Goal: Feedback & Contribution: Leave review/rating

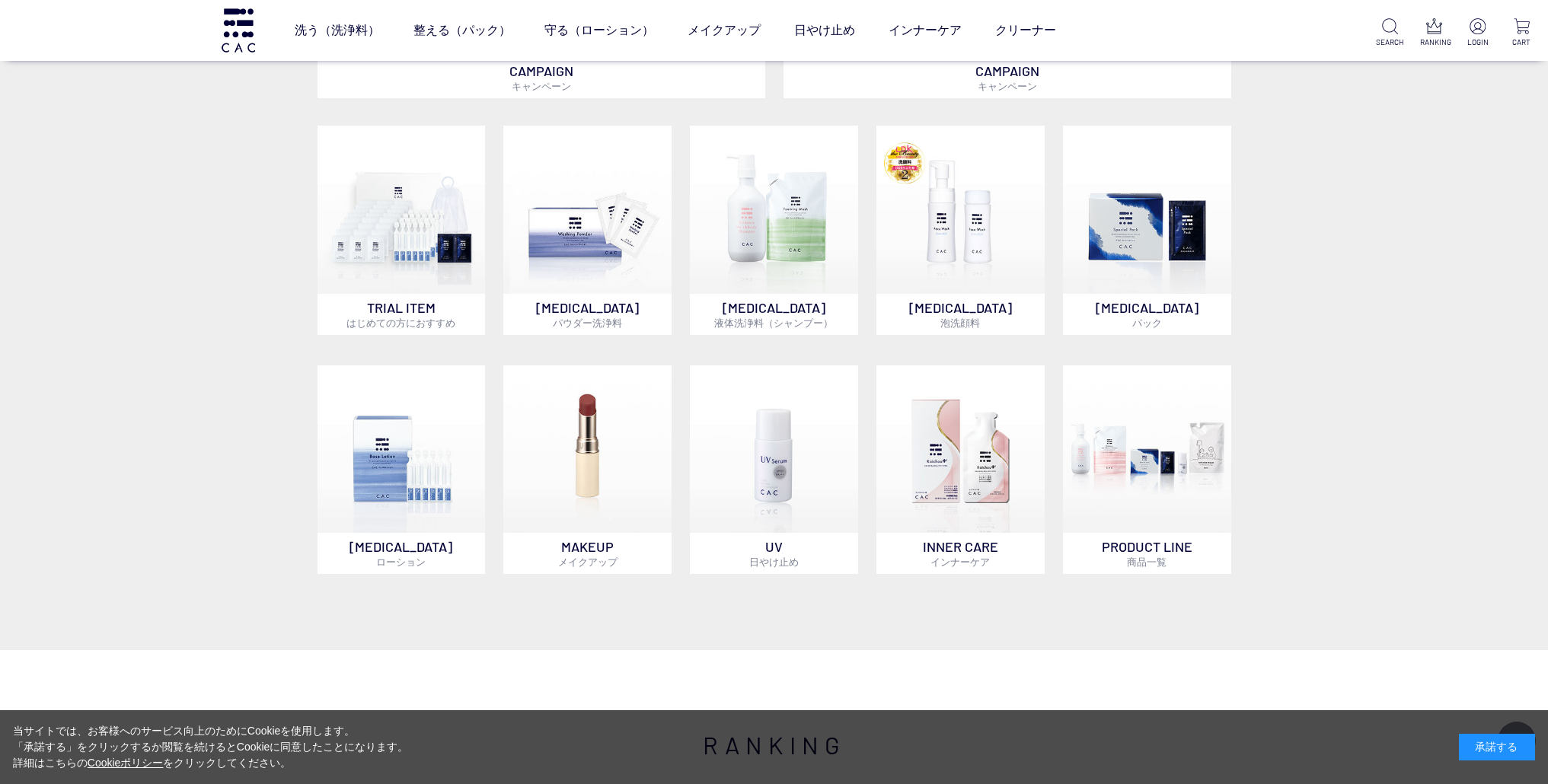
scroll to position [972, 0]
click at [595, 229] on img at bounding box center [588, 211] width 168 height 168
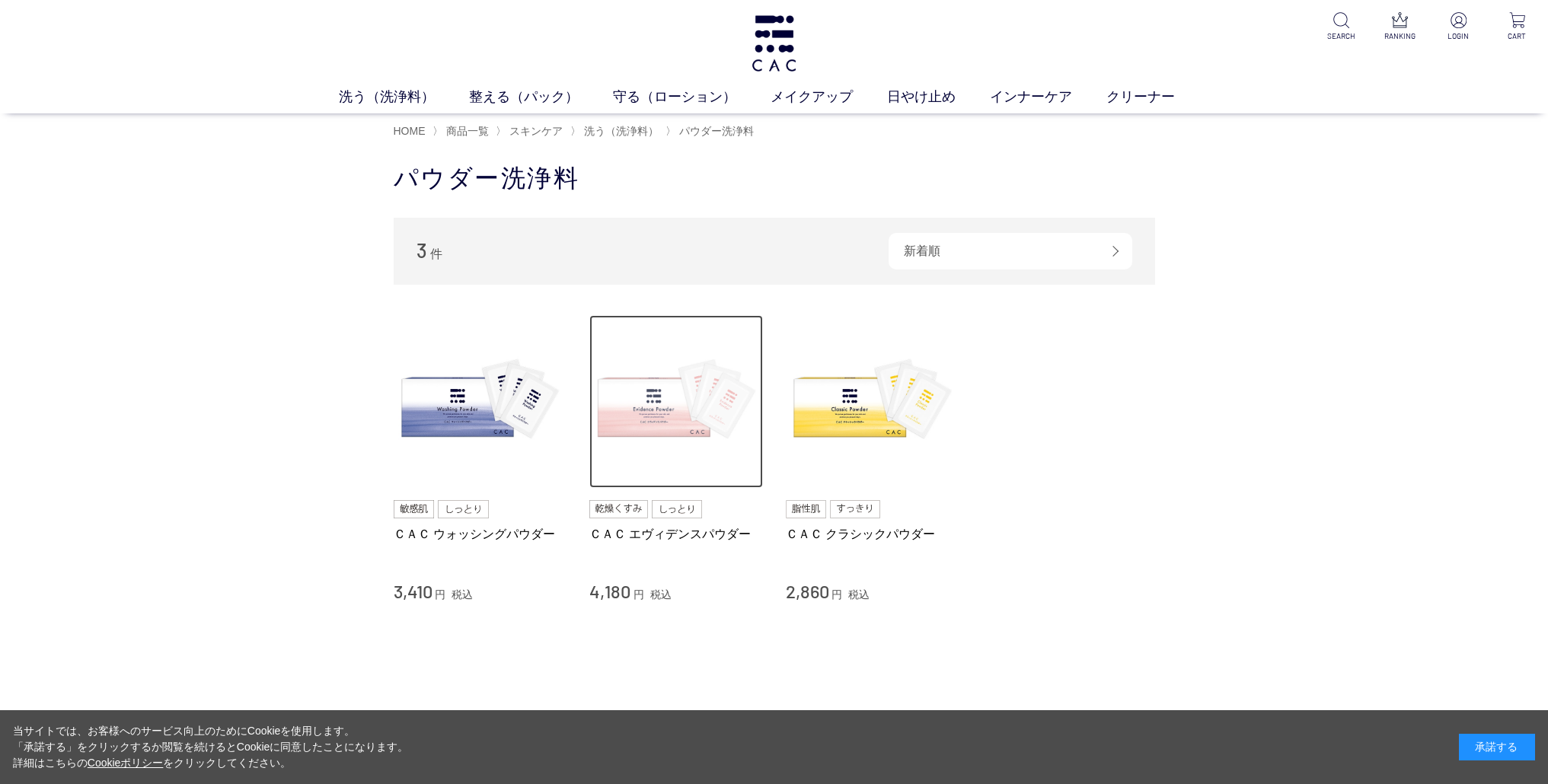
click at [652, 414] on img at bounding box center [676, 402] width 174 height 174
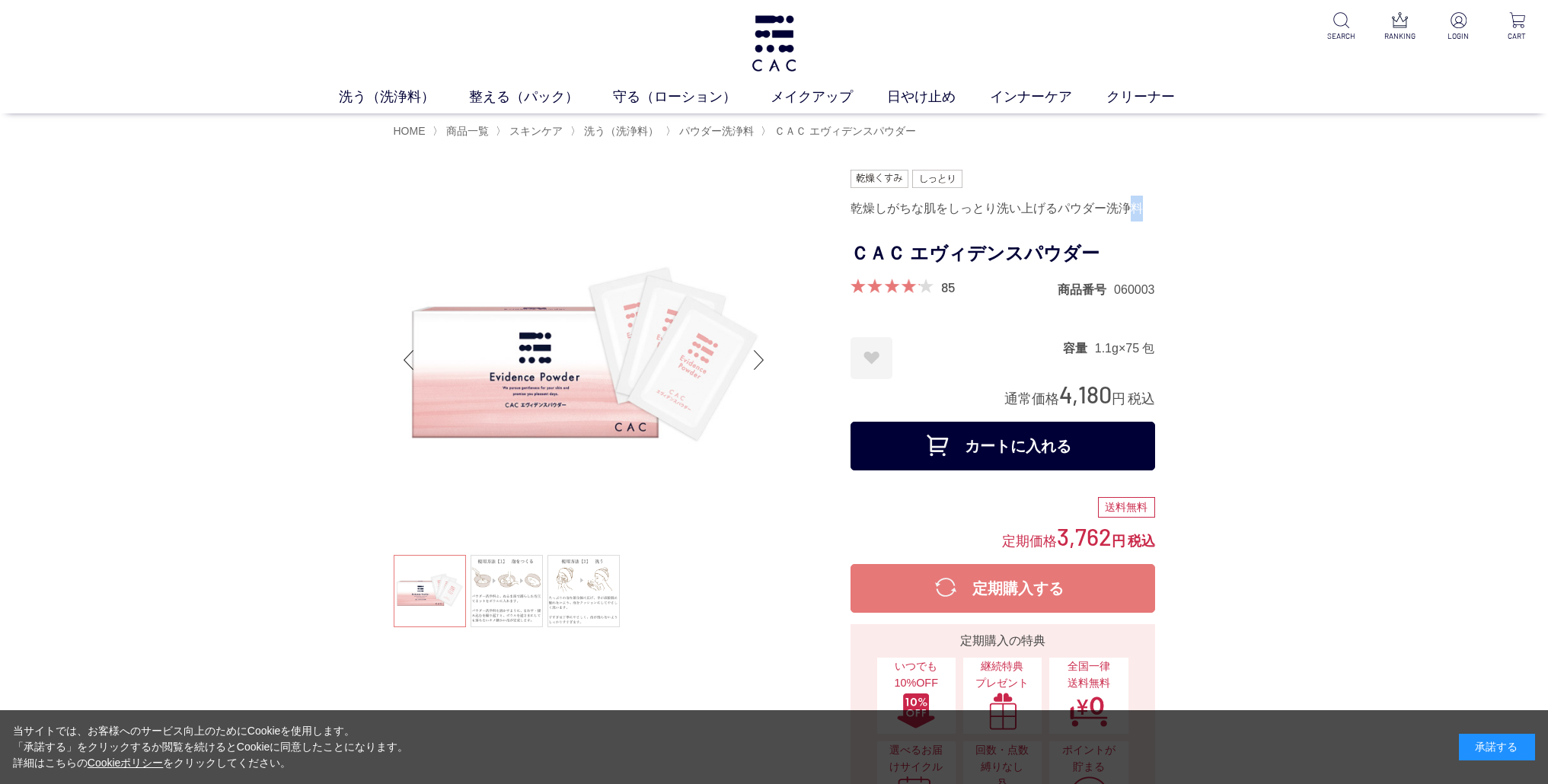
drag, startPoint x: 1141, startPoint y: 209, endPoint x: 1133, endPoint y: 209, distance: 8.0
click at [1133, 209] on div "乾燥しがちな肌をしっとり洗い上げるパウダー洗浄料" at bounding box center [1003, 208] width 304 height 26
copy div "料"
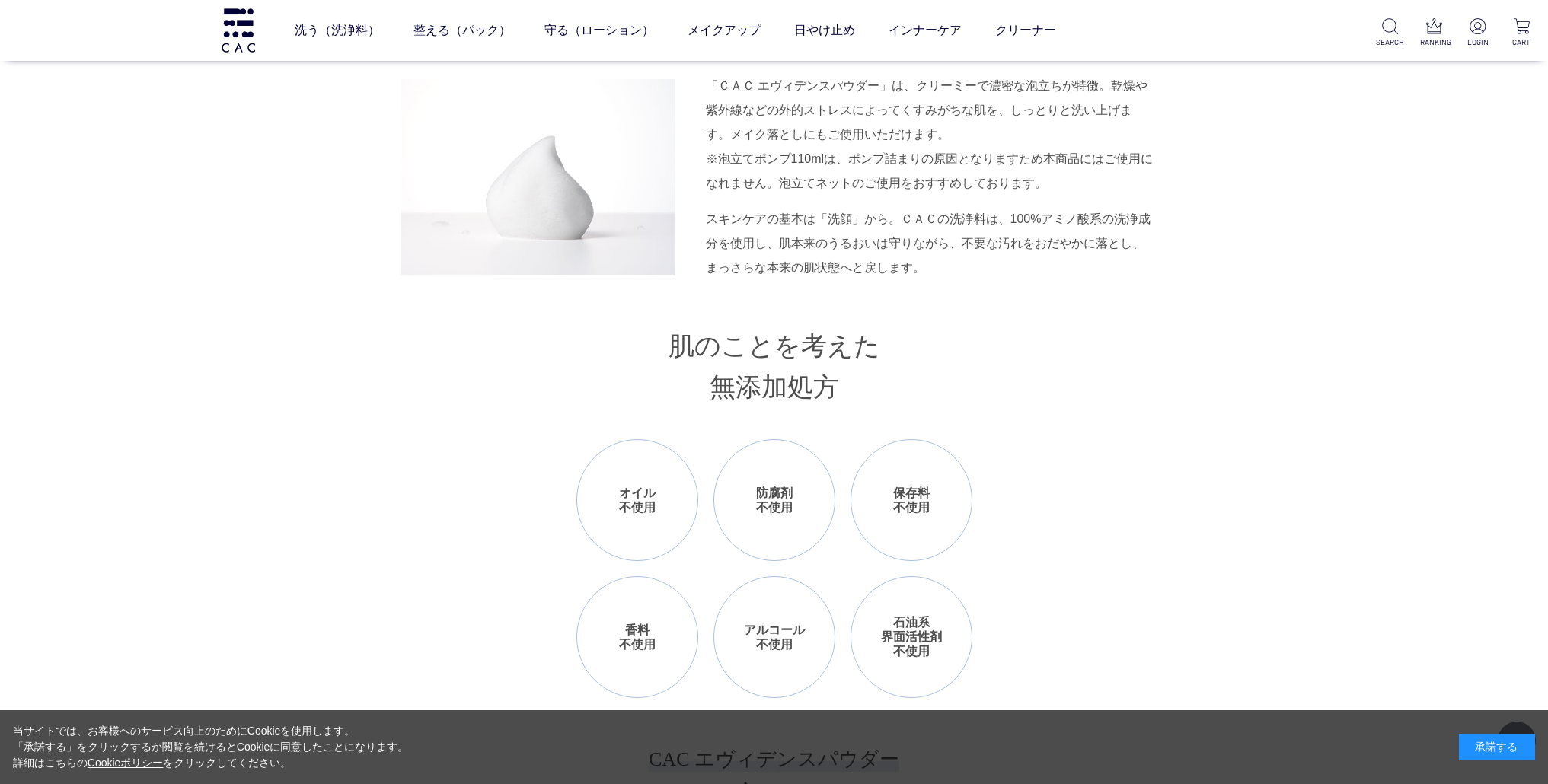
scroll to position [1434, 0]
drag, startPoint x: 717, startPoint y: 389, endPoint x: 898, endPoint y: 403, distance: 181.5
click at [898, 402] on h3 "肌のことを考えた 無添加処方" at bounding box center [775, 369] width 761 height 83
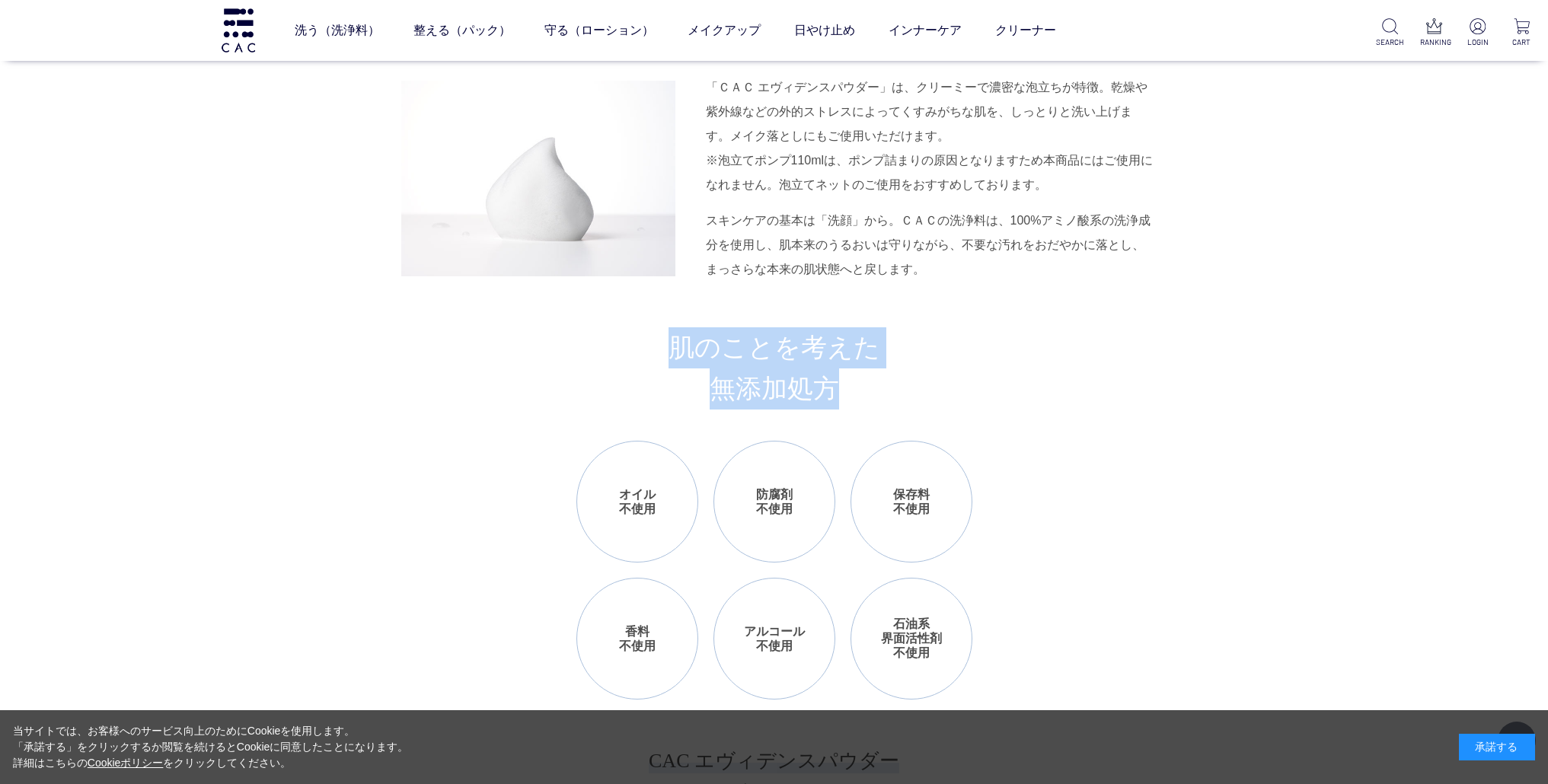
drag, startPoint x: 676, startPoint y: 344, endPoint x: 827, endPoint y: 381, distance: 155.5
click at [827, 381] on h3 "肌のことを考えた 無添加処方" at bounding box center [775, 369] width 761 height 83
copy h3 "肌のことを考えた 無添加処方"
click at [1120, 333] on h3 "肌のことを考えた 無添加処方" at bounding box center [775, 369] width 761 height 83
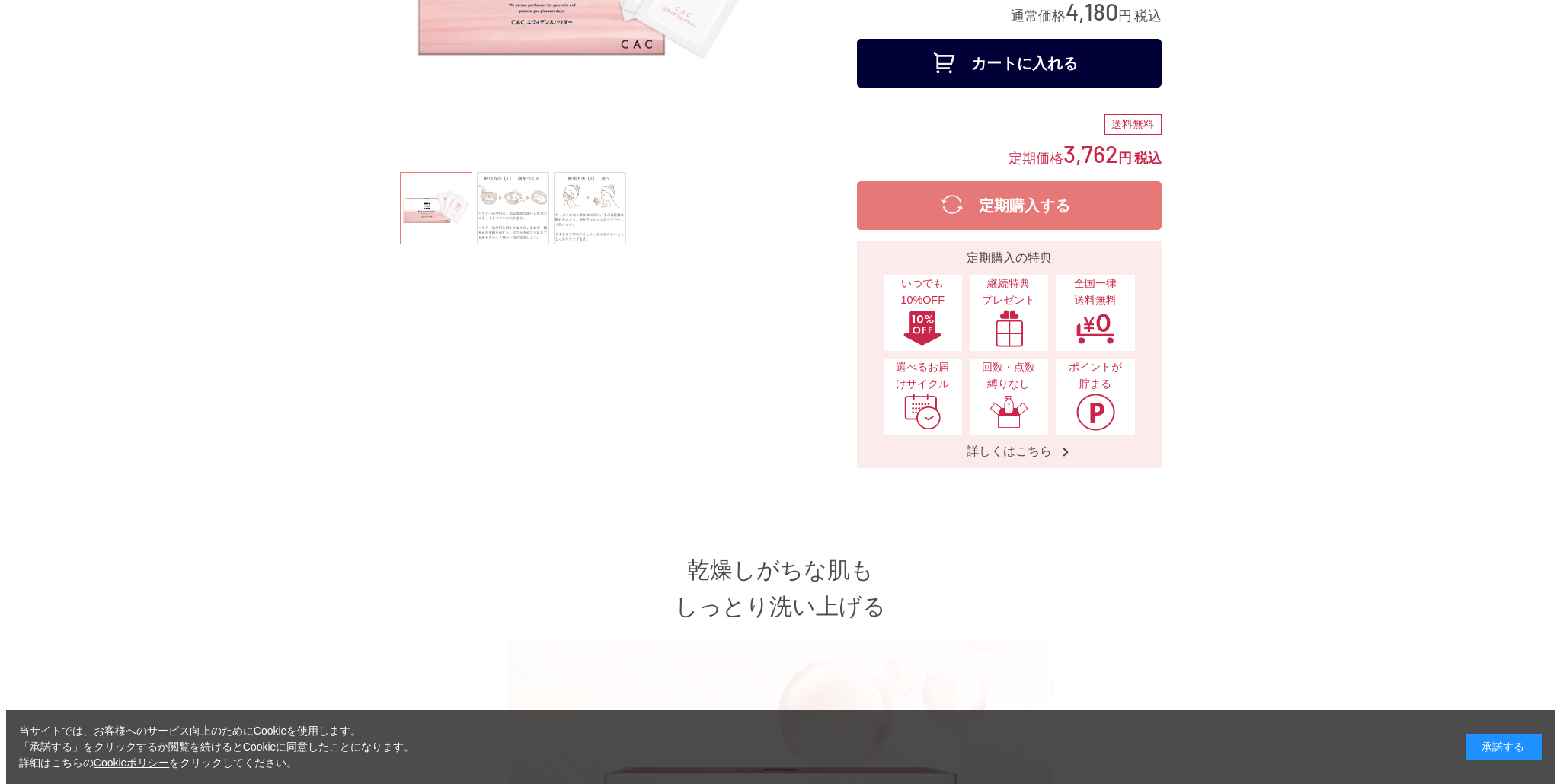
scroll to position [0, 0]
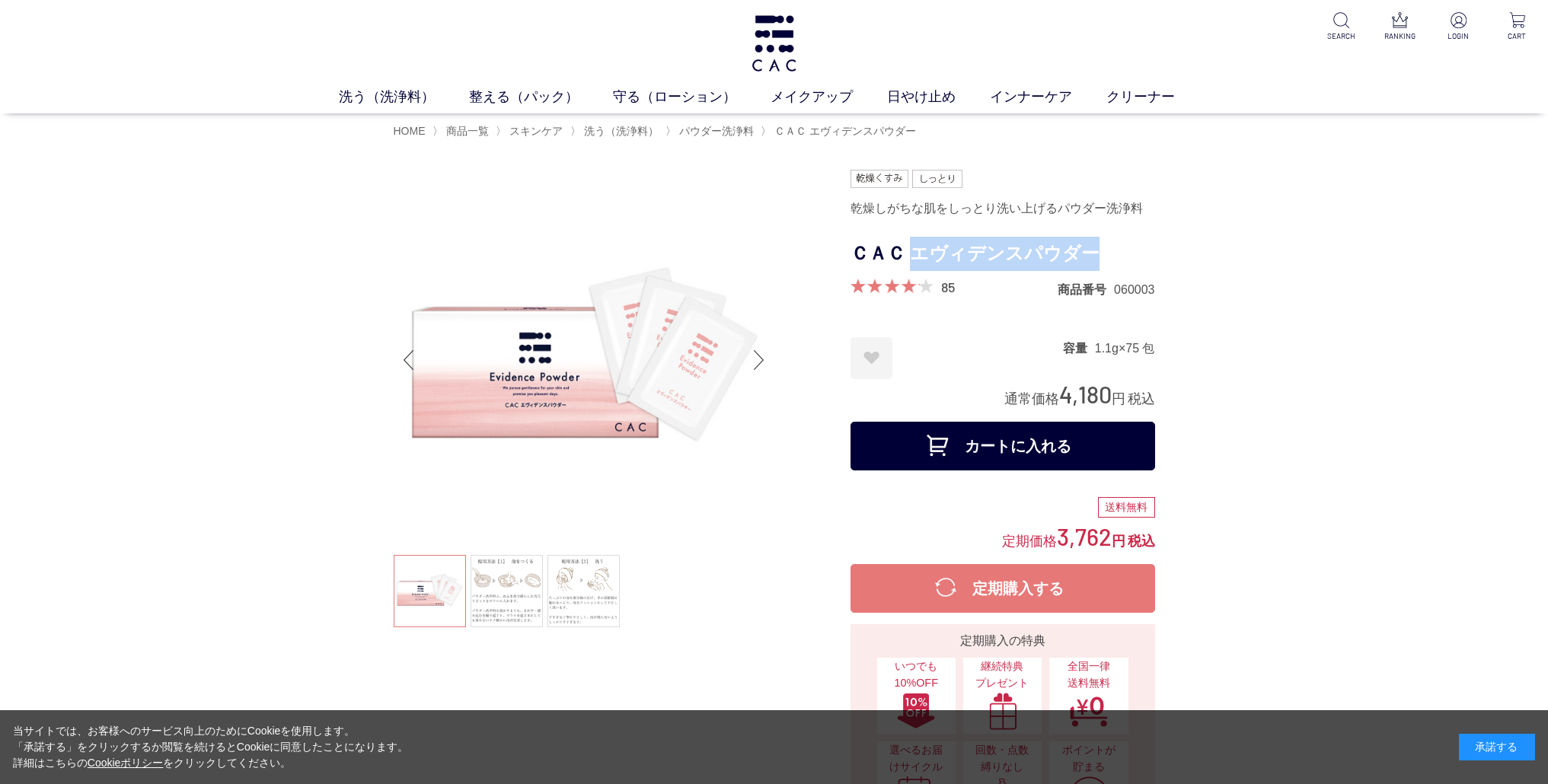
drag, startPoint x: 1038, startPoint y: 269, endPoint x: 1098, endPoint y: 272, distance: 60.1
click at [1098, 272] on div "ＣＡＣ エヴィデンスパウダー" at bounding box center [1003, 257] width 304 height 42
copy h1 "エヴィデンスパウダー"
click at [390, 105] on link "洗う（洗浄料）" at bounding box center [404, 97] width 131 height 20
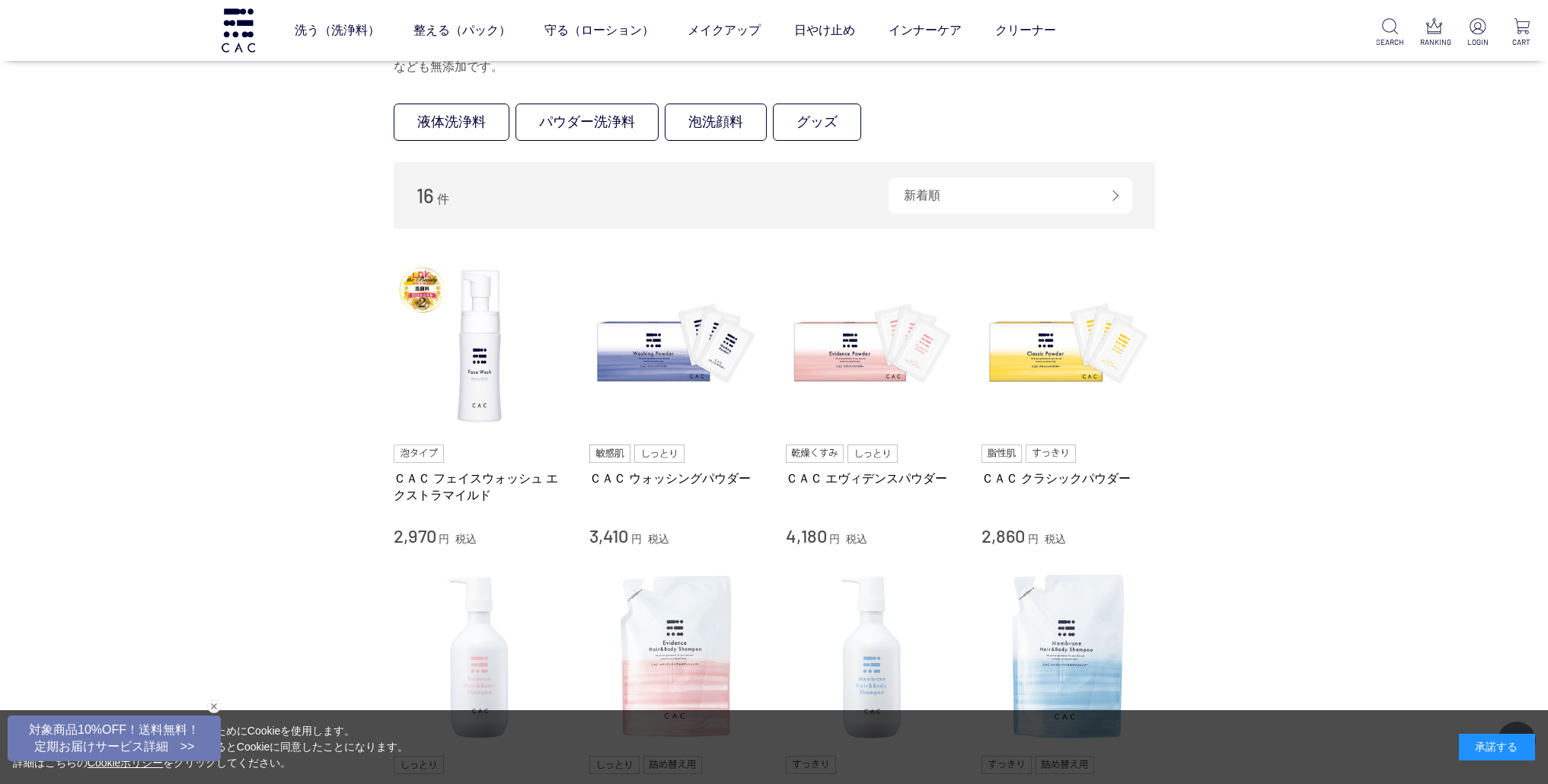
scroll to position [356, 0]
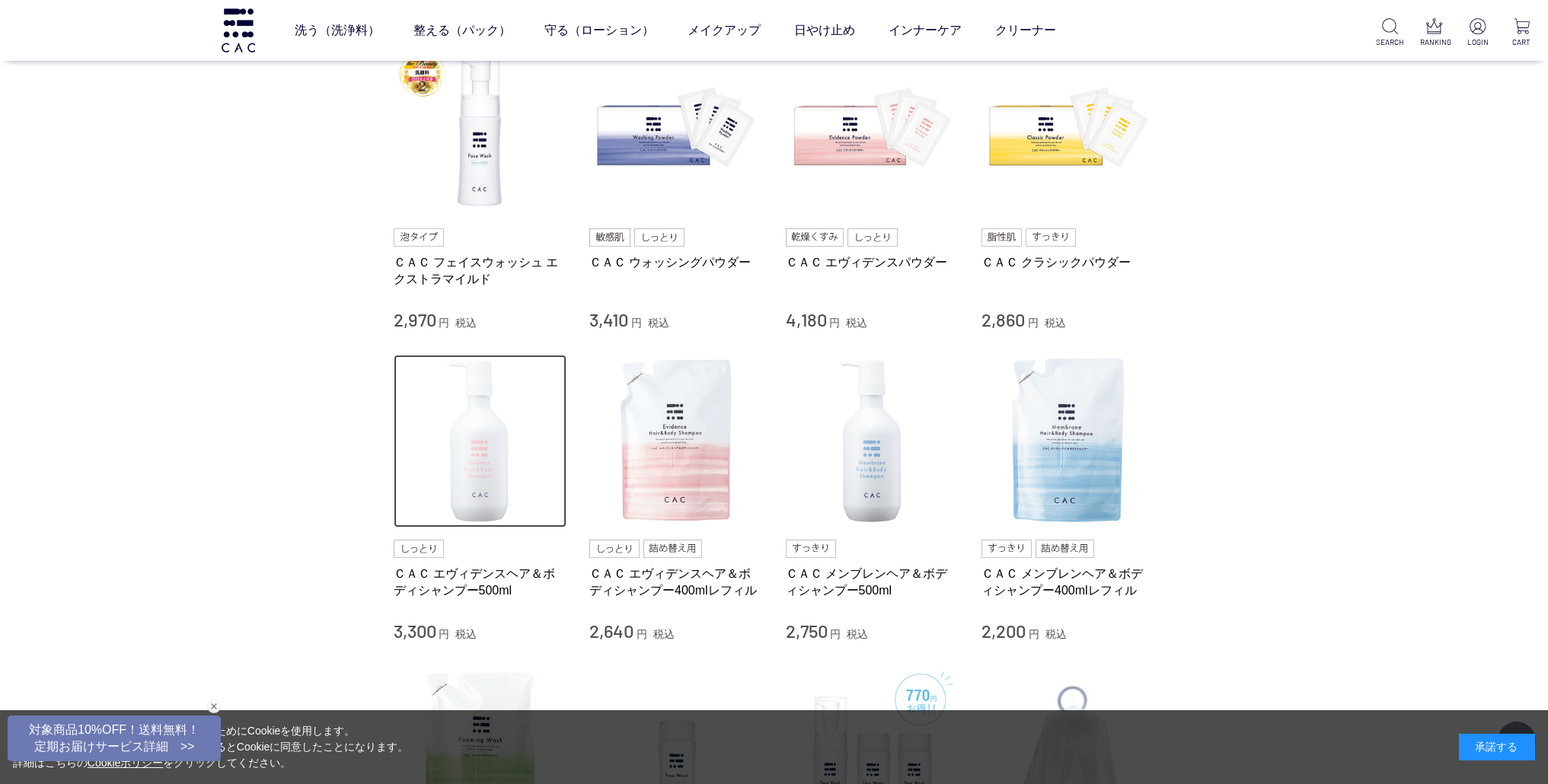
click at [496, 458] on img at bounding box center [481, 441] width 174 height 174
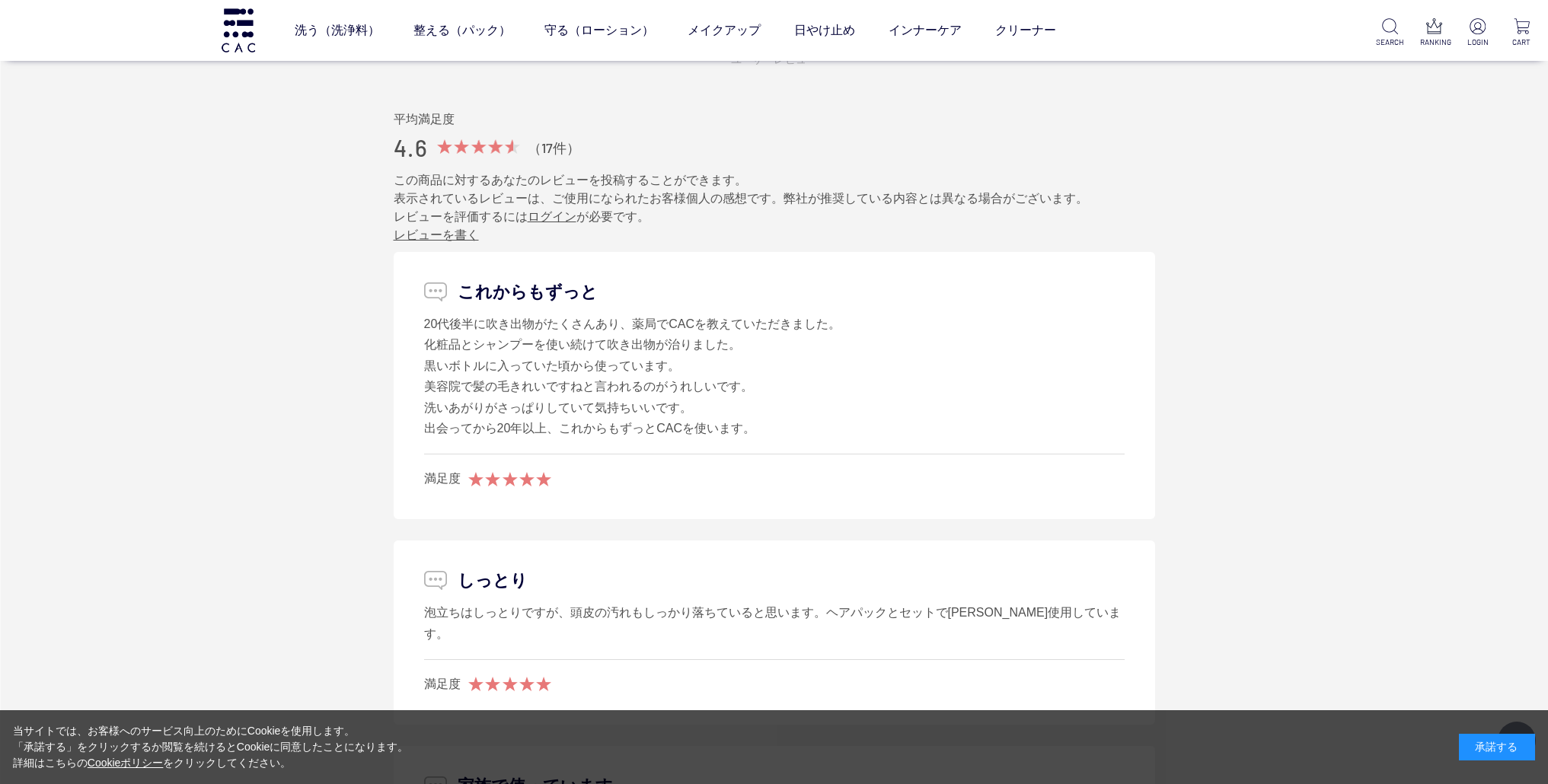
scroll to position [753, 0]
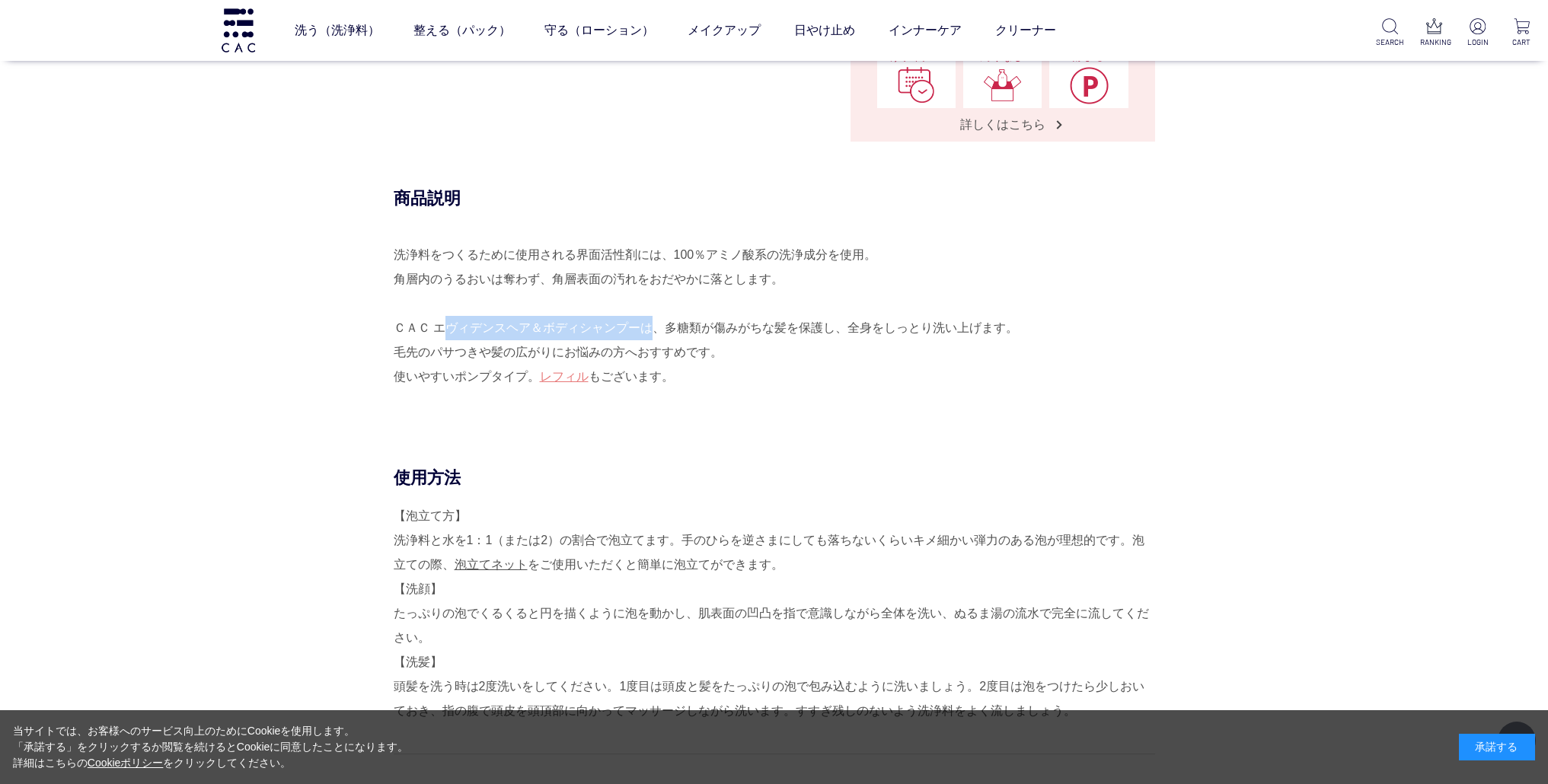
drag, startPoint x: 566, startPoint y: 320, endPoint x: 642, endPoint y: 329, distance: 76.5
click at [642, 329] on div "洗浄料をつくるために使用される界面活性剤には、100％アミノ酸系の洗浄成分を使用。 角層内のうるおいは奪わず、角層表面の汚れをおだやかに落とします。 ＣＡＣ …" at bounding box center [775, 328] width 761 height 171
copy div "エヴィデンスヘア＆ボディシャンプー"
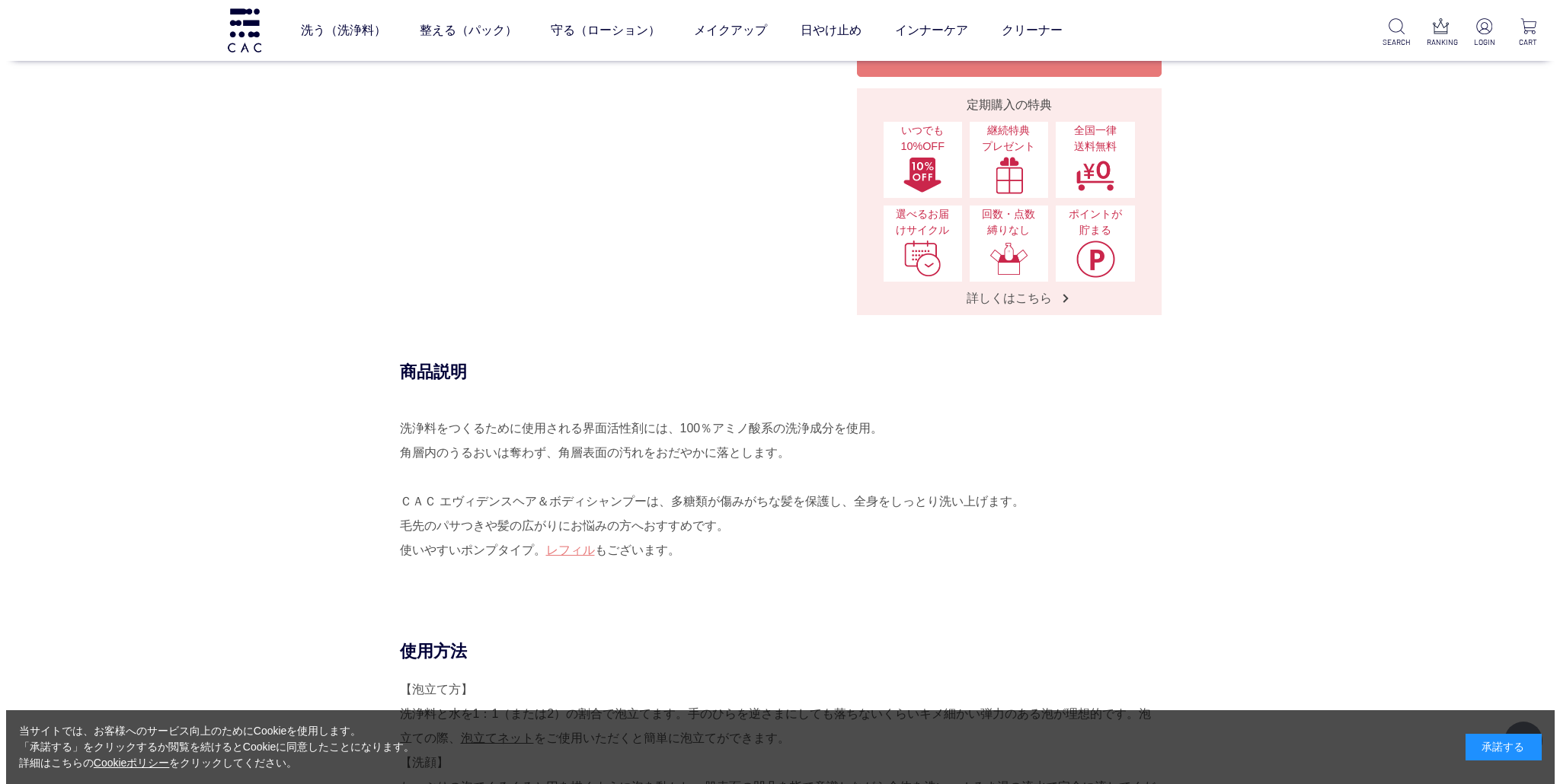
scroll to position [0, 0]
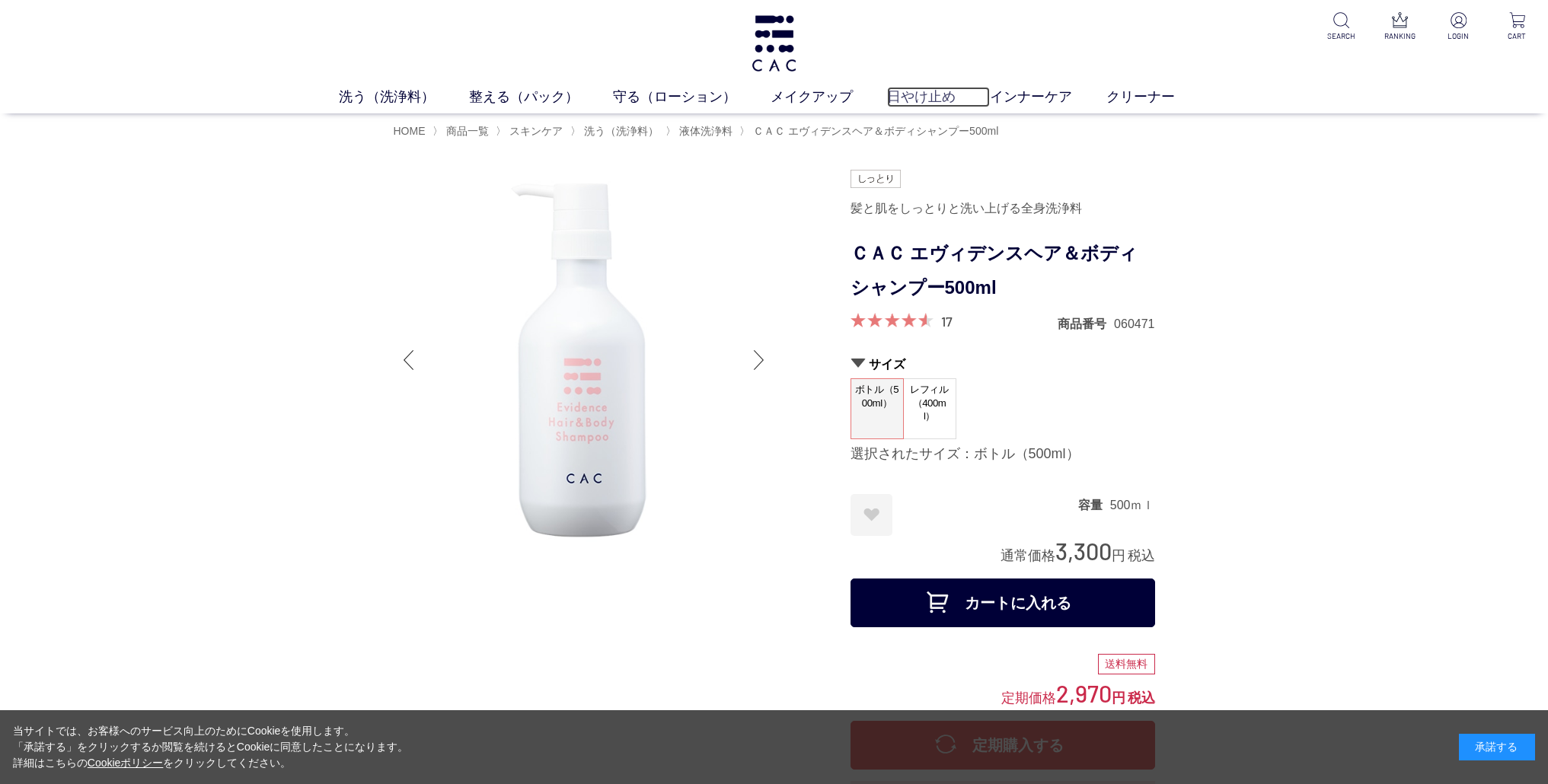
click at [908, 99] on link "日やけ止め" at bounding box center [938, 97] width 103 height 20
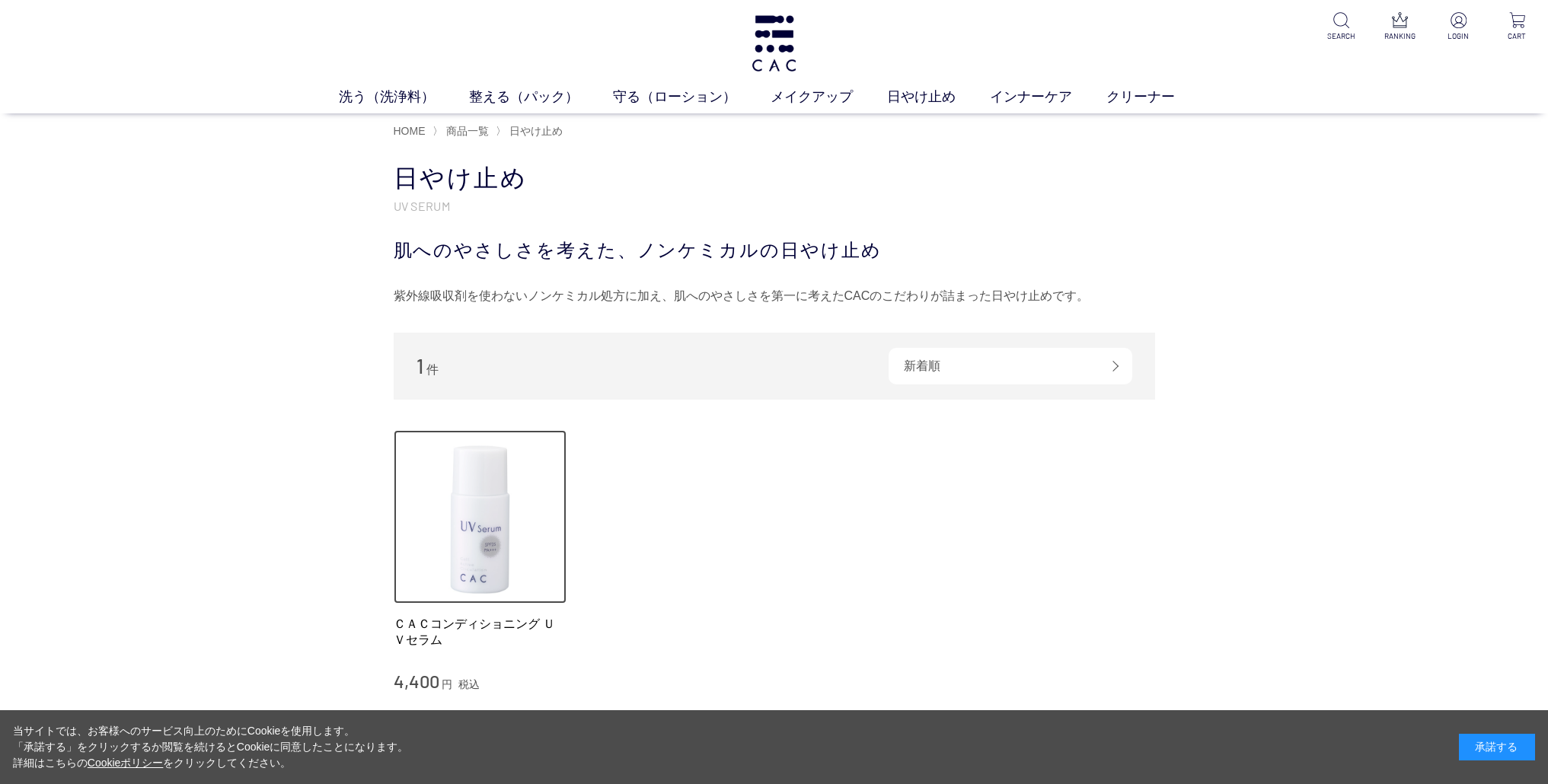
click at [495, 490] on img at bounding box center [481, 517] width 174 height 174
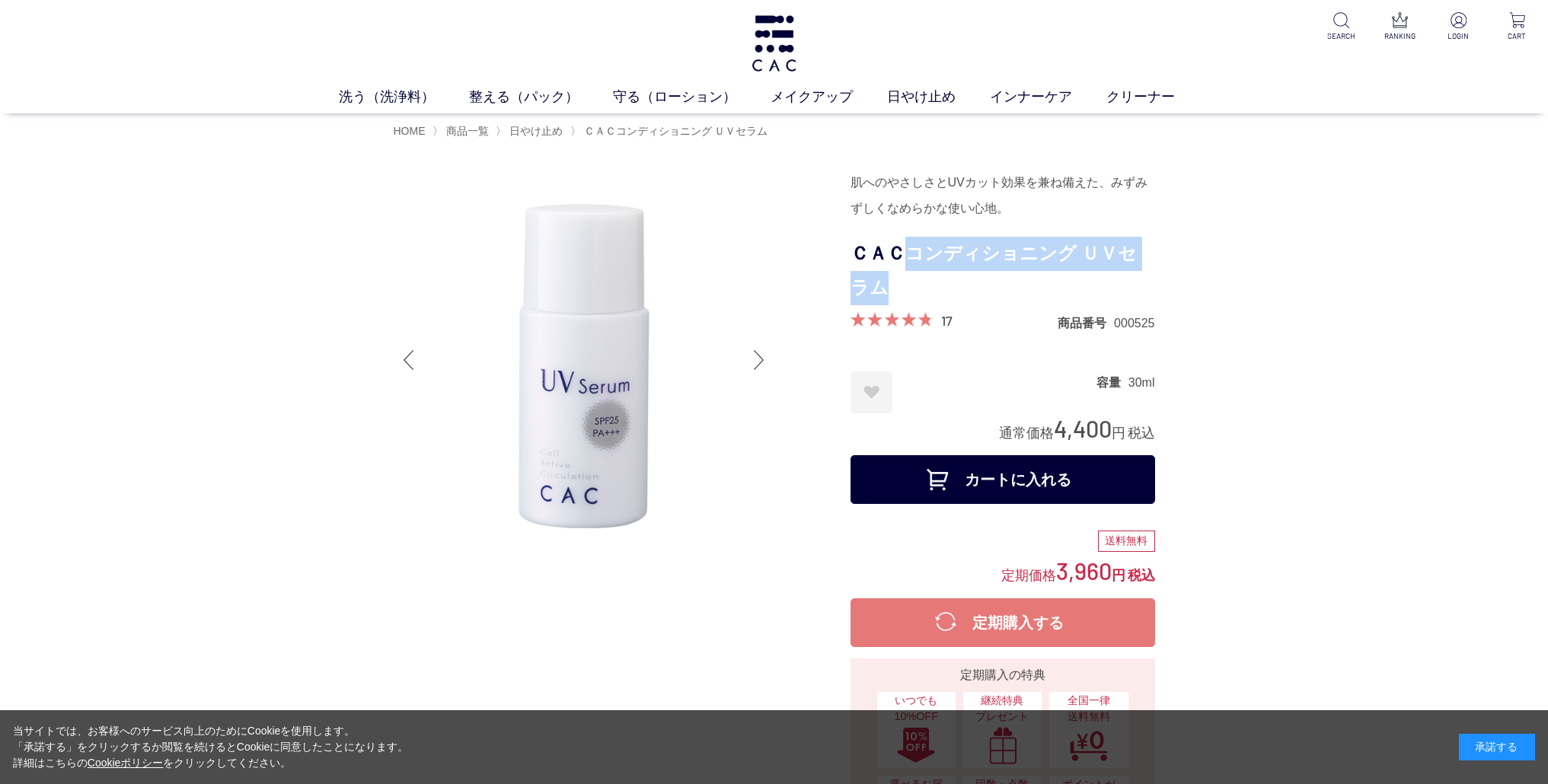
drag, startPoint x: 909, startPoint y: 251, endPoint x: 923, endPoint y: 274, distance: 26.9
click at [923, 274] on h1 "ＣＡＣコンディショニング ＵＶセラム" at bounding box center [1003, 271] width 304 height 68
copy h1 "コンディショニング ＵＶセラム"
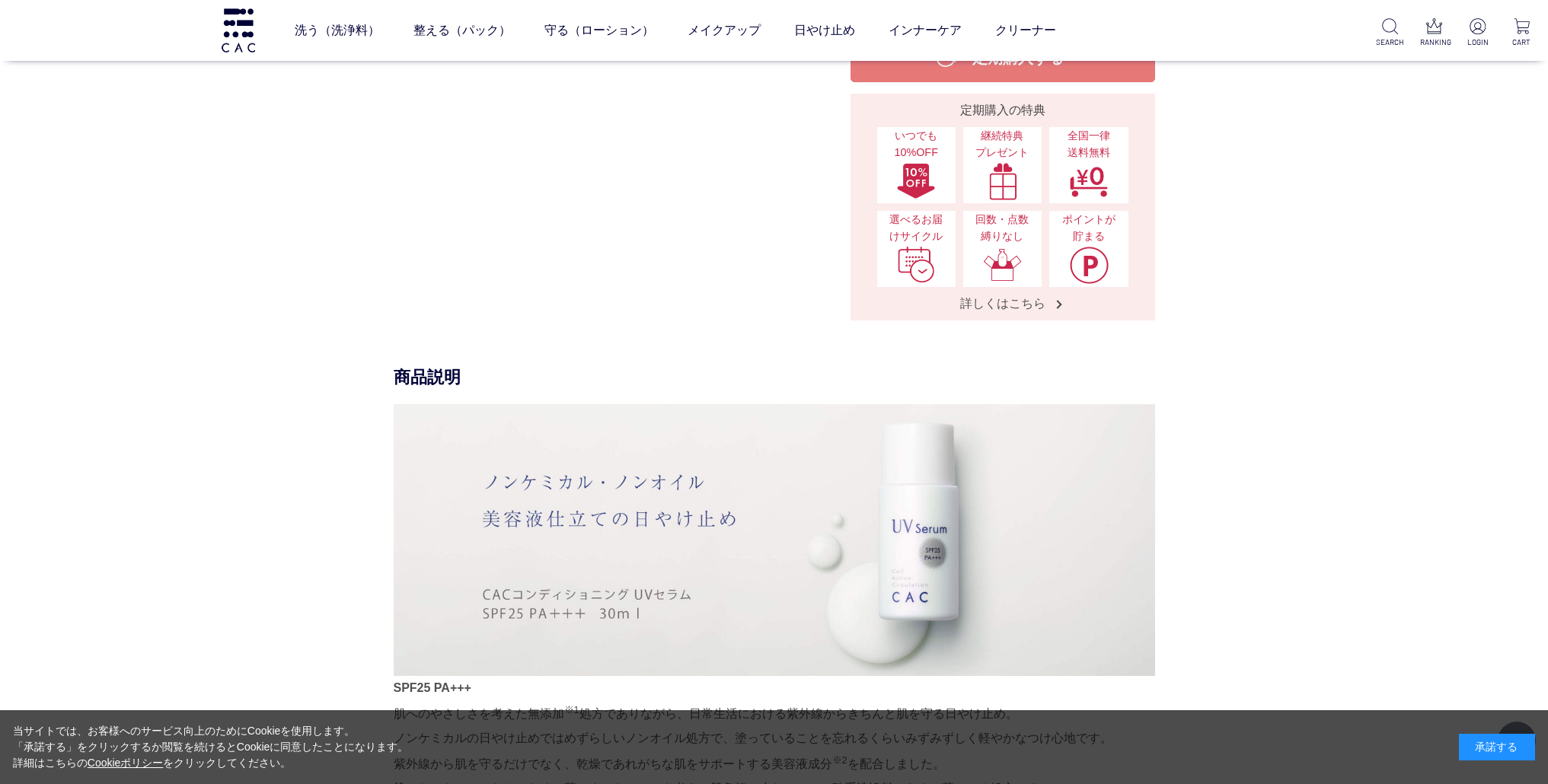
scroll to position [980, 0]
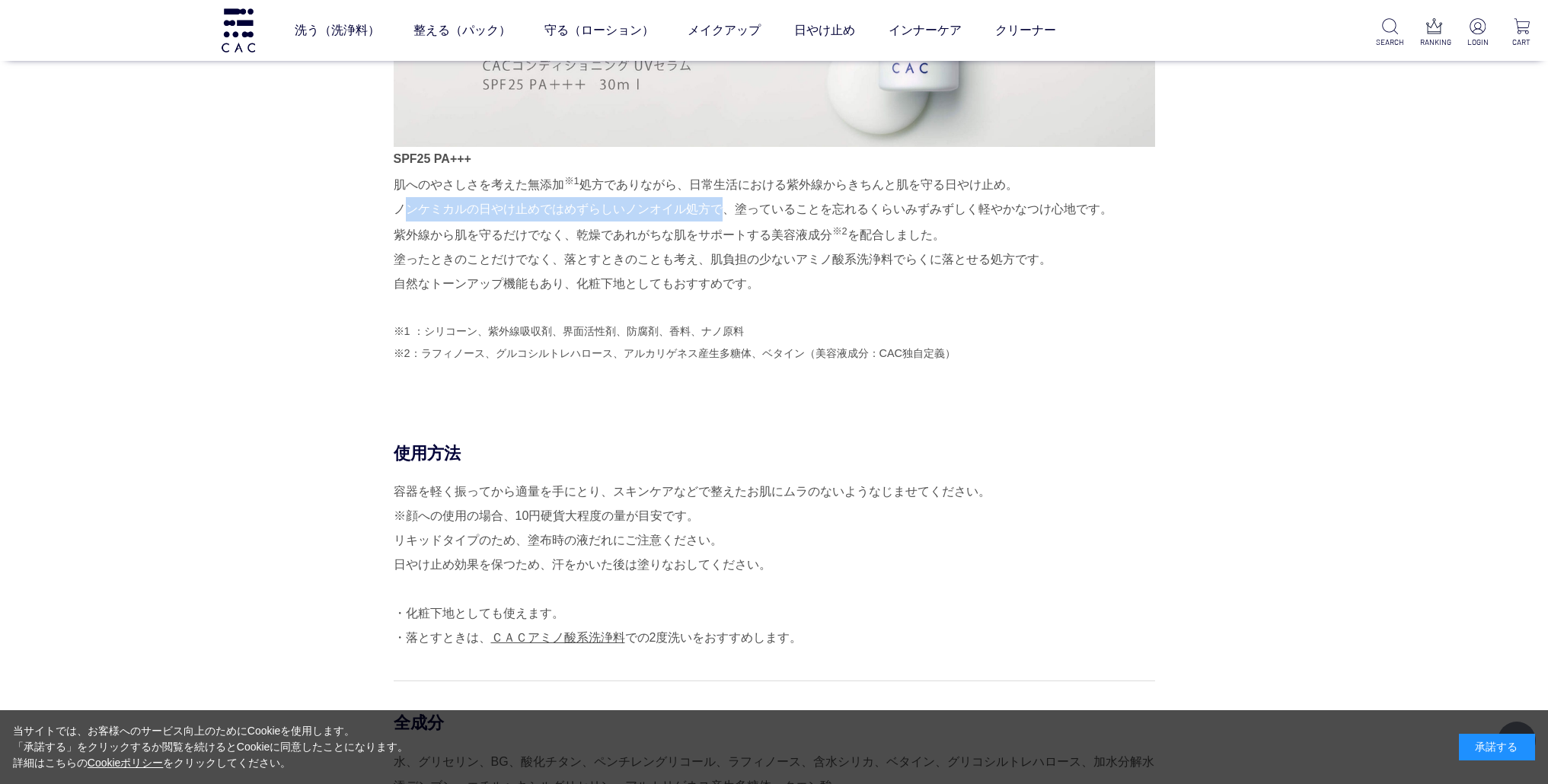
drag, startPoint x: 396, startPoint y: 207, endPoint x: 712, endPoint y: 212, distance: 316.0
click at [712, 212] on p "SPF25 PA+++ 肌へのやさしさを考えた無添加 ※1 処方でありながら、日常生活における紫外線からきちんと肌を守る日やけ止め。 ノンケミカルの日やけ止め…" at bounding box center [775, 222] width 761 height 150
copy p "ノンケミカルの日やけ止めではめずらしいノンオイル処方"
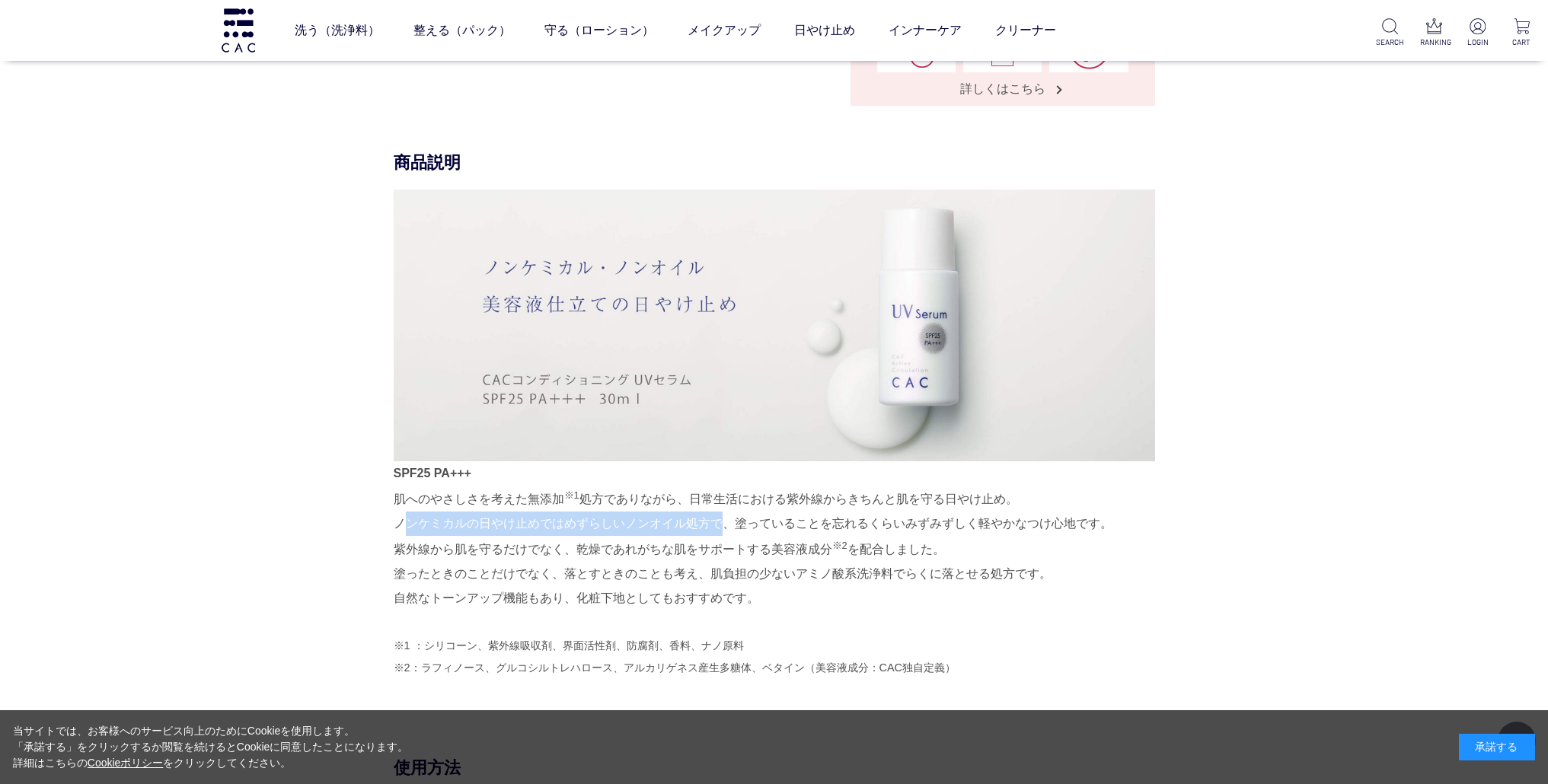
scroll to position [663, 0]
click at [1155, 345] on div "商品説明 SPF25 PA+++ 肌へのやさしさを考えた無添加 ※1 処方でありながら、日常生活における紫外線からきちんと肌を守る日やけ止め。 ノンケミカルの…" at bounding box center [775, 457] width 761 height 605
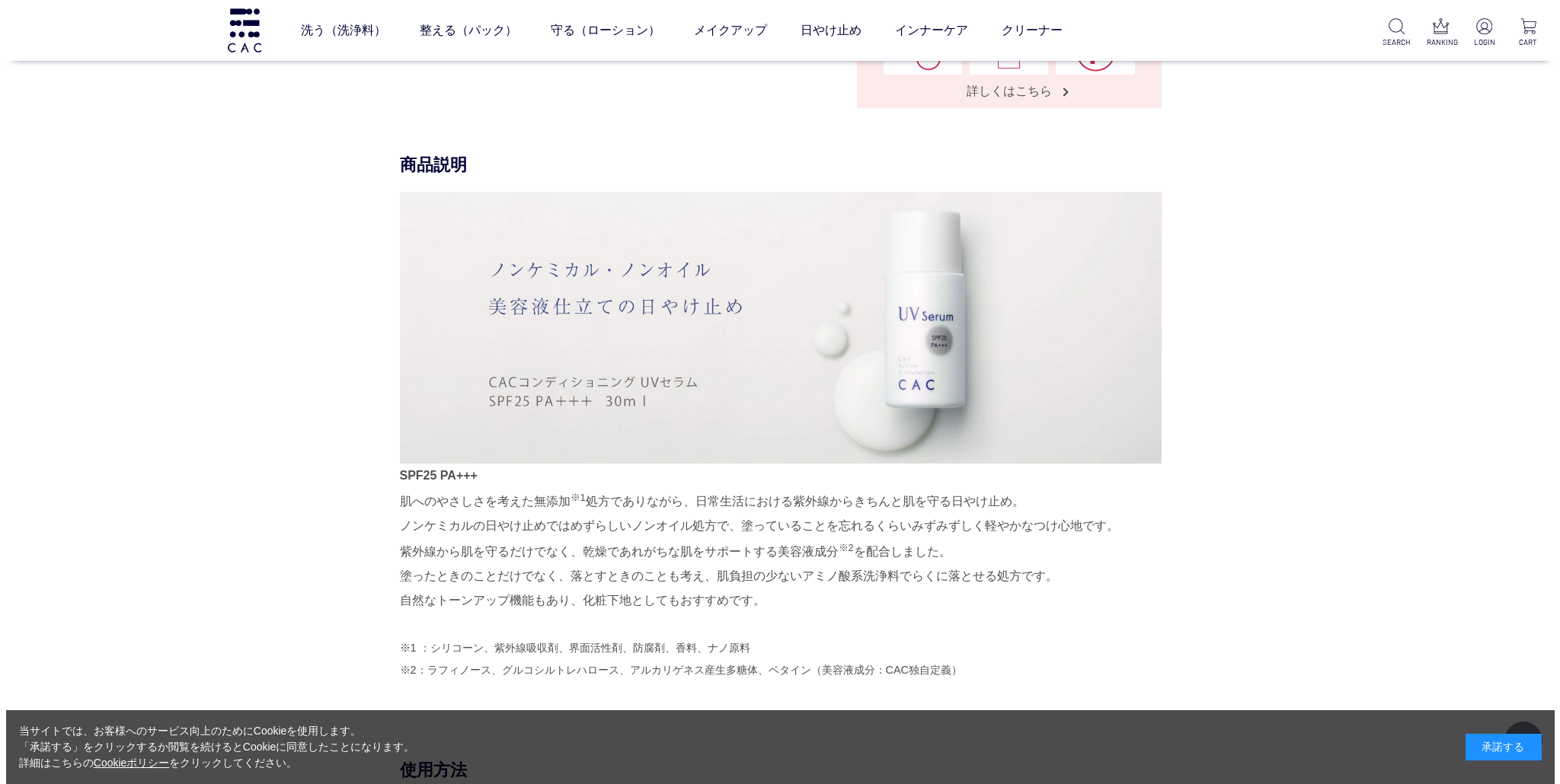
scroll to position [0, 0]
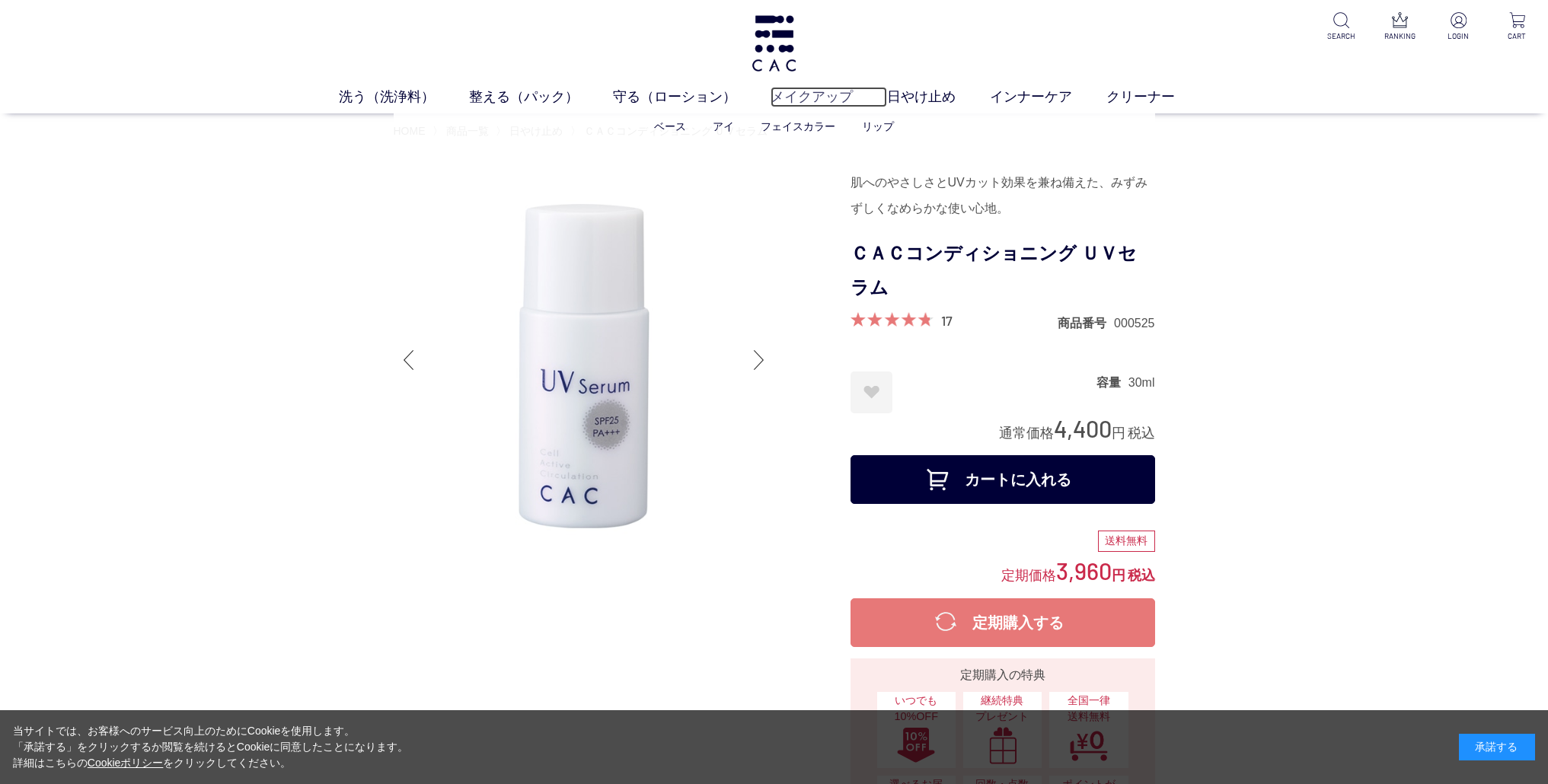
click at [831, 93] on link "メイクアップ" at bounding box center [829, 97] width 116 height 20
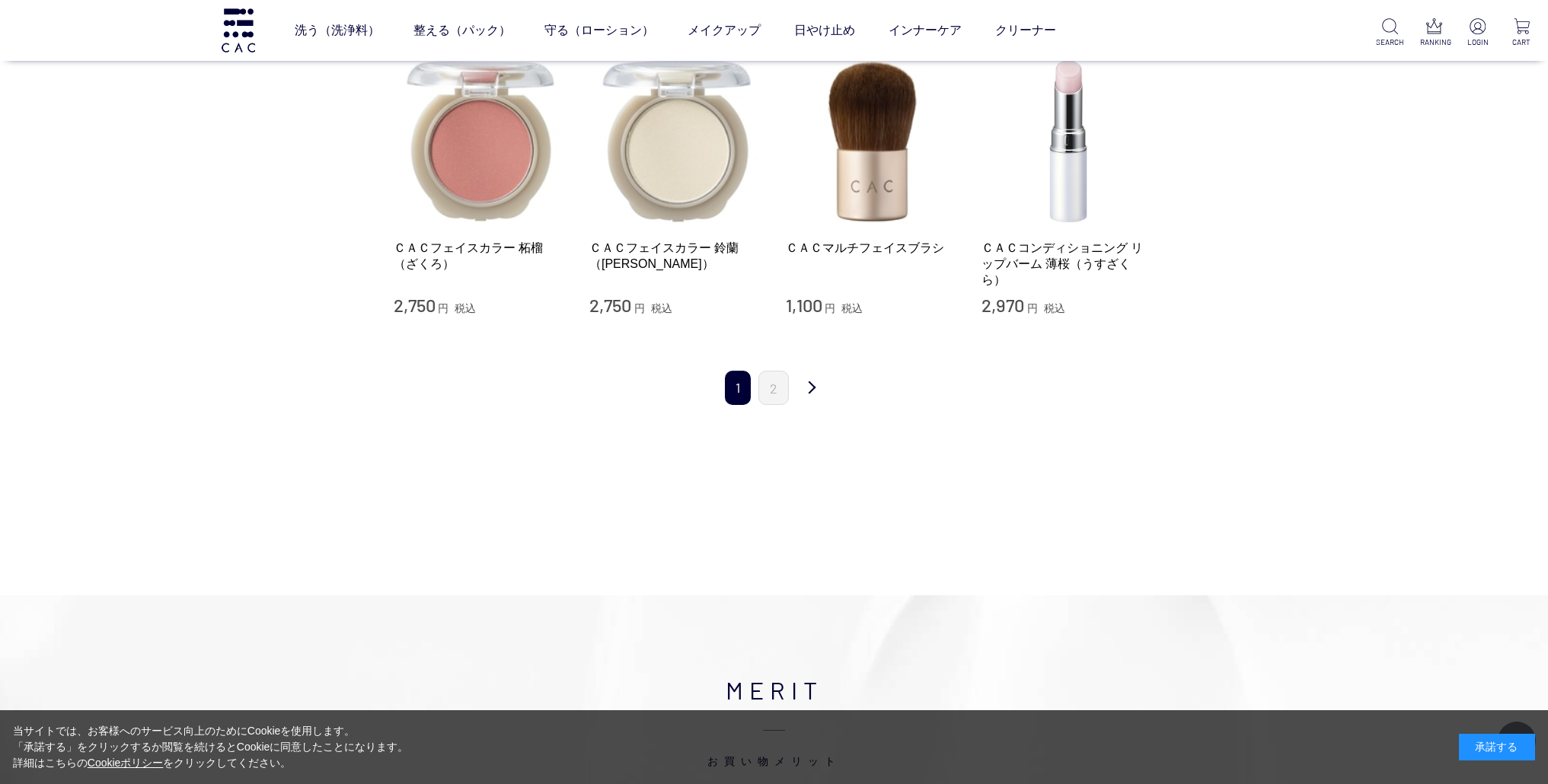
scroll to position [1493, 0]
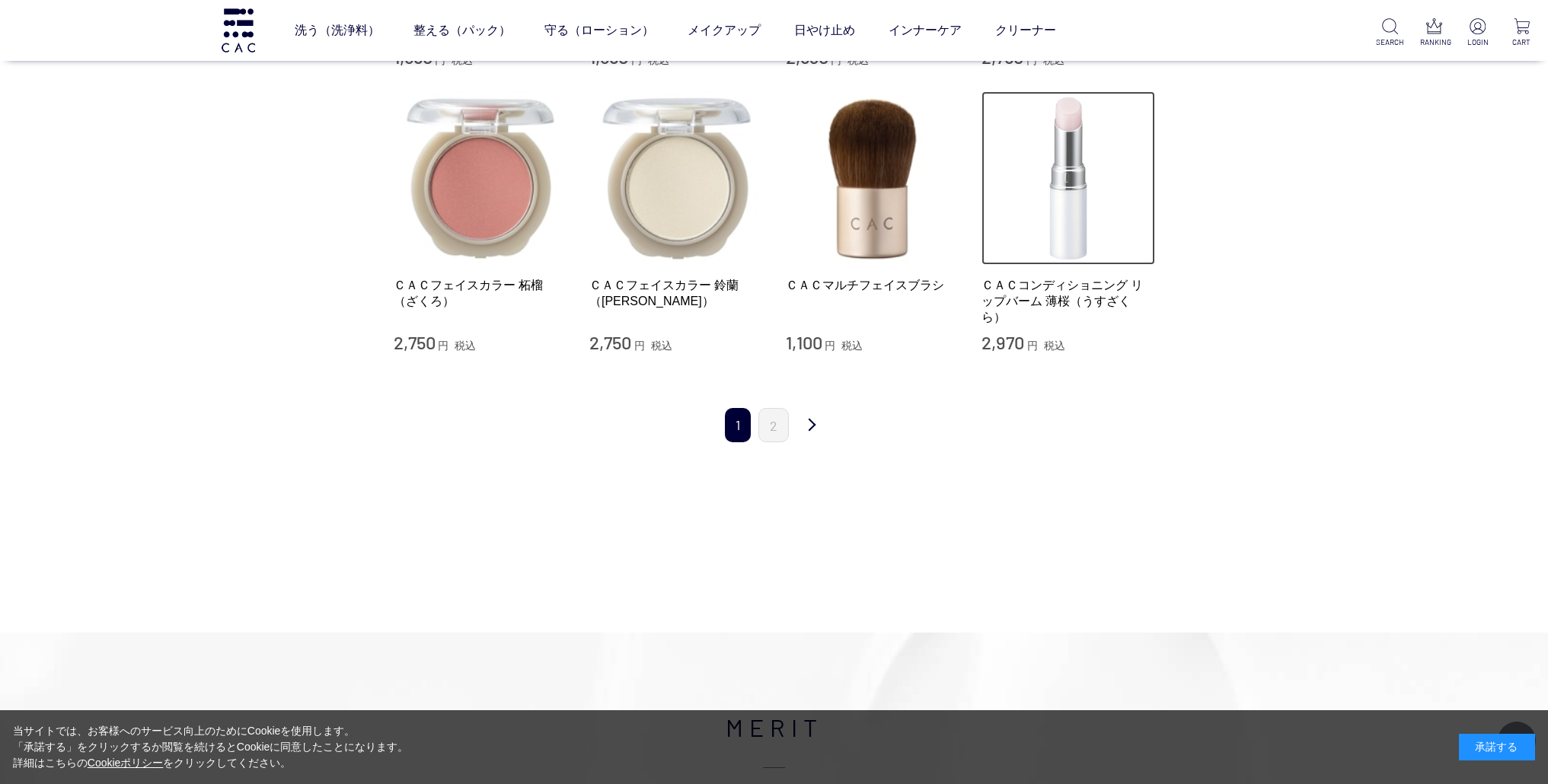
click at [1066, 207] on img at bounding box center [1068, 178] width 174 height 174
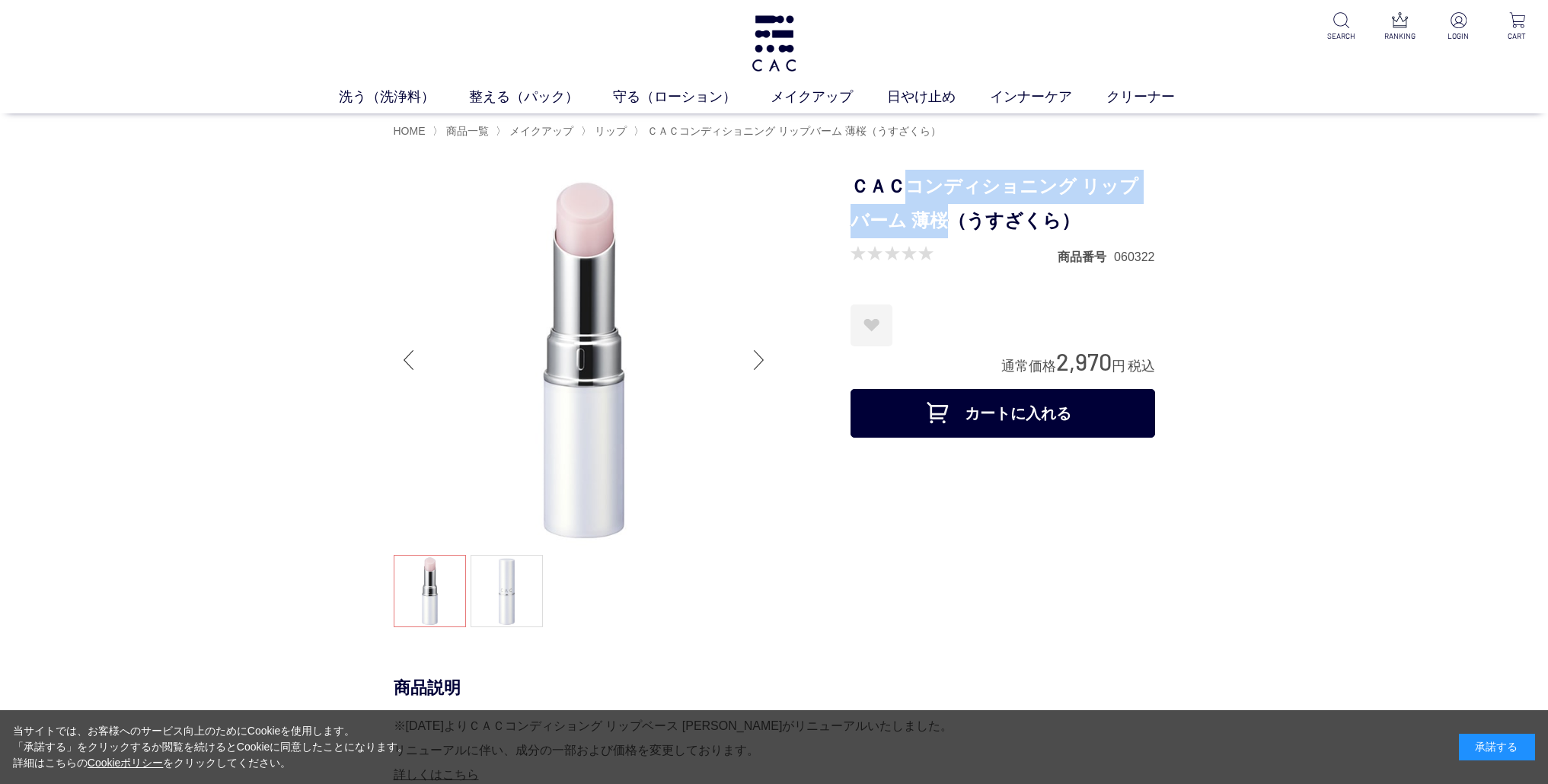
drag, startPoint x: 908, startPoint y: 182, endPoint x: 929, endPoint y: 219, distance: 42.5
click at [929, 219] on h1 "ＣＡＣコンディショニング リップバーム 薄桜（うすざくら）" at bounding box center [1003, 204] width 304 height 68
copy h1 "コンディショニング リップバーム 薄桜"
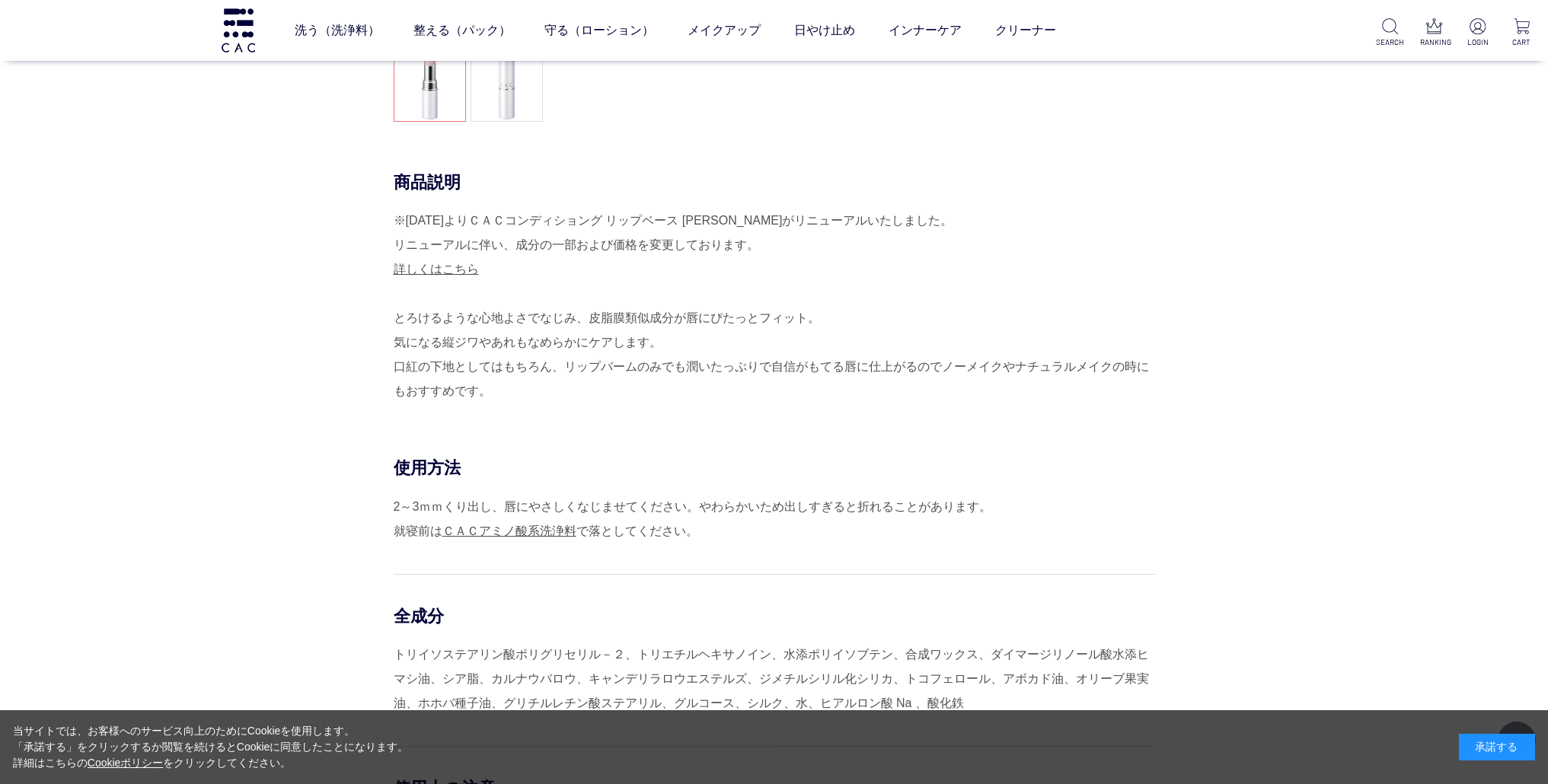
scroll to position [305, 0]
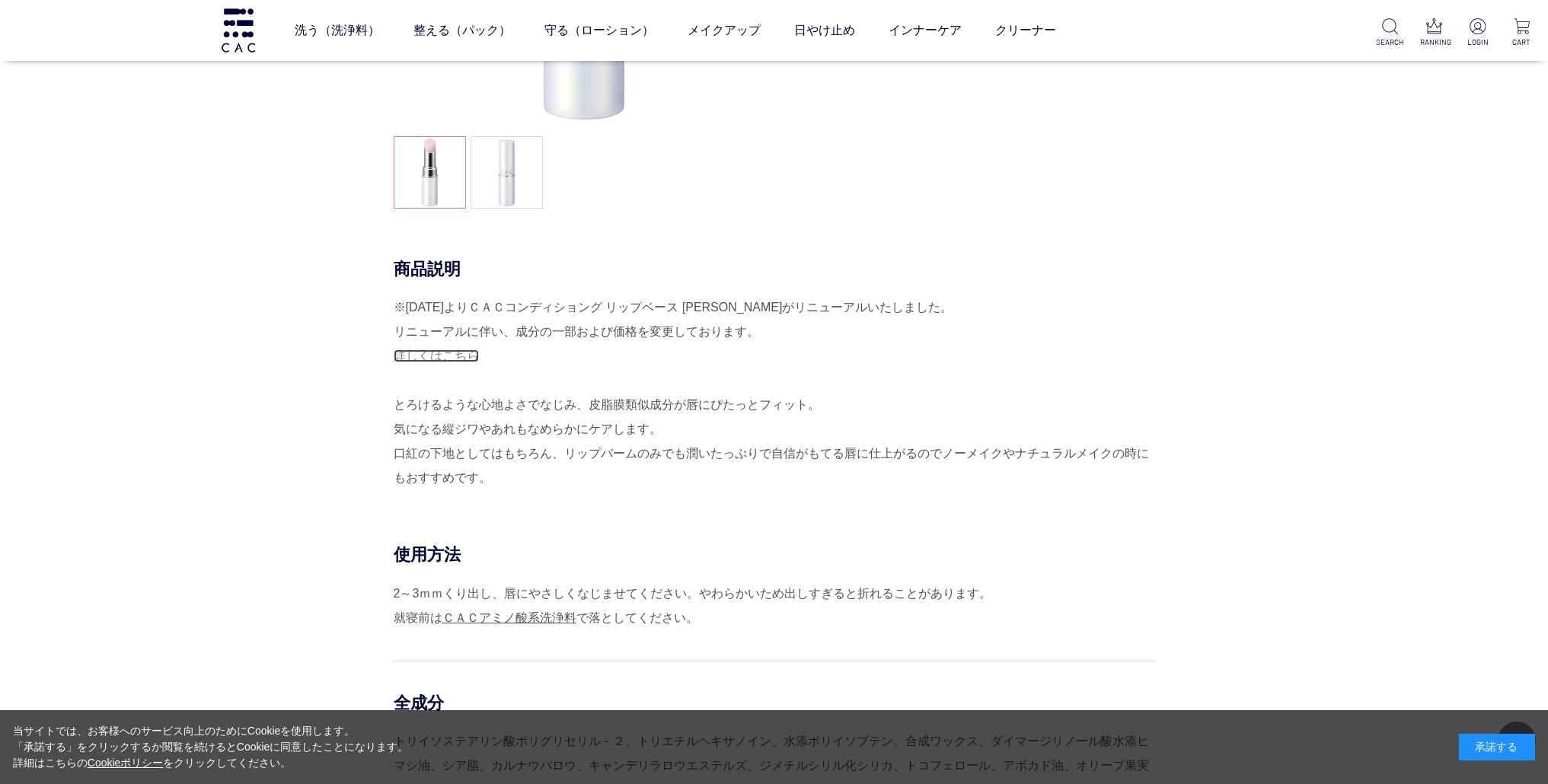
click at [423, 358] on link "詳しくはこちら" at bounding box center [437, 355] width 85 height 13
click at [989, 377] on div "※2025年4月30日よりＣＡＣコンディショング リップベース 薄桜がリニューアルいたしました。 リニューアルに伴い、成分の一部および価格を変更しております。…" at bounding box center [775, 393] width 761 height 195
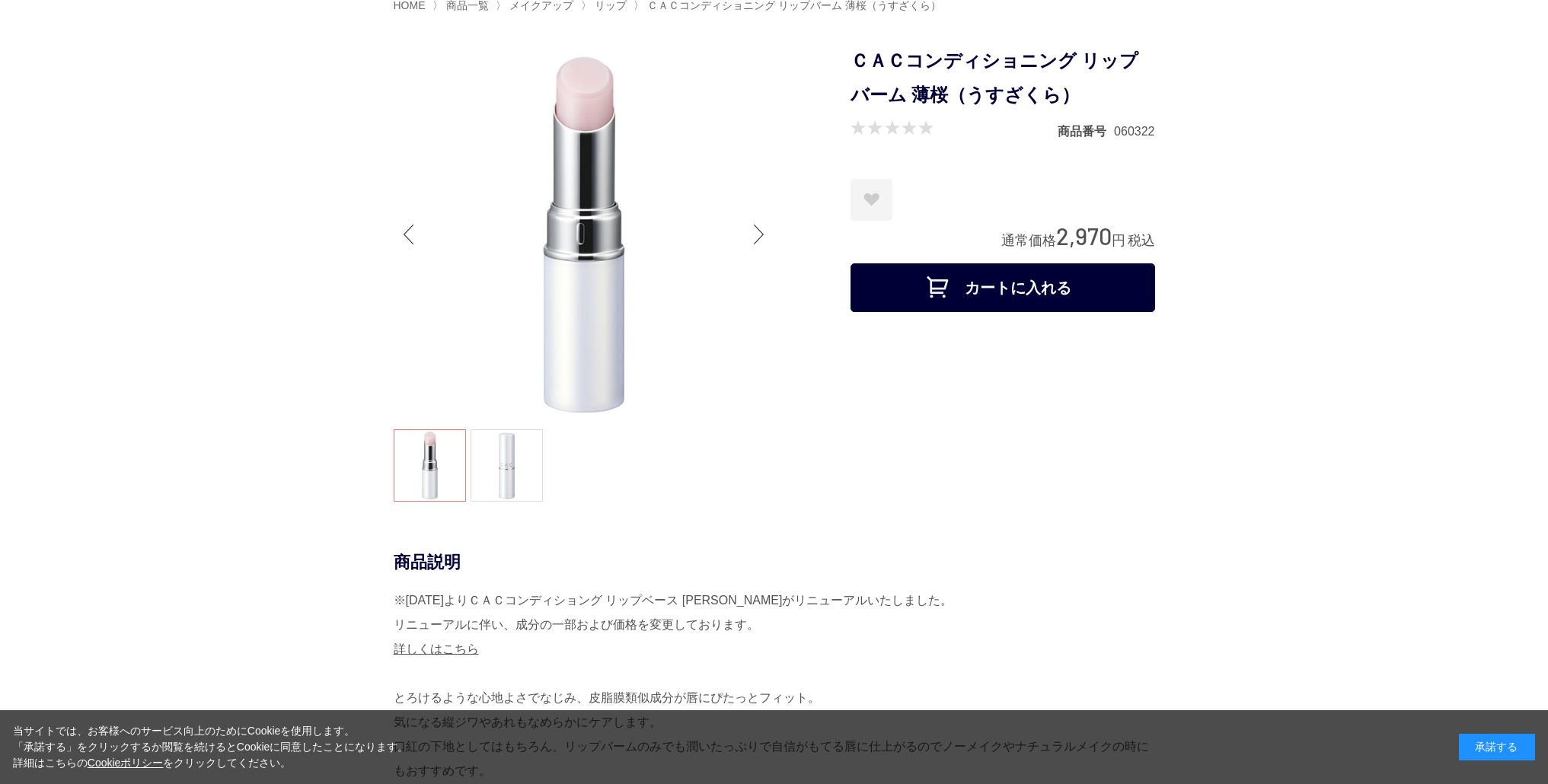
scroll to position [0, 0]
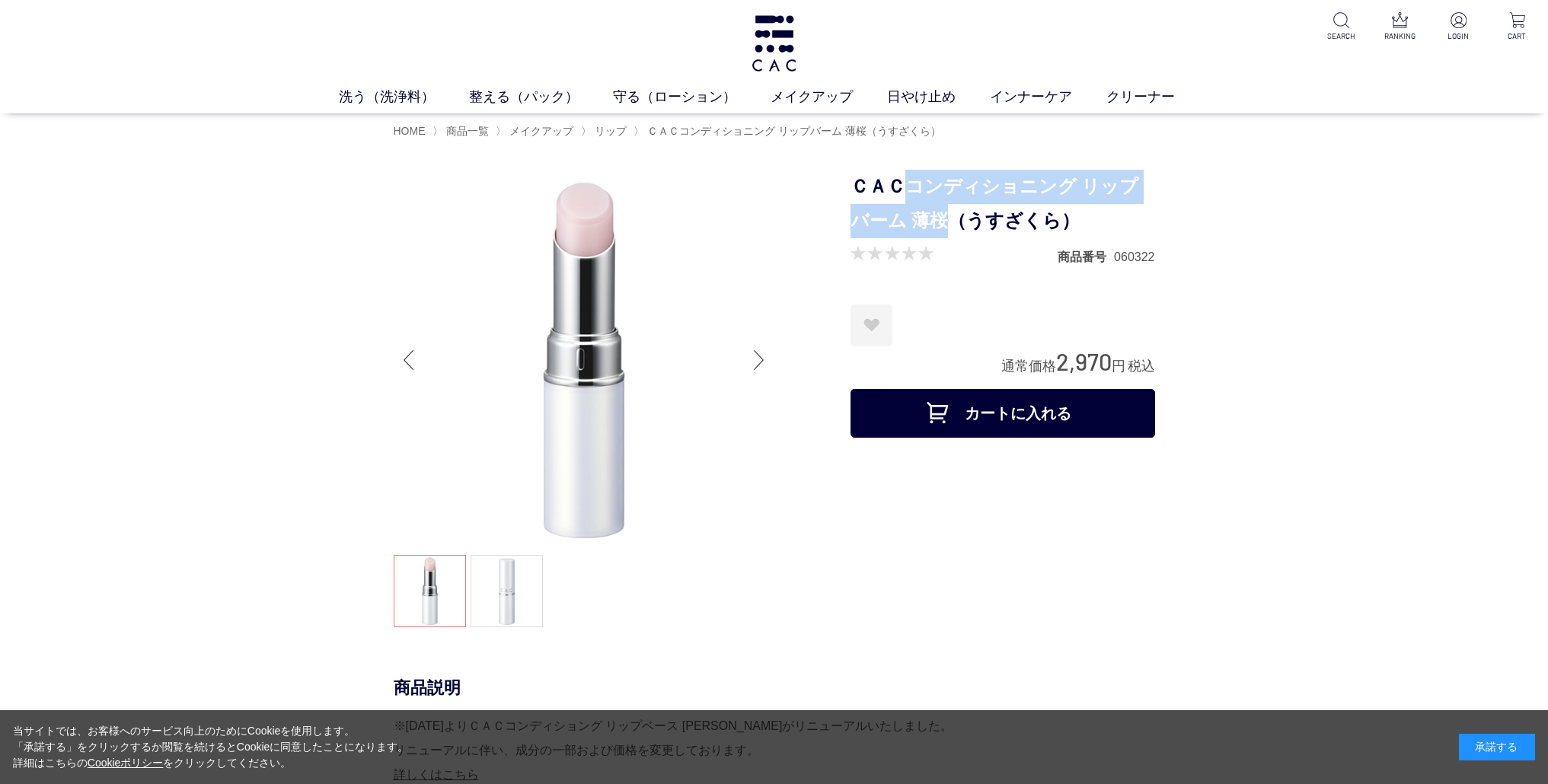
drag, startPoint x: 963, startPoint y: 227, endPoint x: 934, endPoint y: 223, distance: 29.3
click at [934, 223] on h1 "ＣＡＣコンディショニング リップバーム 薄桜（うすざくら）" at bounding box center [1003, 204] width 304 height 68
copy h1 "コンディショニング リップバーム 薄桜"
click at [672, 79] on div "洗う（洗浄料） 液体洗浄料 パウダー洗浄料 泡洗顔料 グッズ 整える（パック） フェイスパック ヘアパック 守る（ローション） 保湿化粧水 柔軟化粧水 美容液…" at bounding box center [774, 57] width 1548 height 113
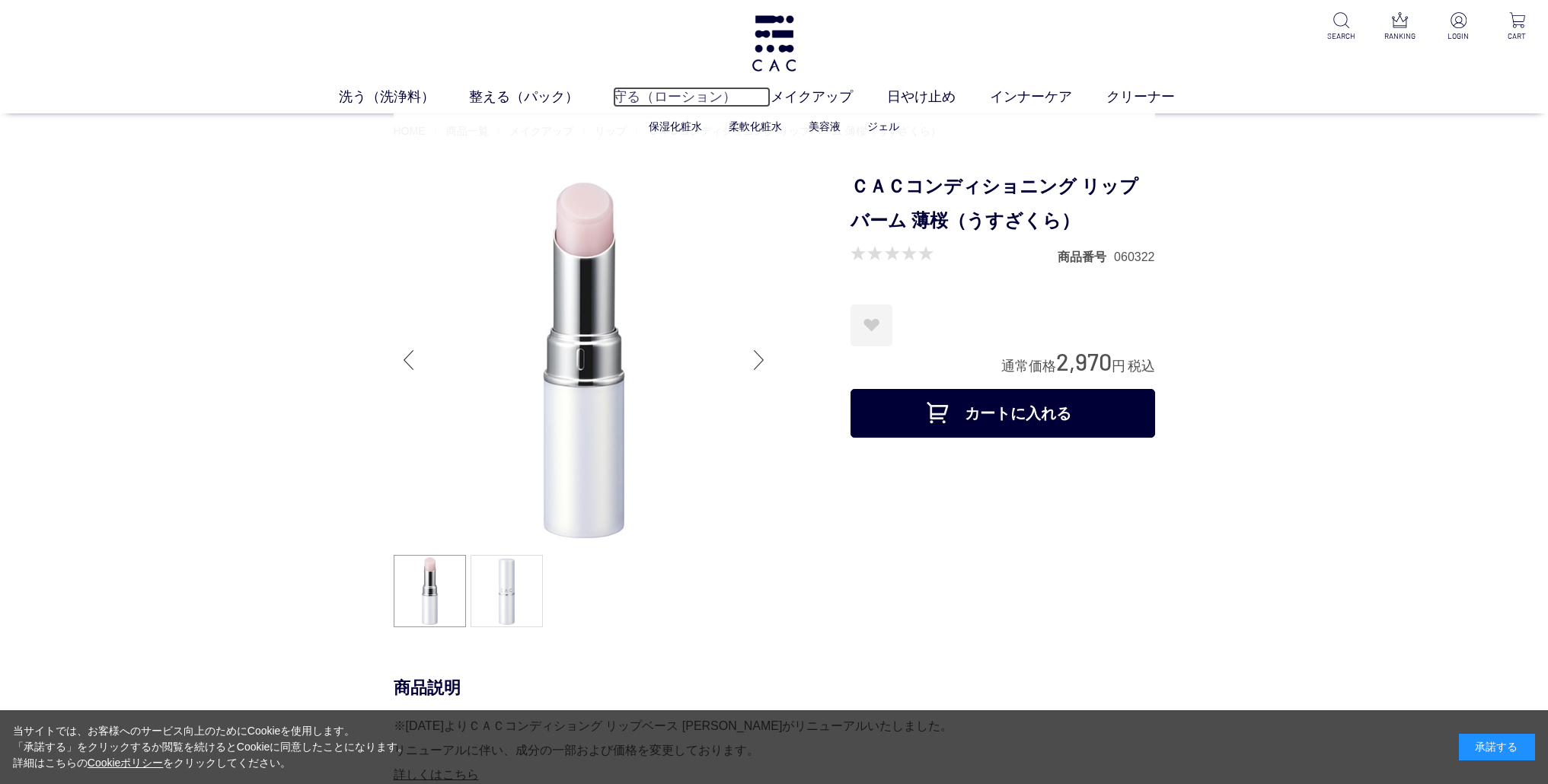
click at [675, 92] on link "守る（ローション）" at bounding box center [691, 97] width 157 height 20
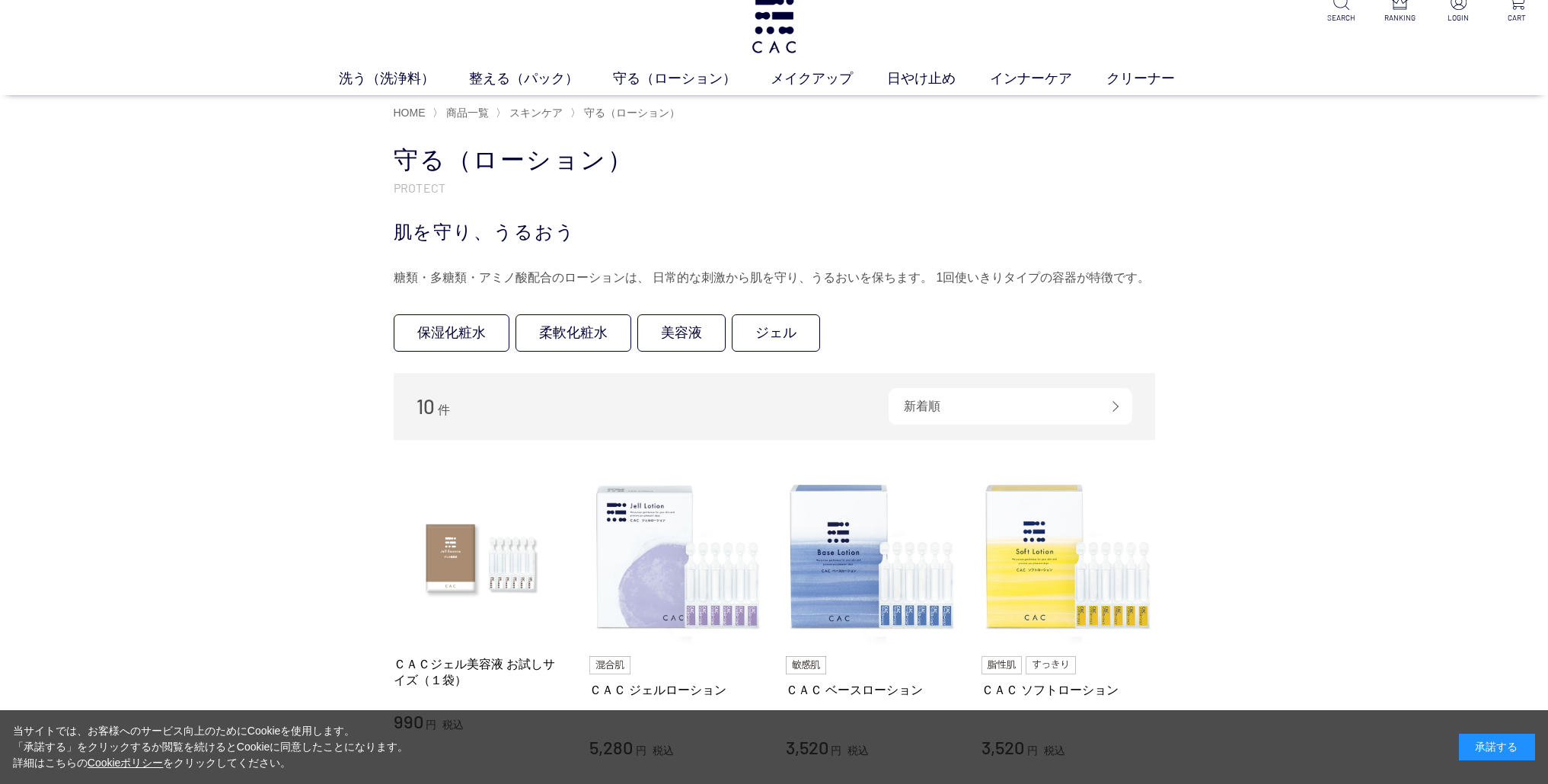
scroll to position [48, 0]
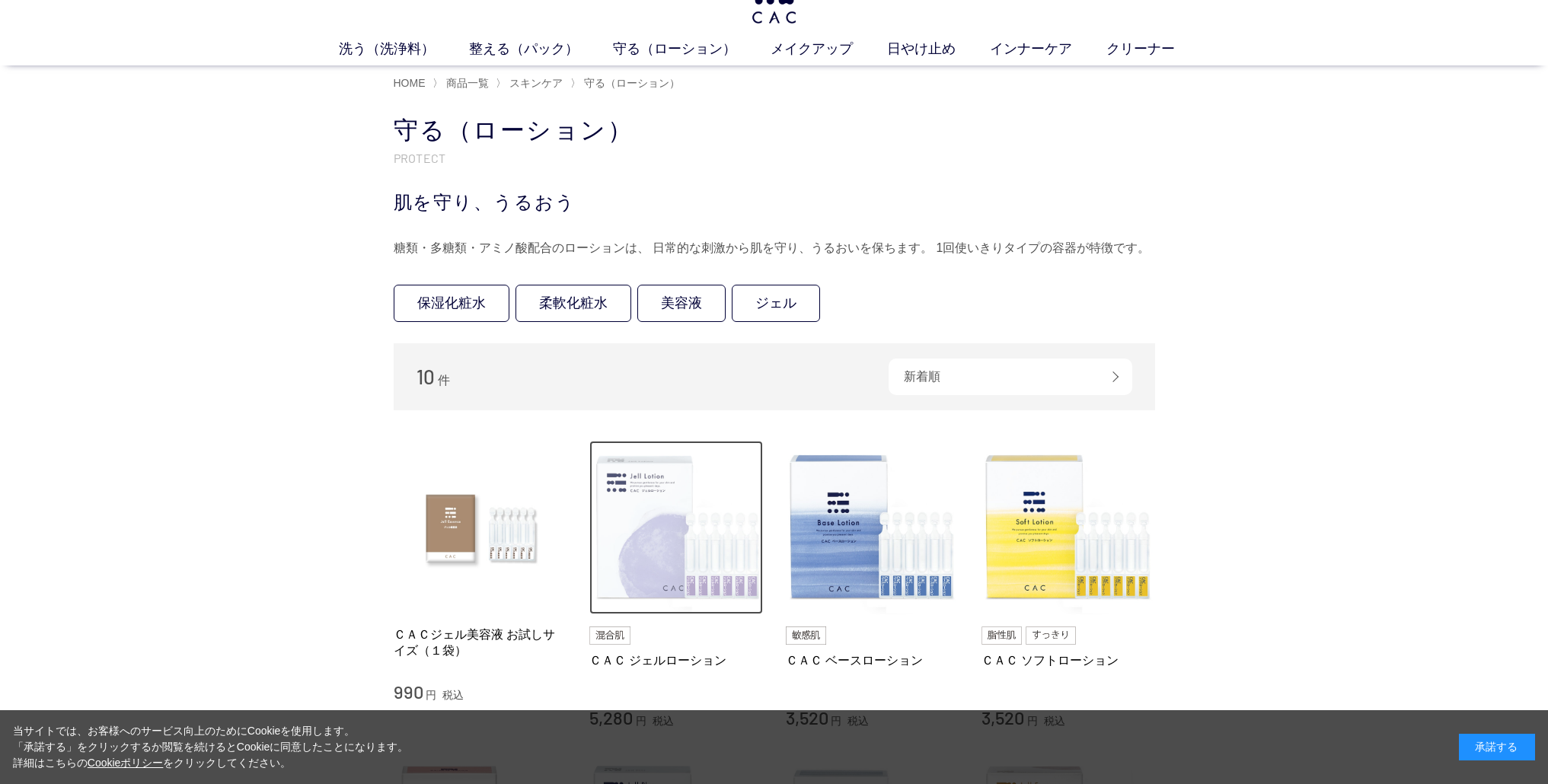
click at [647, 506] on img at bounding box center [676, 528] width 174 height 174
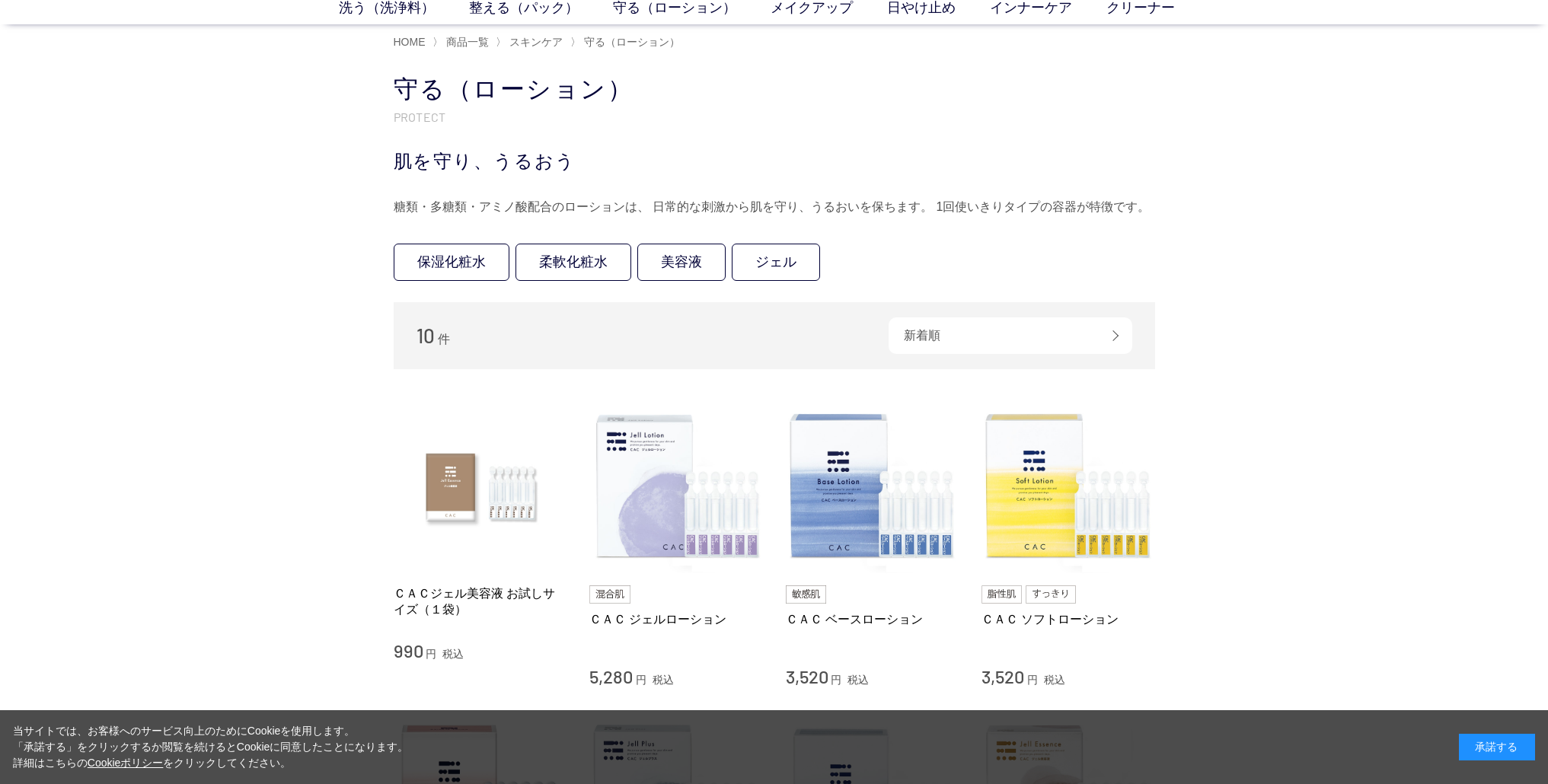
scroll to position [368, 0]
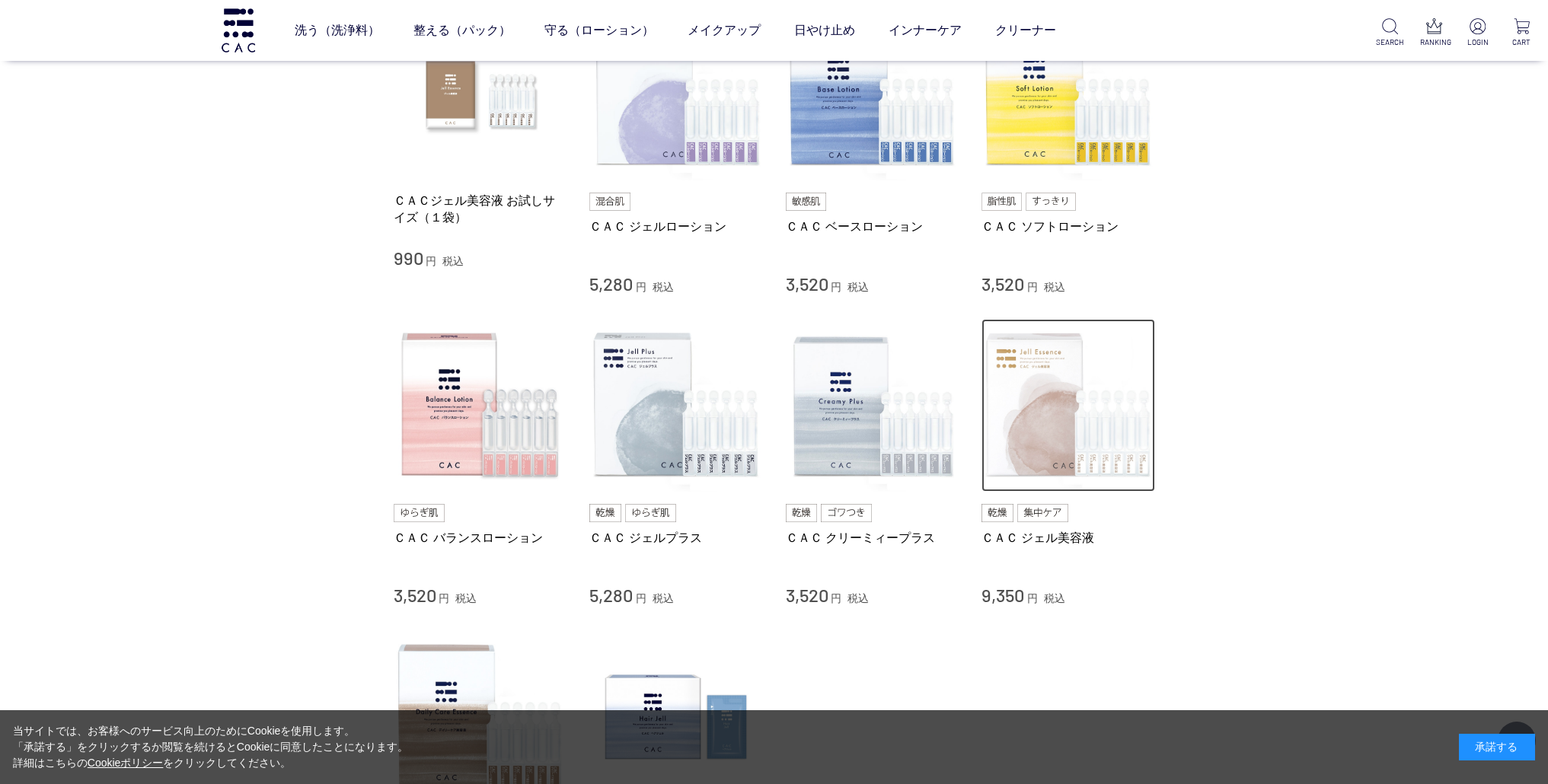
click at [1008, 407] on img at bounding box center [1068, 406] width 174 height 174
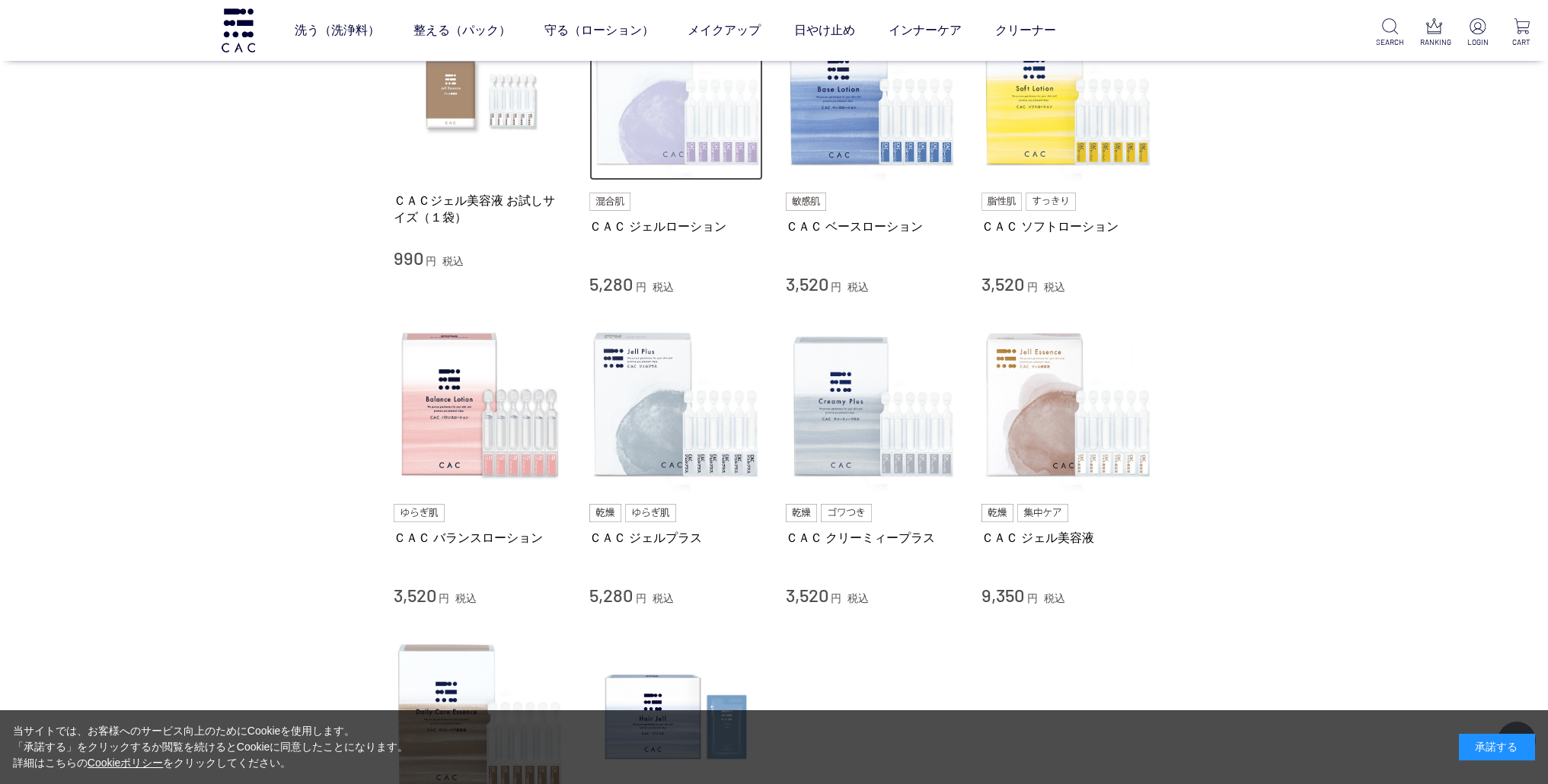
click at [697, 134] on img at bounding box center [676, 94] width 174 height 174
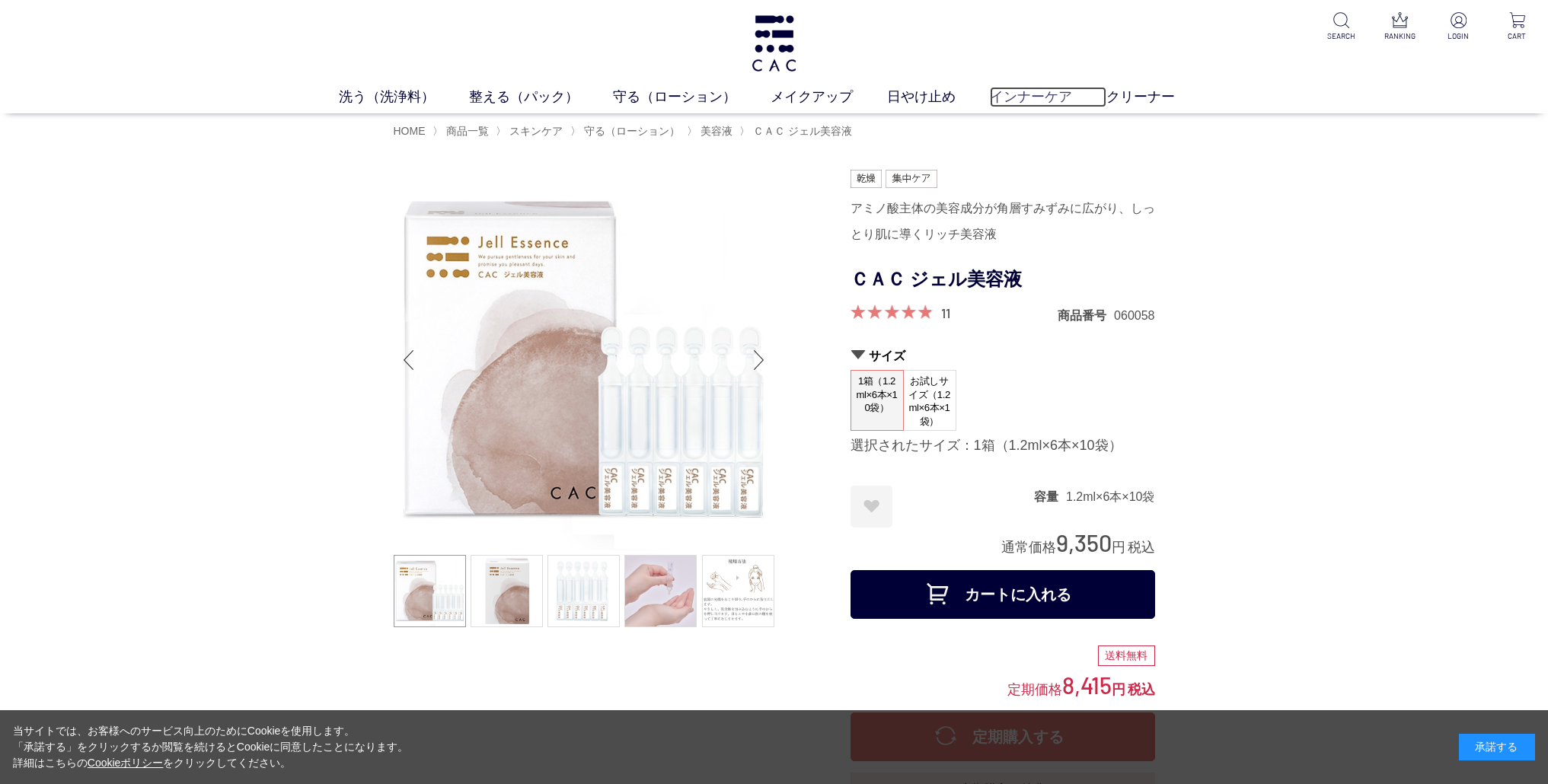
click at [1058, 101] on link "インナーケア" at bounding box center [1049, 97] width 116 height 20
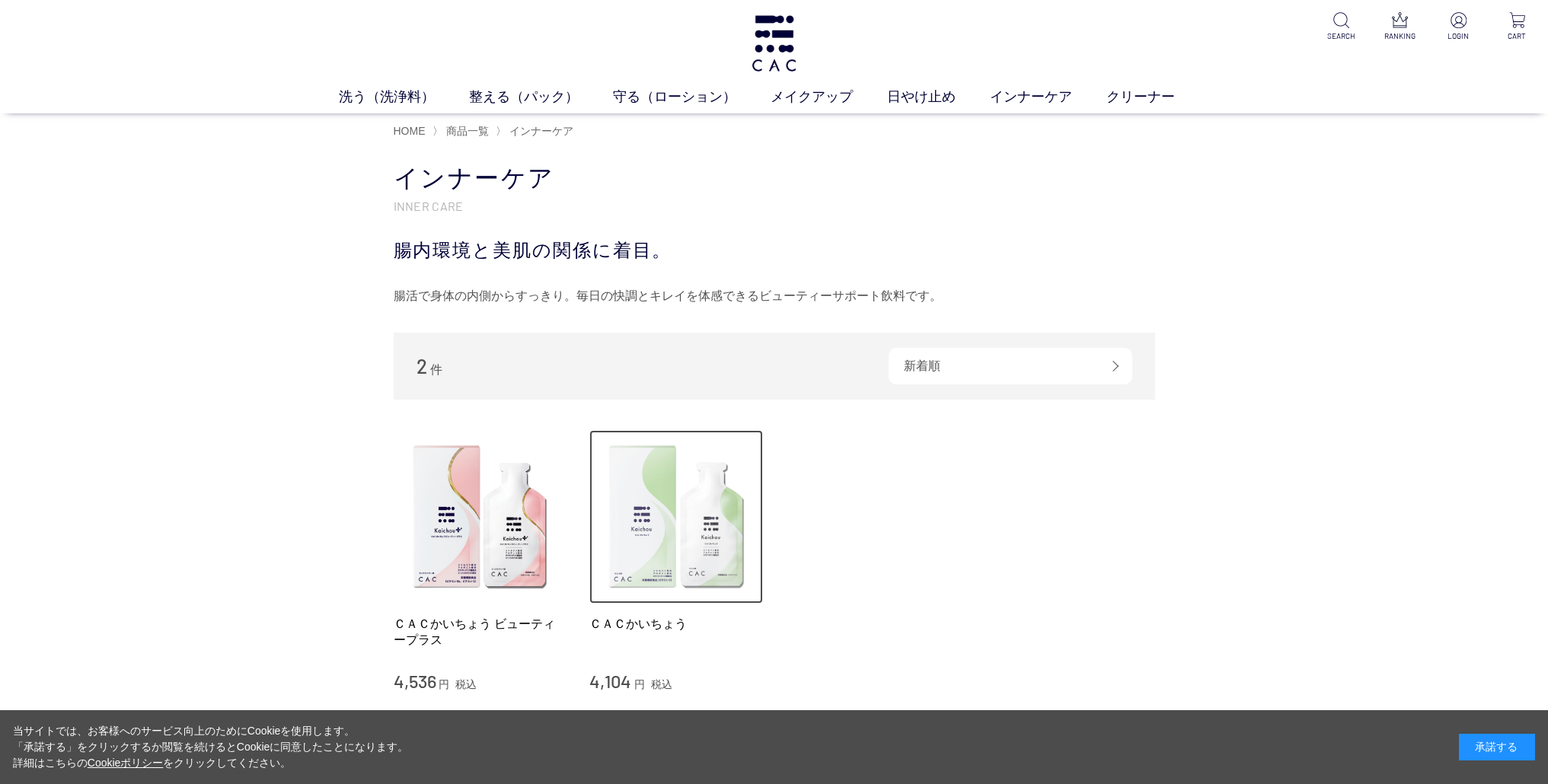
click at [672, 499] on img at bounding box center [676, 517] width 174 height 174
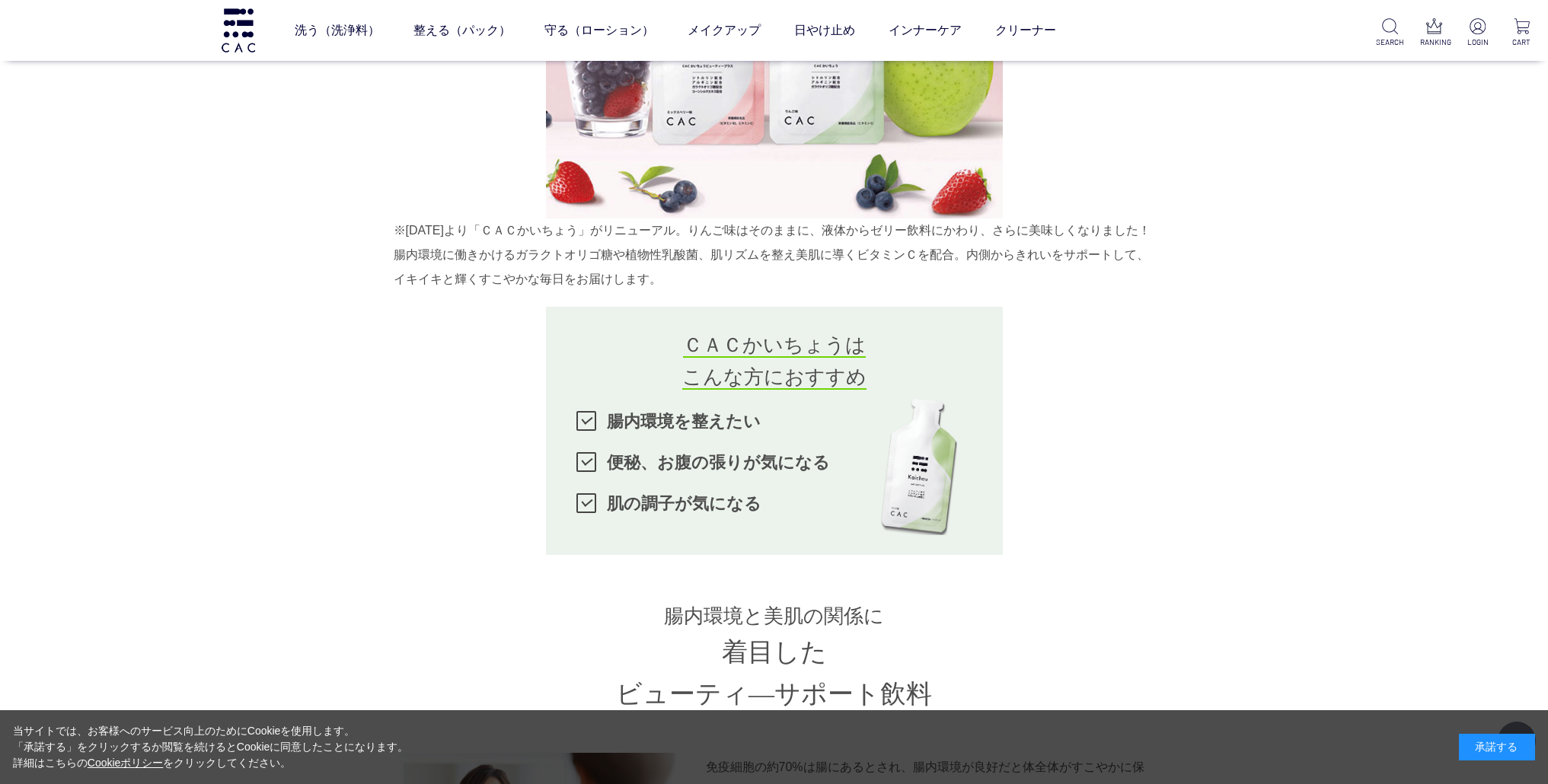
scroll to position [987, 0]
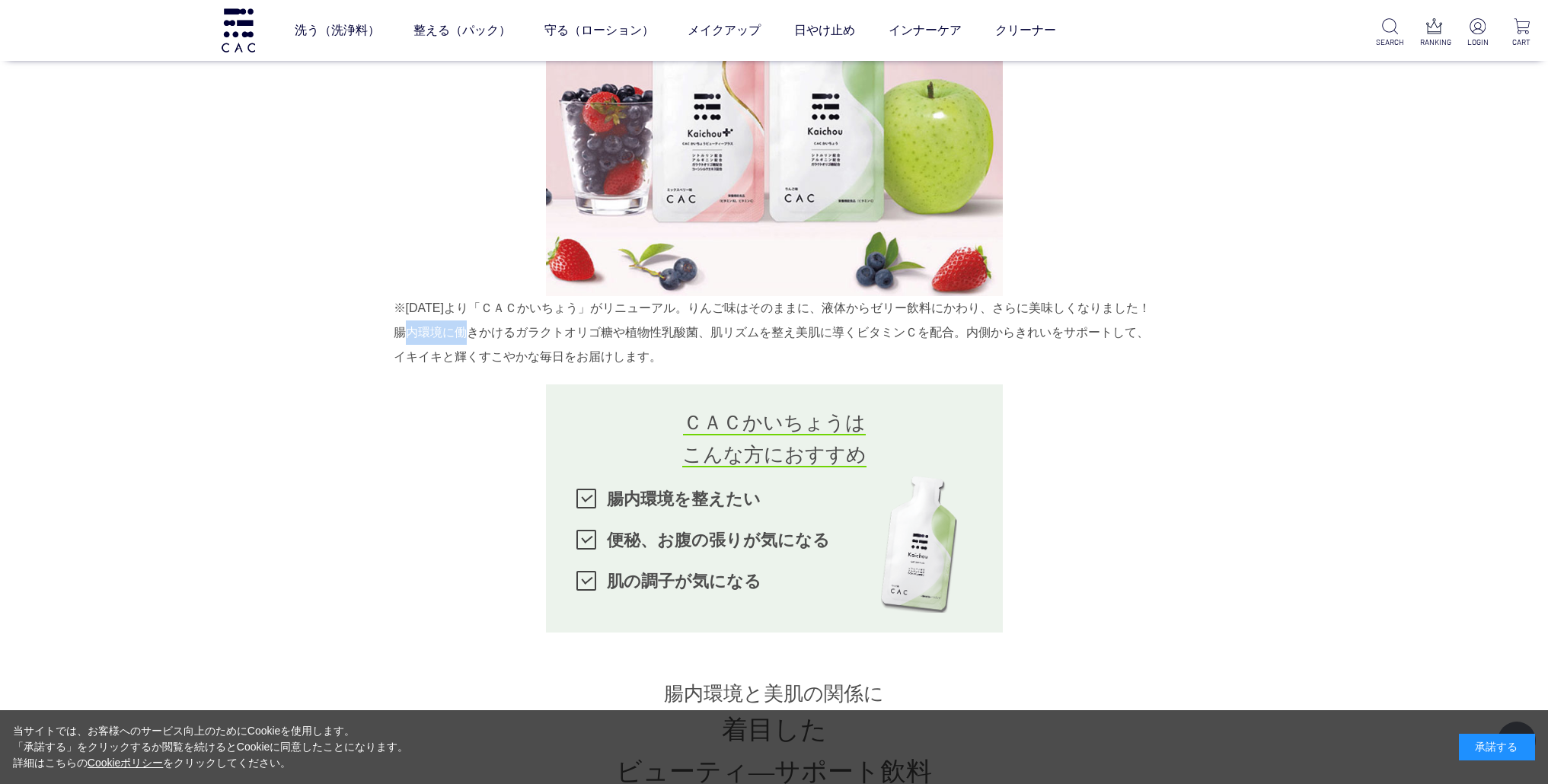
drag, startPoint x: 393, startPoint y: 359, endPoint x: 1178, endPoint y: 54, distance: 842.2
click at [460, 359] on div "※[DATE]より「ＣＡＣかいちょう」がリニューアル。りんご味はそのままに、液体からゼリー飲料にかわり、さらに美味しくなりました！ 腸内環境に働きかけるガラク…" at bounding box center [775, 333] width 761 height 73
drag, startPoint x: 1278, startPoint y: 300, endPoint x: 873, endPoint y: 345, distance: 407.5
drag, startPoint x: 395, startPoint y: 359, endPoint x: 505, endPoint y: 351, distance: 110.3
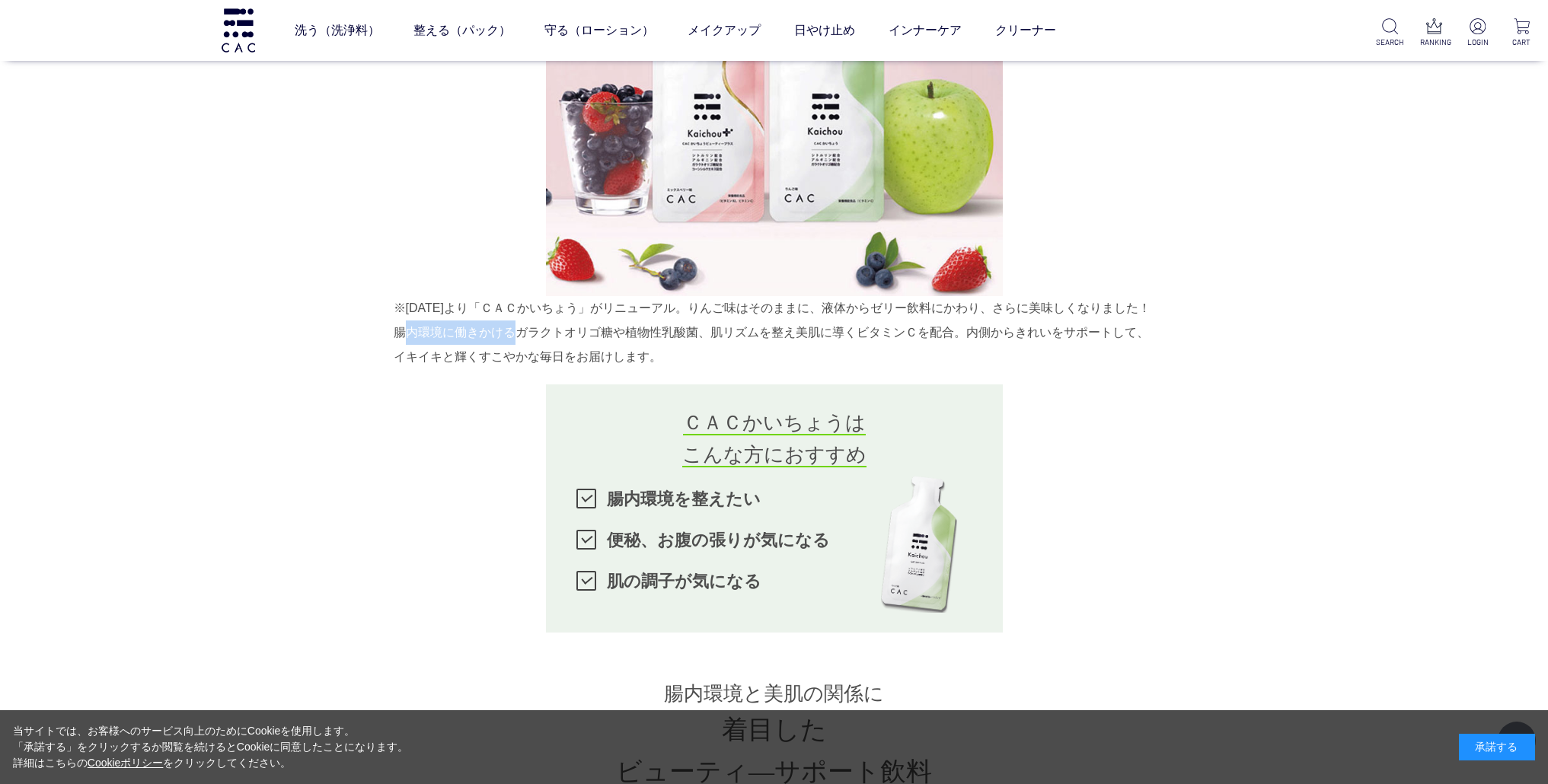
click at [505, 351] on div "※2025年5月より「ＣＡＣかいちょう」がリニューアル。りんご味はそのままに、液体からゼリー飲料にかわり、さらに美味しくなりました！ 腸内環境に働きかけるガラ…" at bounding box center [775, 333] width 761 height 73
copy div "腸内環境に働きかけ"
drag, startPoint x: 711, startPoint y: 356, endPoint x: 822, endPoint y: 370, distance: 111.9
click at [800, 351] on div "※2025年5月より「ＣＡＣかいちょう」がリニューアル。りんご味はそのままに、液体からゼリー飲料にかわり、さらに美味しくなりました！ 腸内環境に働きかけるガラ…" at bounding box center [775, 333] width 761 height 73
click at [830, 367] on div "※2025年5月より「ＣＡＣかいちょう」がリニューアル。りんご味はそのままに、液体からゼリー飲料にかわり、さらに美味しくなりました！ 腸内環境に働きかけるガラ…" at bounding box center [775, 333] width 761 height 73
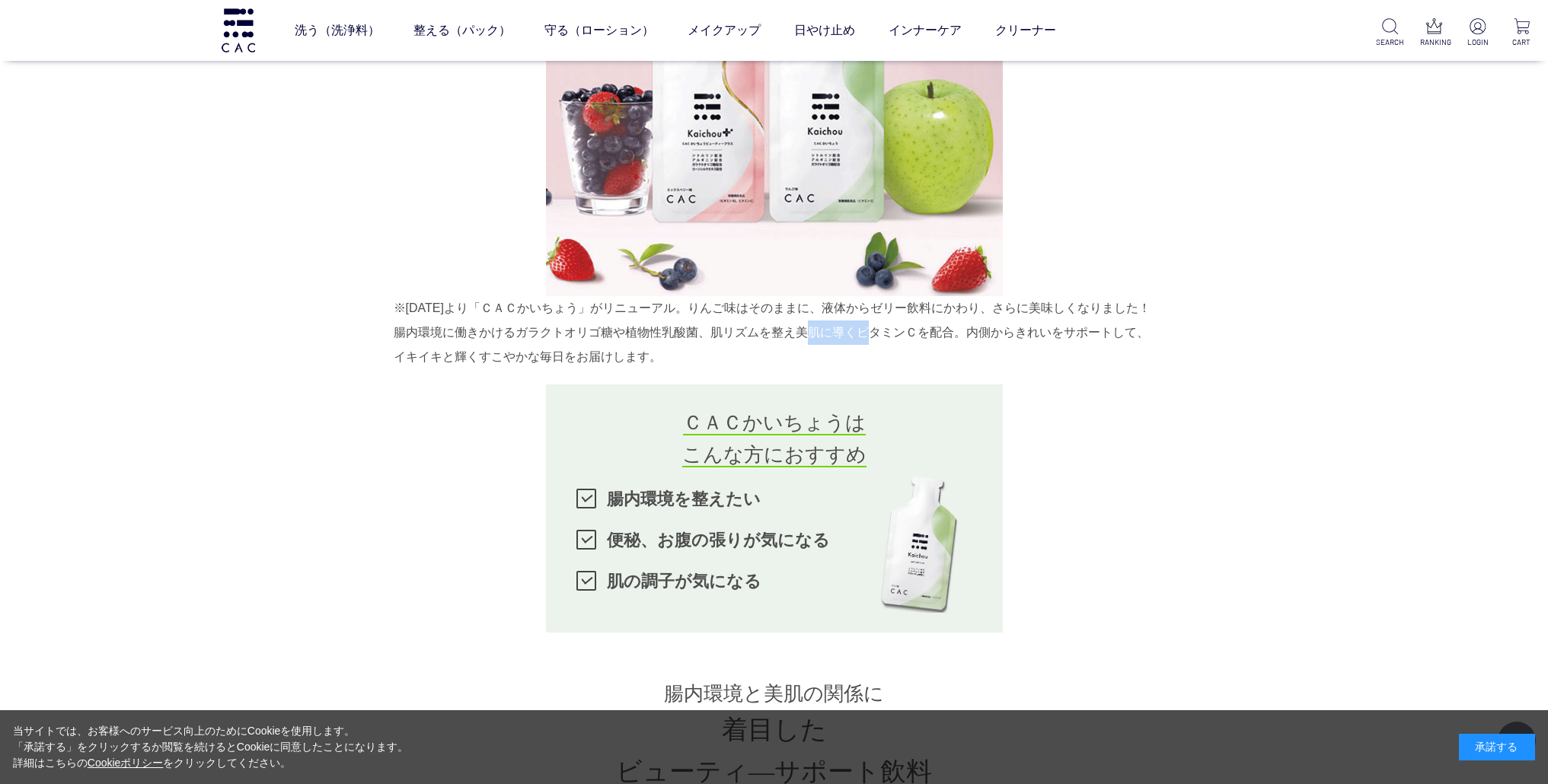
drag, startPoint x: 804, startPoint y: 356, endPoint x: 856, endPoint y: 357, distance: 52.0
click at [857, 358] on div "※2025年5月より「ＣＡＣかいちょう」がリニューアル。りんご味はそのままに、液体からゼリー飲料にかわり、さらに美味しくなりました！ 腸内環境に働きかけるガラ…" at bounding box center [775, 333] width 761 height 73
copy div "美肌に導く"
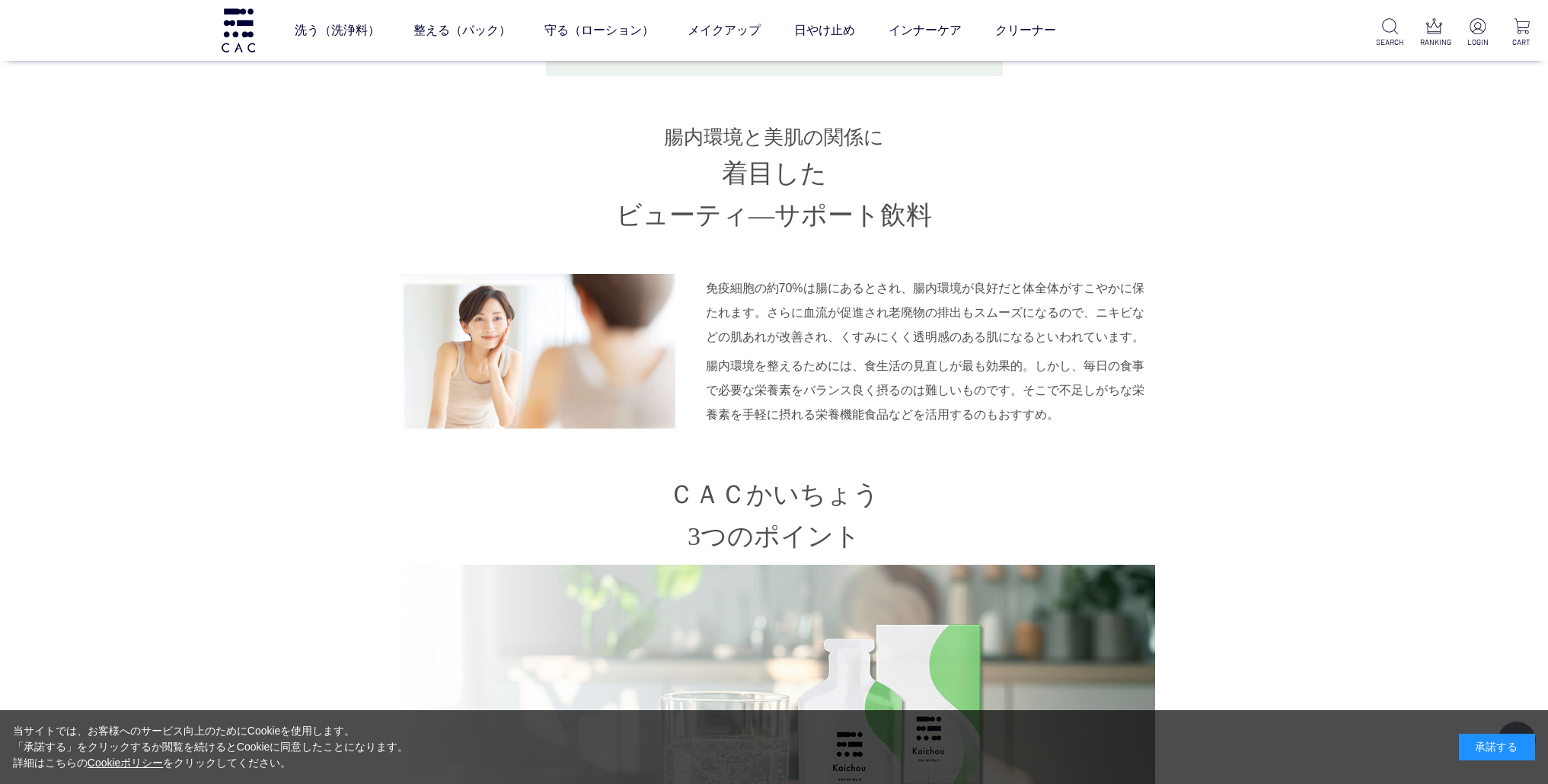
scroll to position [1472, 0]
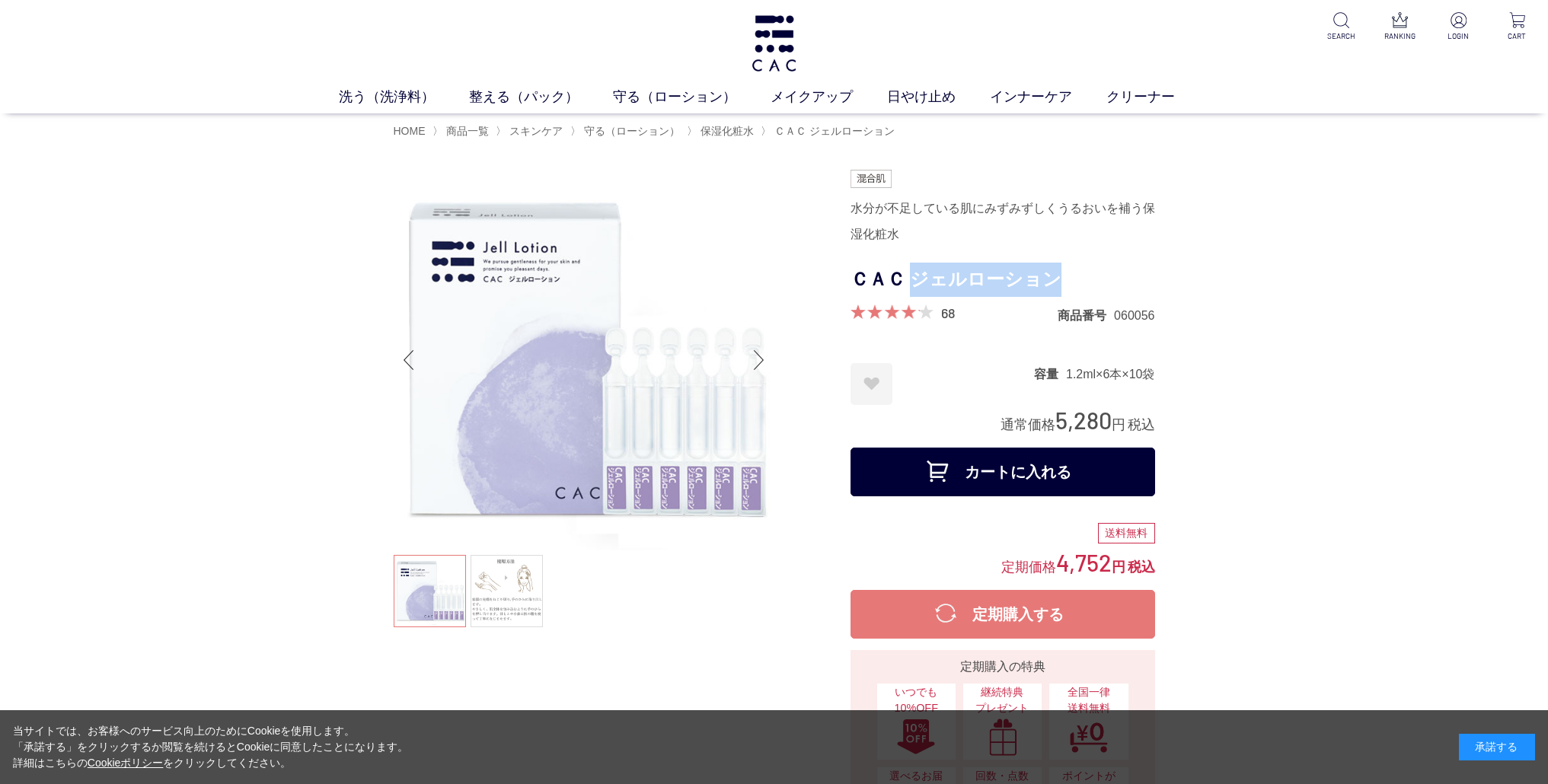
drag, startPoint x: 909, startPoint y: 276, endPoint x: 1084, endPoint y: 273, distance: 175.0
click at [1084, 273] on h1 "ＣＡＣ ジェルローション" at bounding box center [1003, 280] width 304 height 35
copy h1 "ジェルローション"
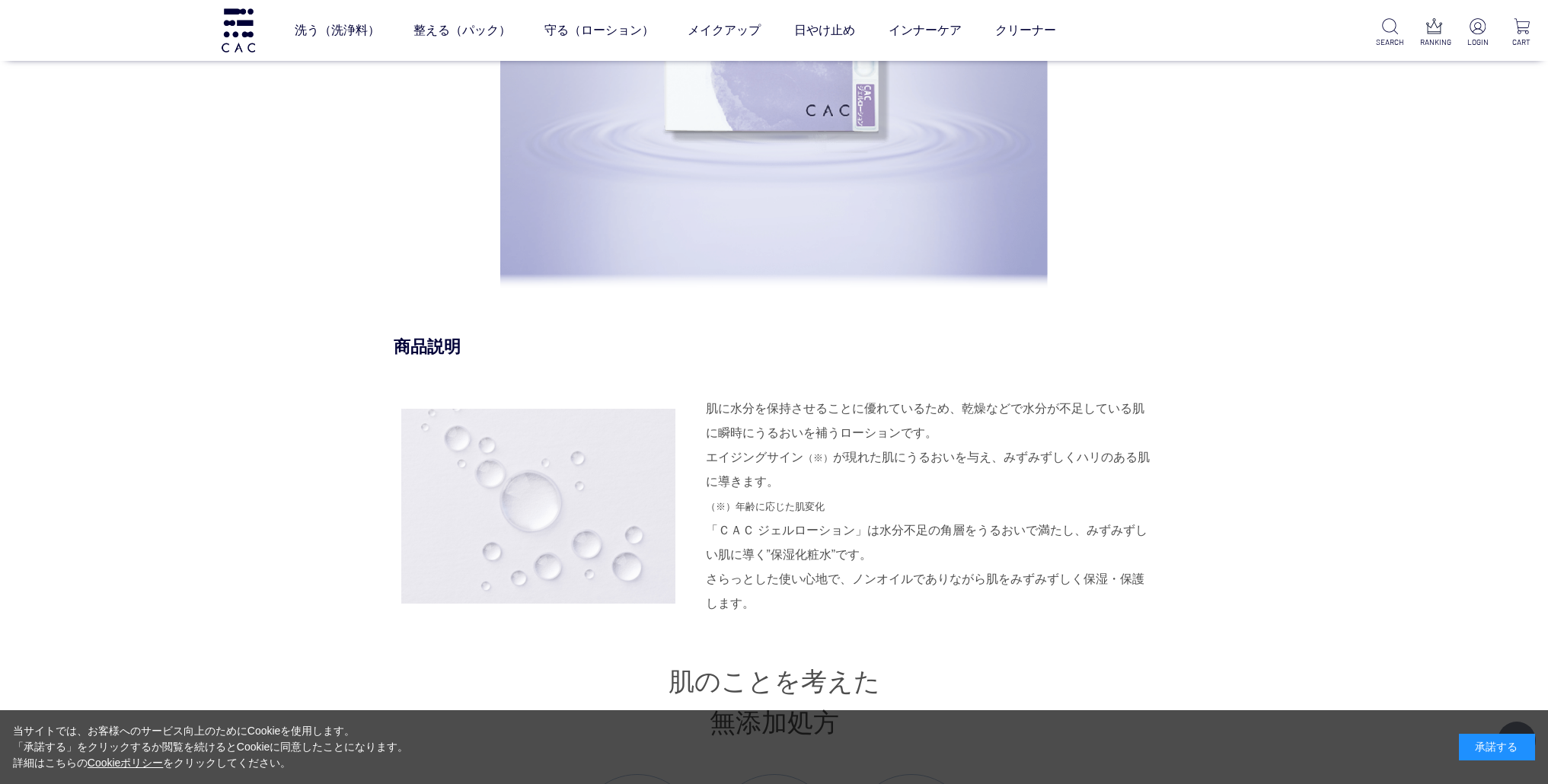
scroll to position [1467, 0]
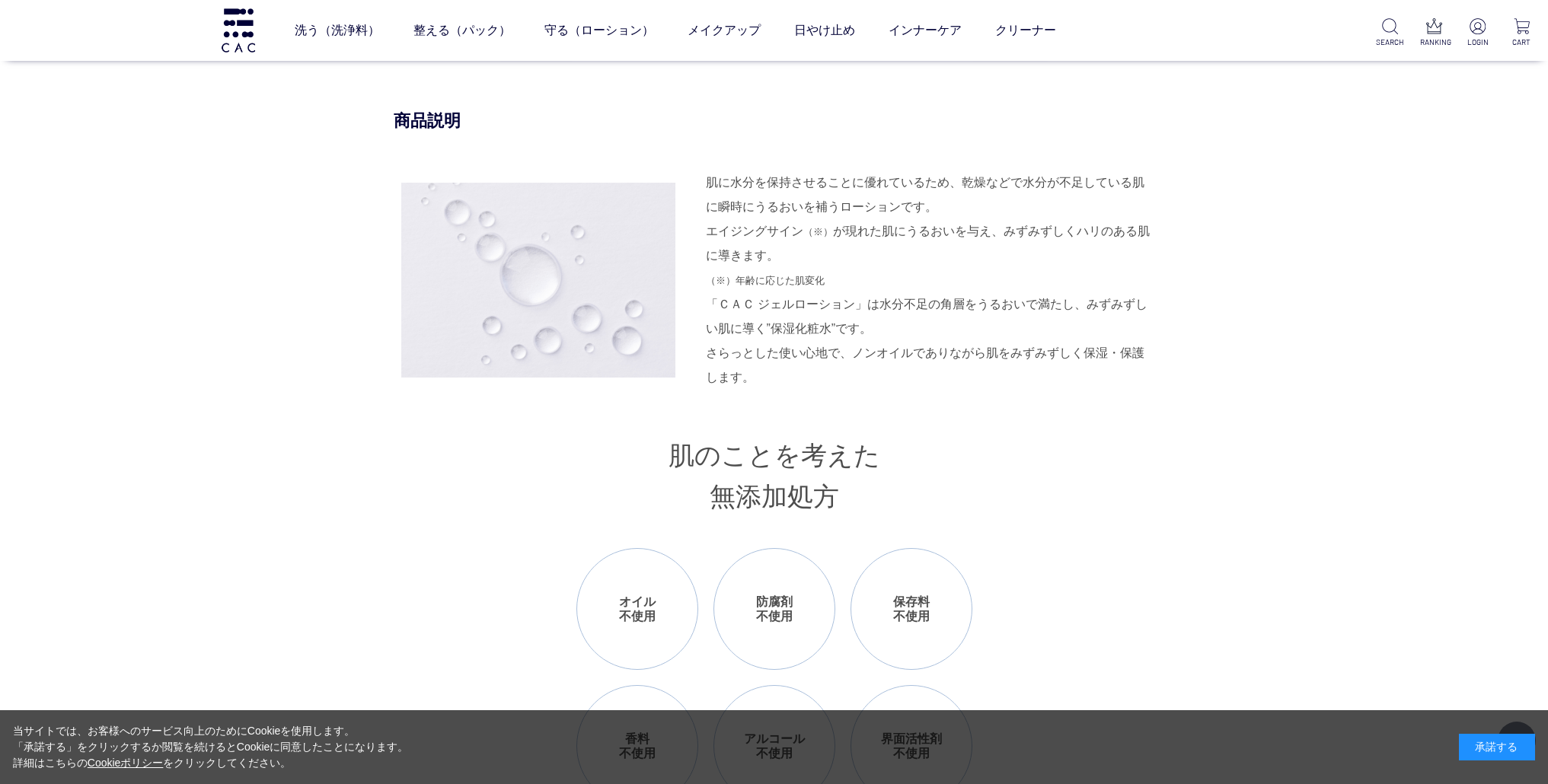
drag, startPoint x: 1391, startPoint y: 252, endPoint x: 1383, endPoint y: 248, distance: 8.9
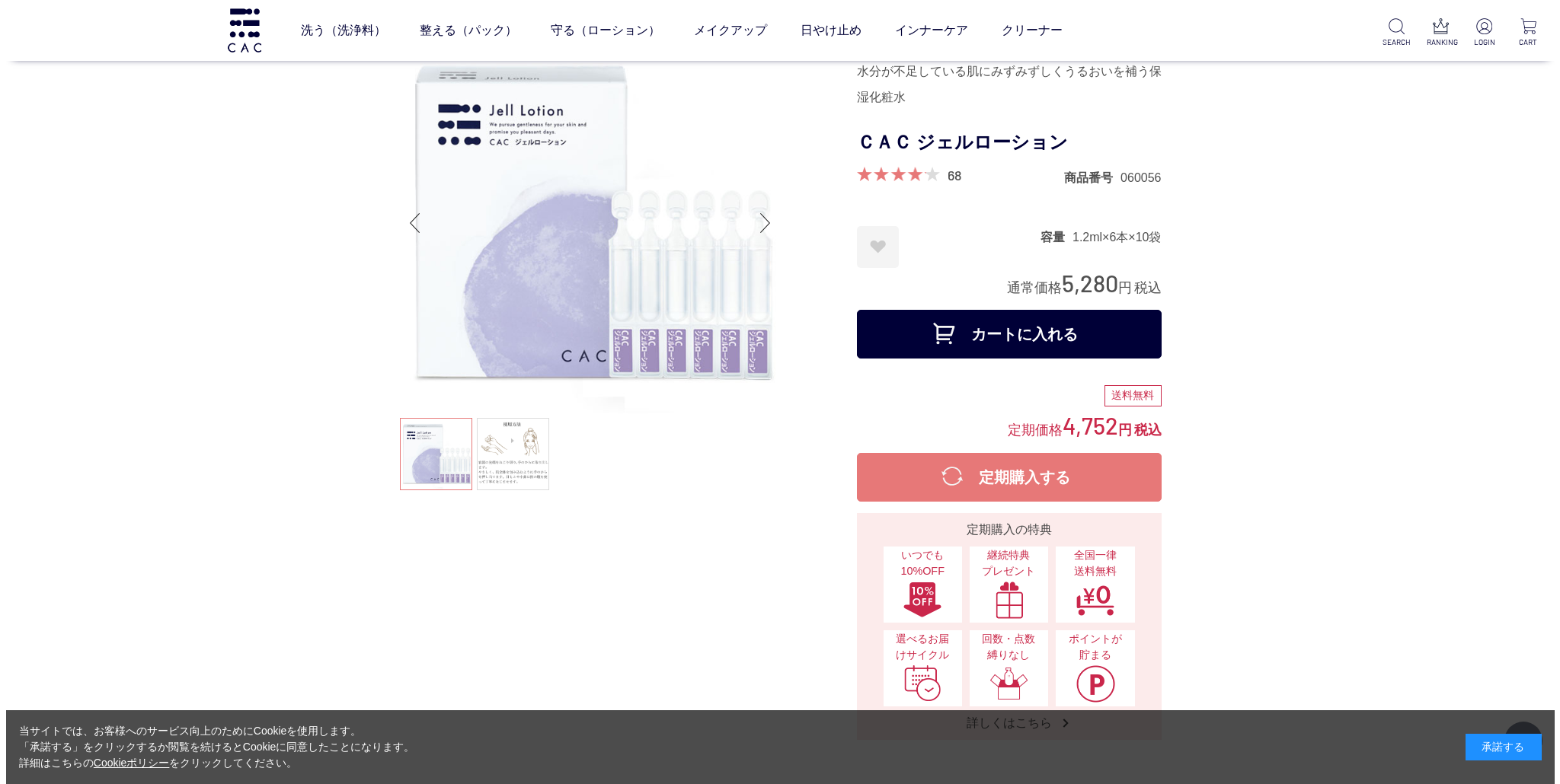
scroll to position [0, 0]
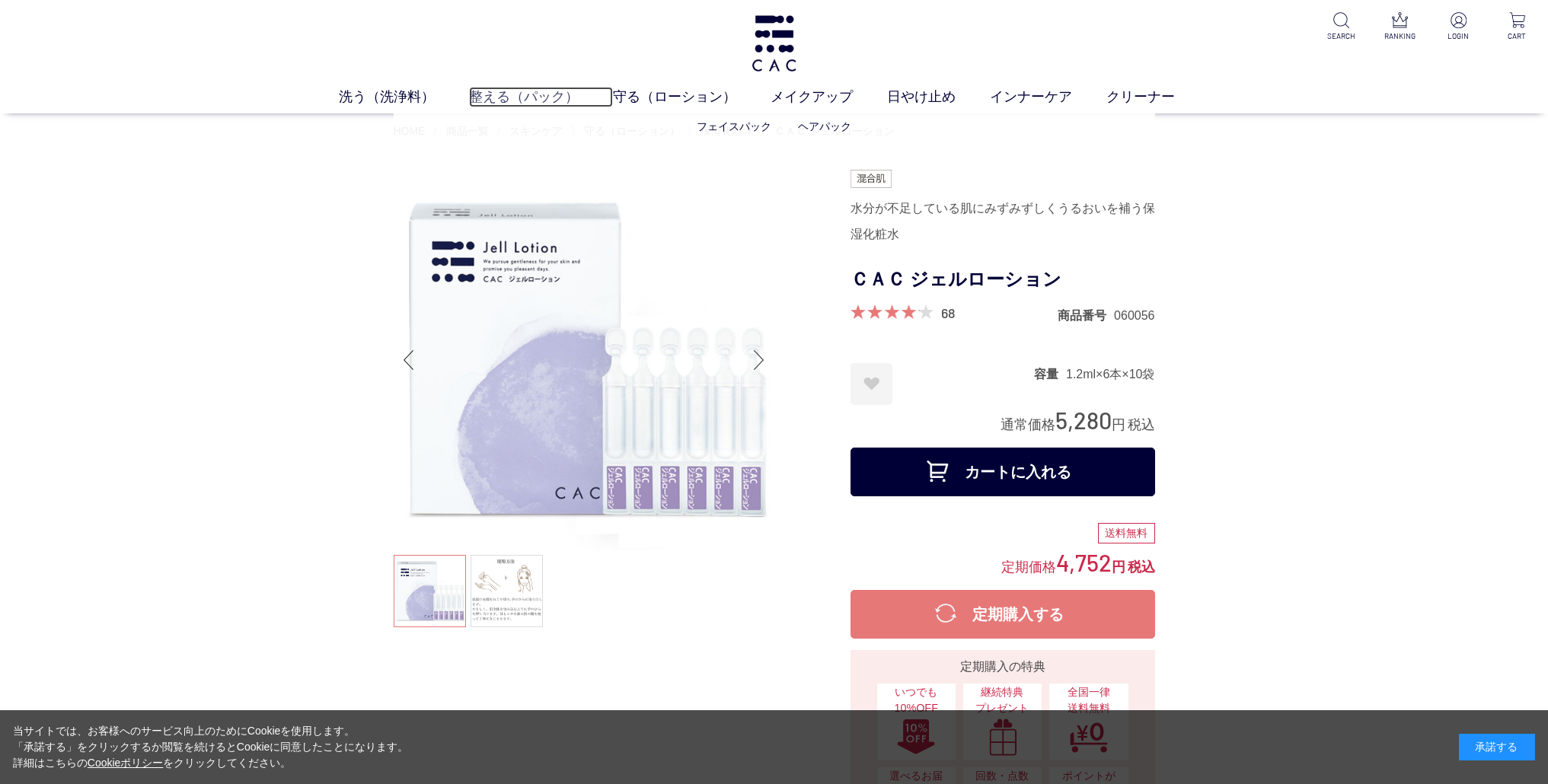
click at [525, 98] on link "整える（パック）" at bounding box center [540, 97] width 144 height 20
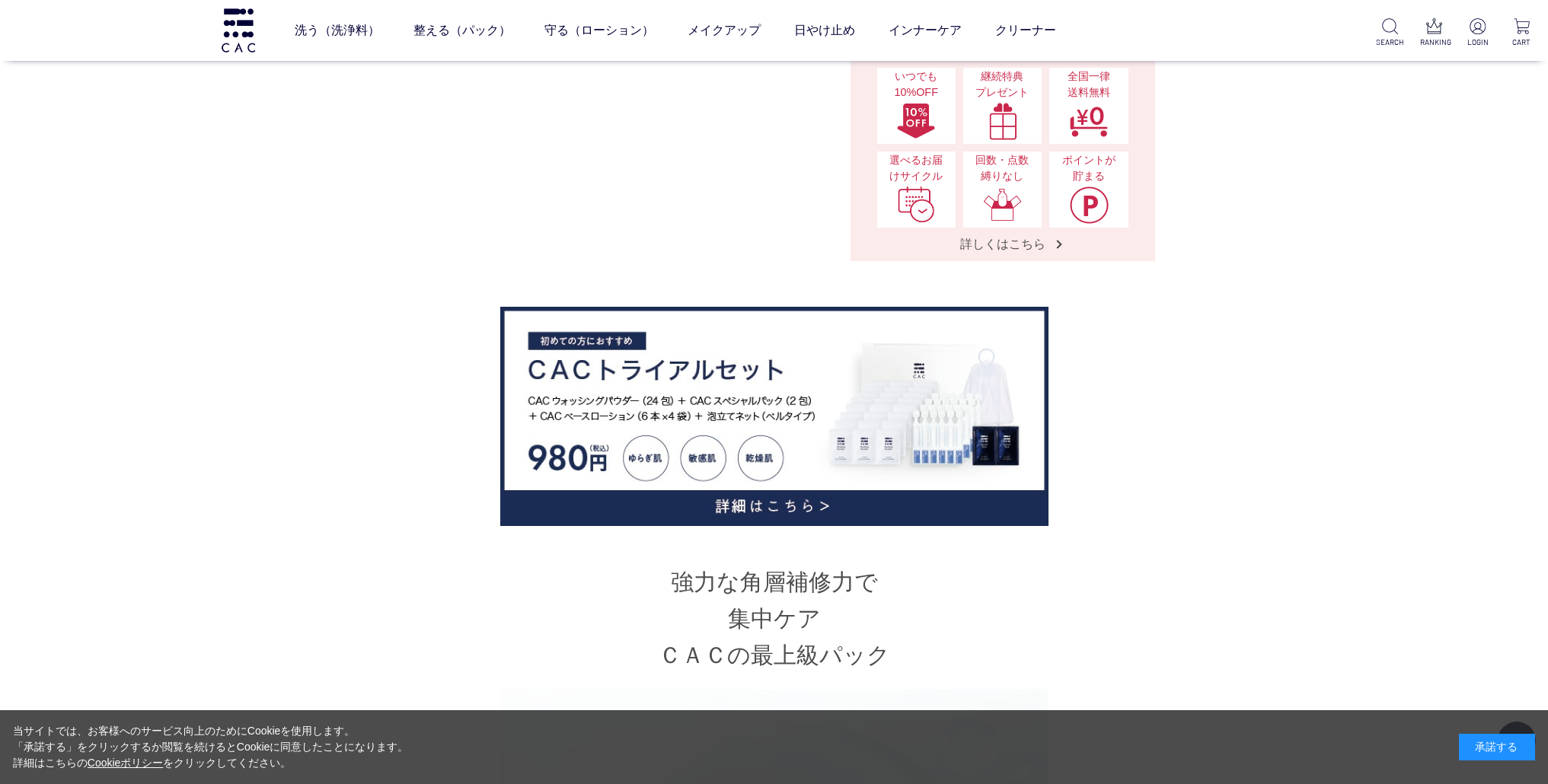
scroll to position [845, 0]
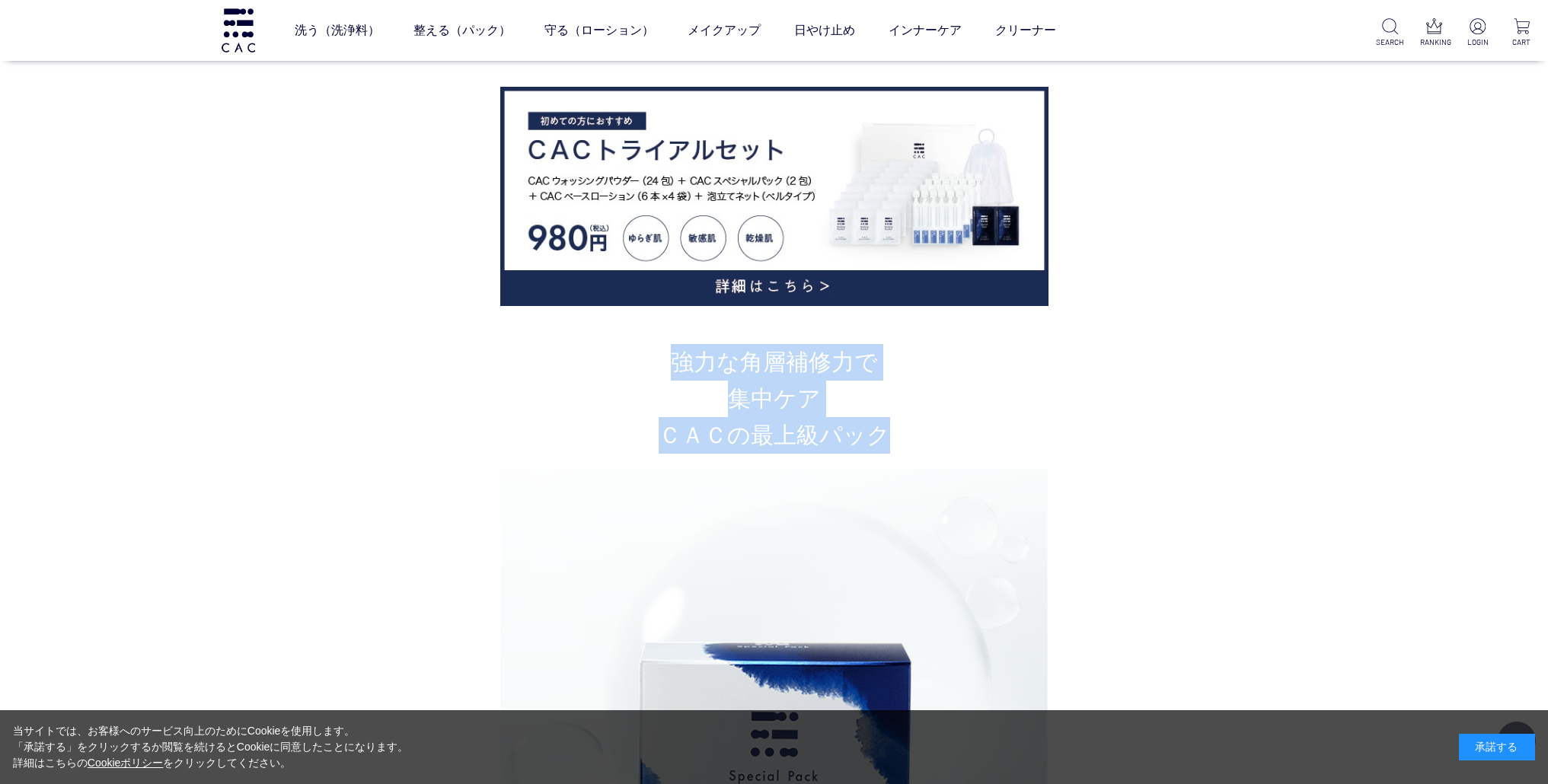
drag, startPoint x: 677, startPoint y: 365, endPoint x: 964, endPoint y: 449, distance: 299.0
click at [964, 449] on h2 "強力な角層補修力で 集中ケア ＣＡＣの最上級パック" at bounding box center [775, 399] width 761 height 109
copy h2 "強力な角層補修力で 集中ケア ＣＡＣの最上級パック"
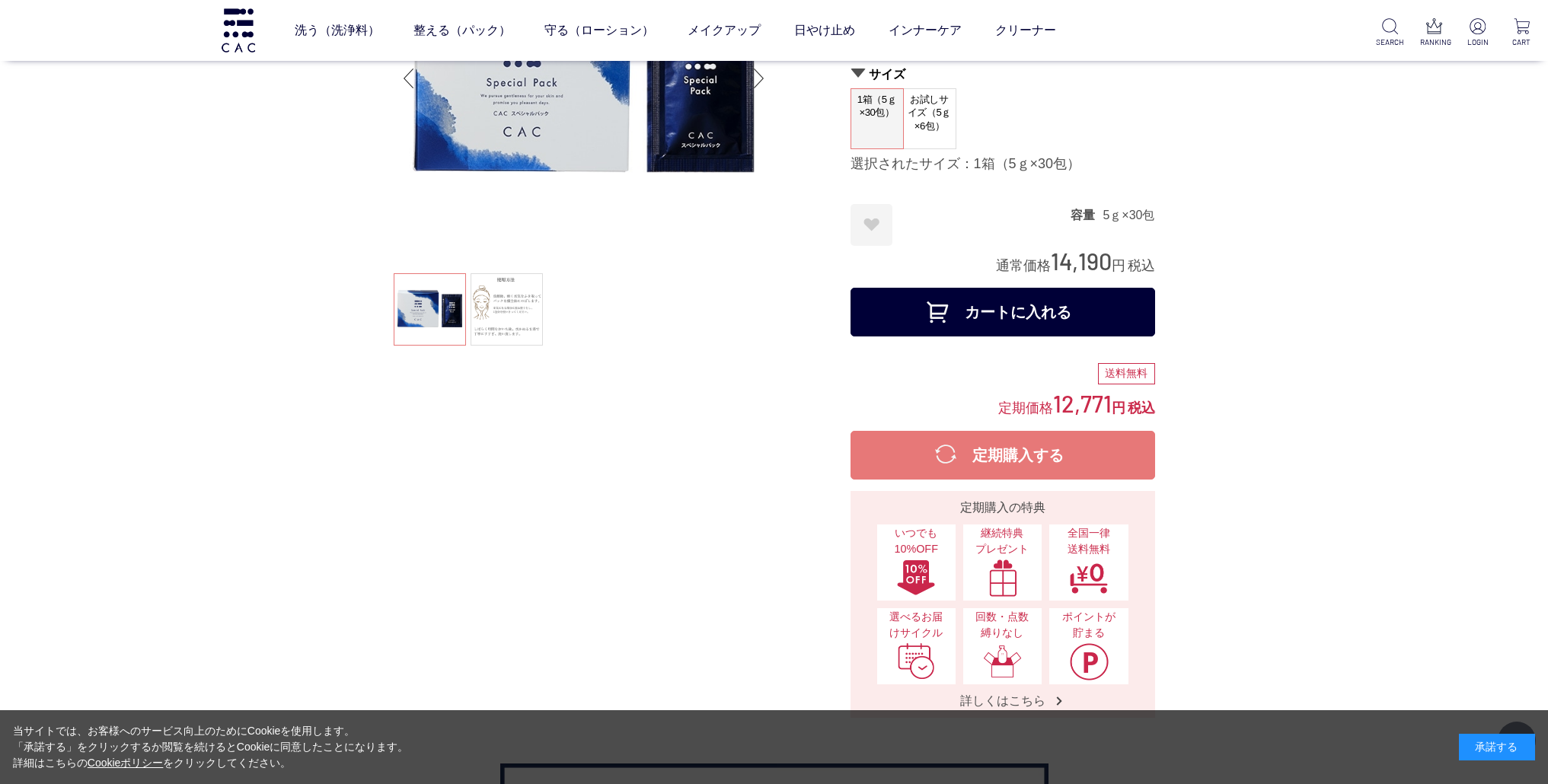
scroll to position [0, 0]
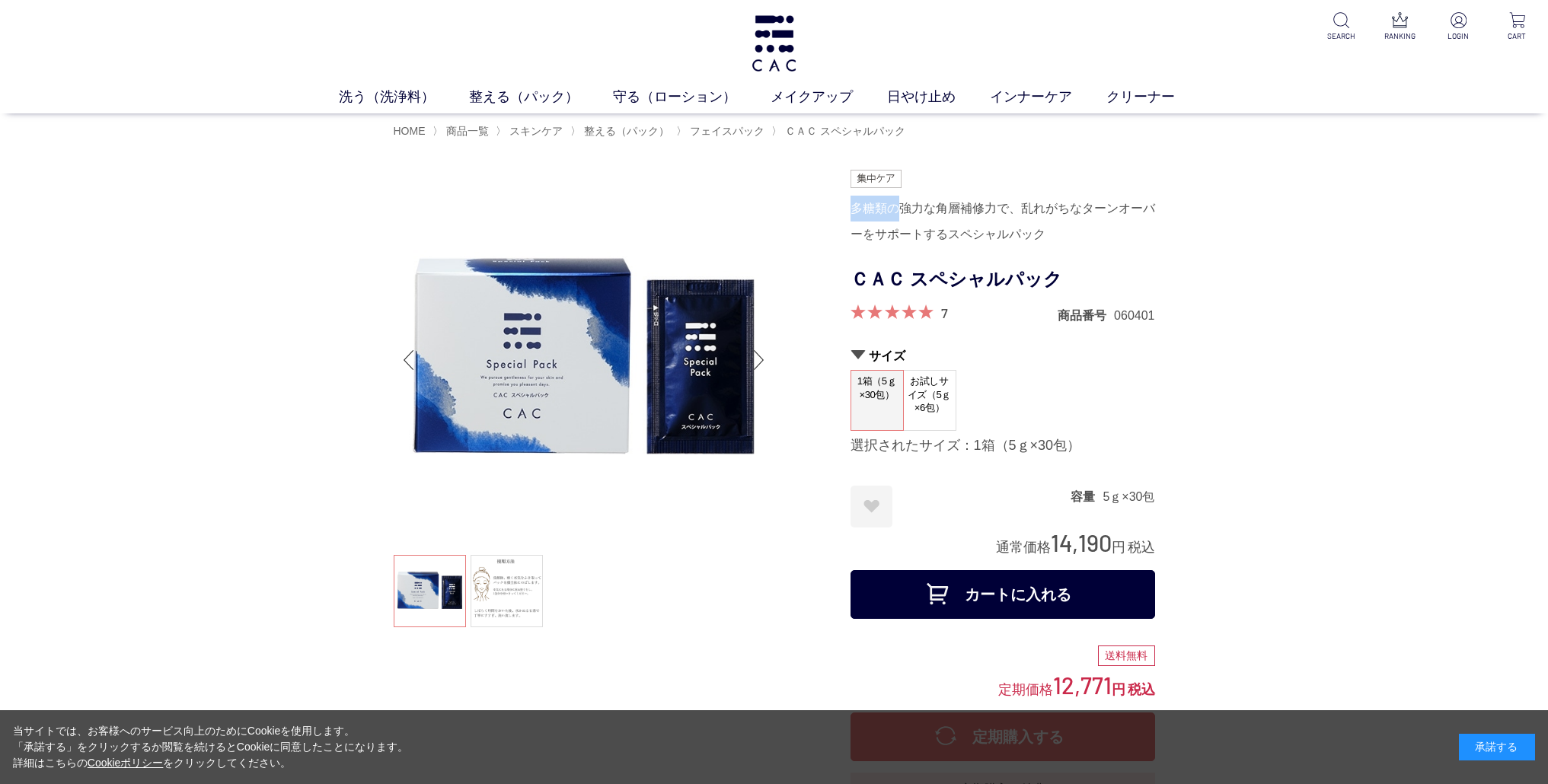
drag, startPoint x: 855, startPoint y: 209, endPoint x: 903, endPoint y: 212, distance: 48.1
click at [903, 212] on div "多糖類の強力な角層補修力で、乱れがちなターンオーバーをサポートするスペシャルパック" at bounding box center [1003, 222] width 304 height 52
copy div "多糖類の"
click at [539, 101] on link "整える（パック）" at bounding box center [540, 97] width 144 height 20
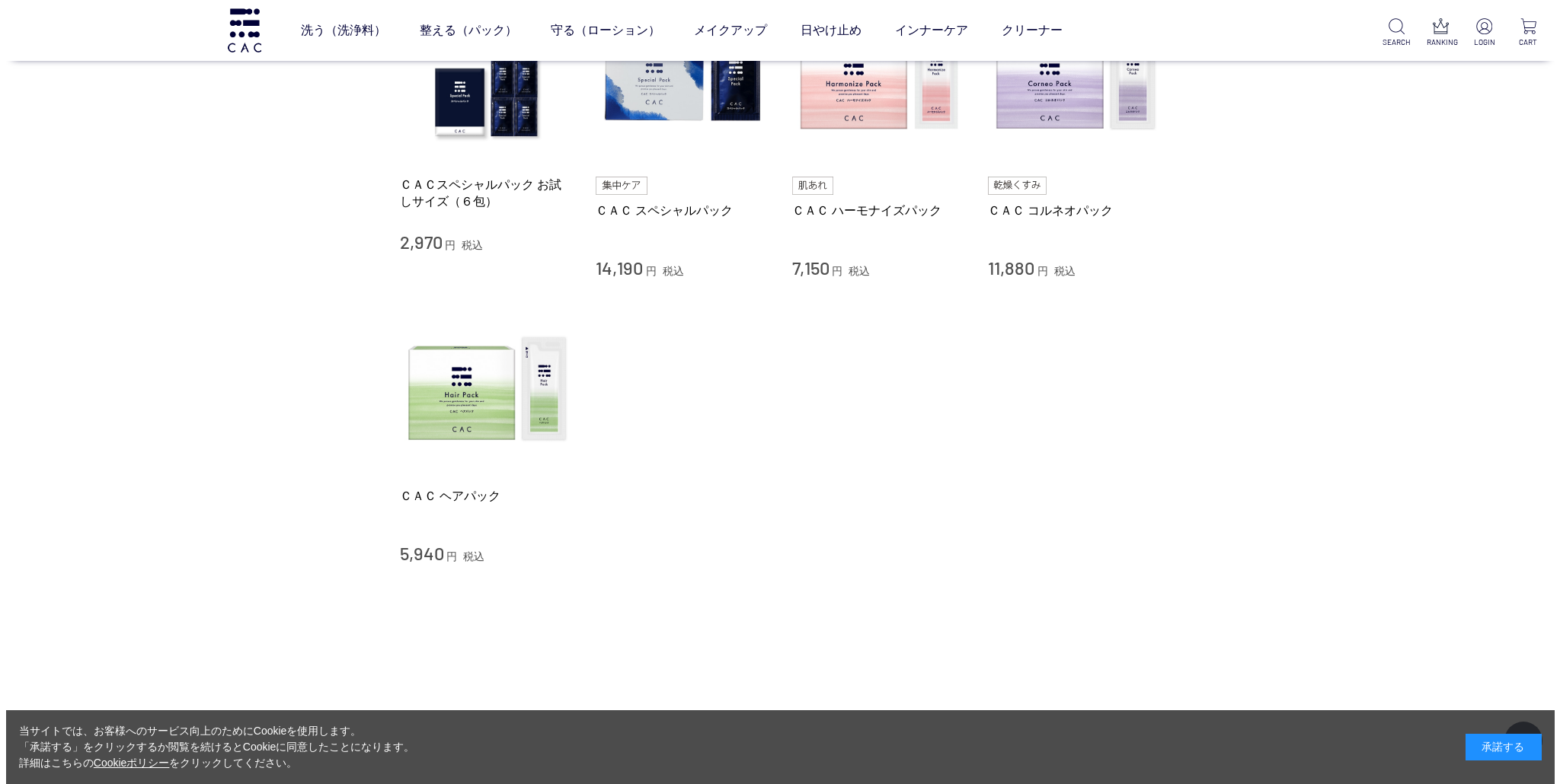
scroll to position [569, 0]
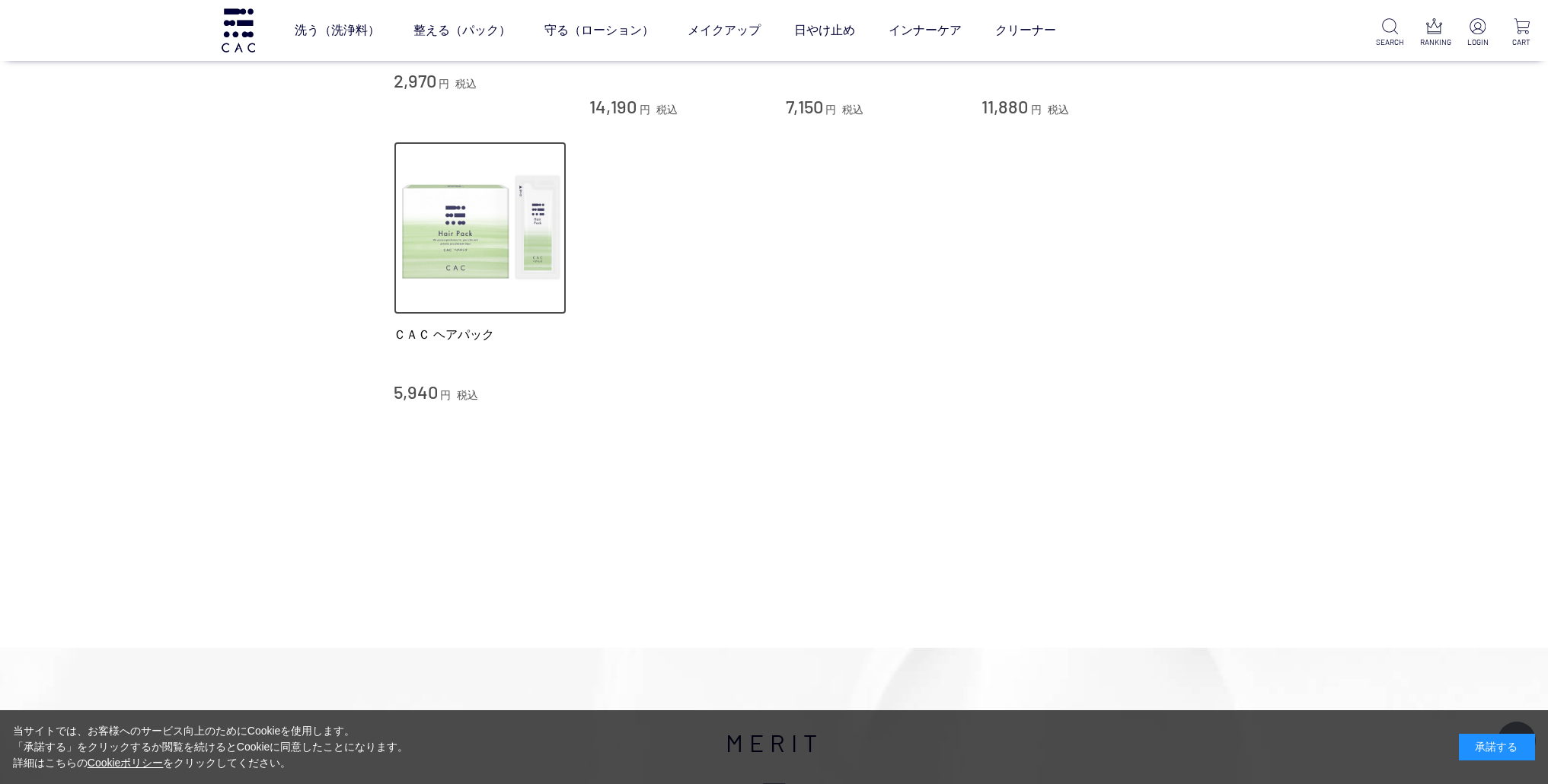
click at [481, 242] on img at bounding box center [481, 228] width 174 height 174
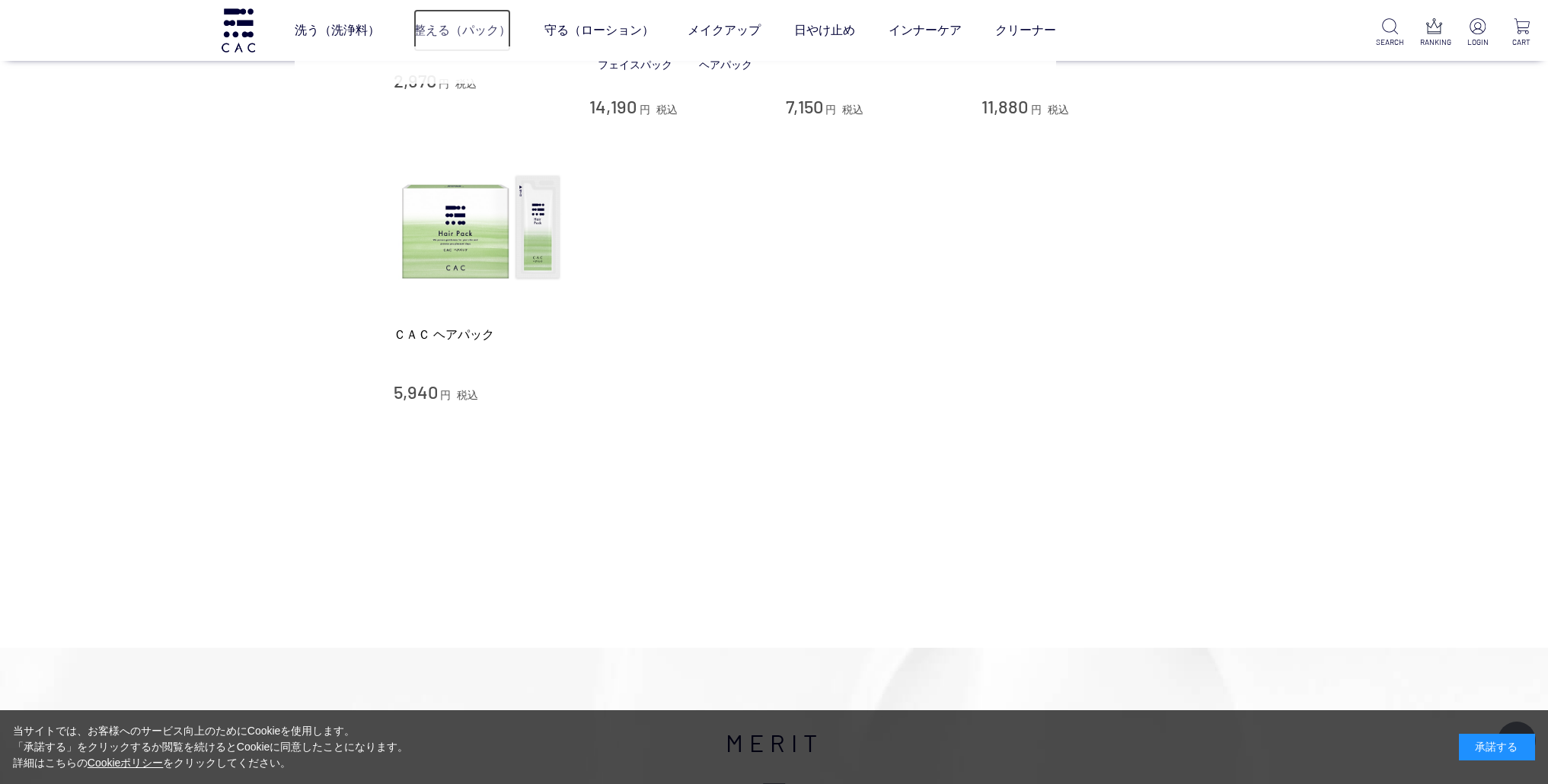
click at [500, 36] on link "整える（パック）" at bounding box center [463, 31] width 98 height 42
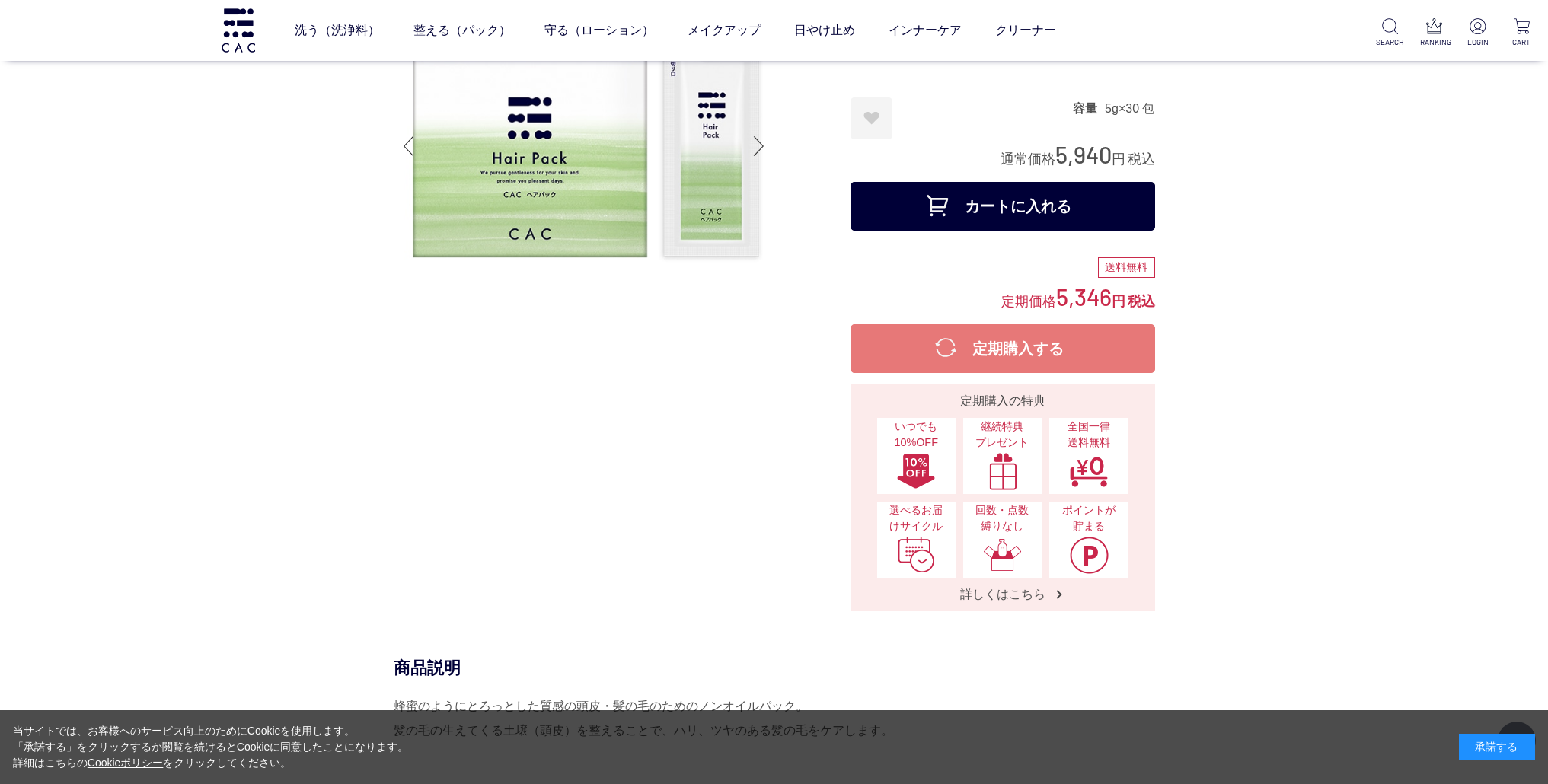
scroll to position [116, 0]
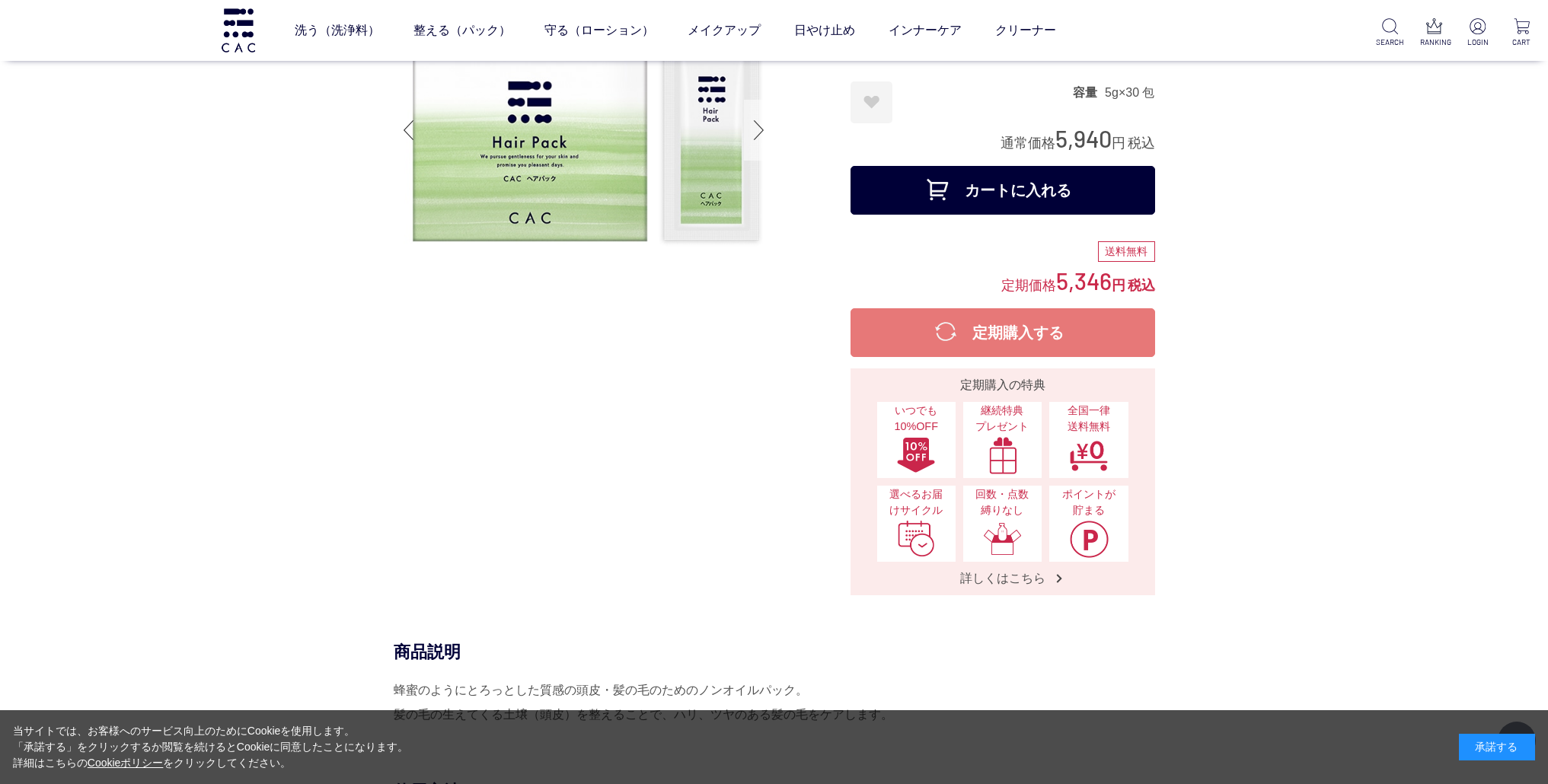
click at [762, 137] on div at bounding box center [759, 130] width 31 height 61
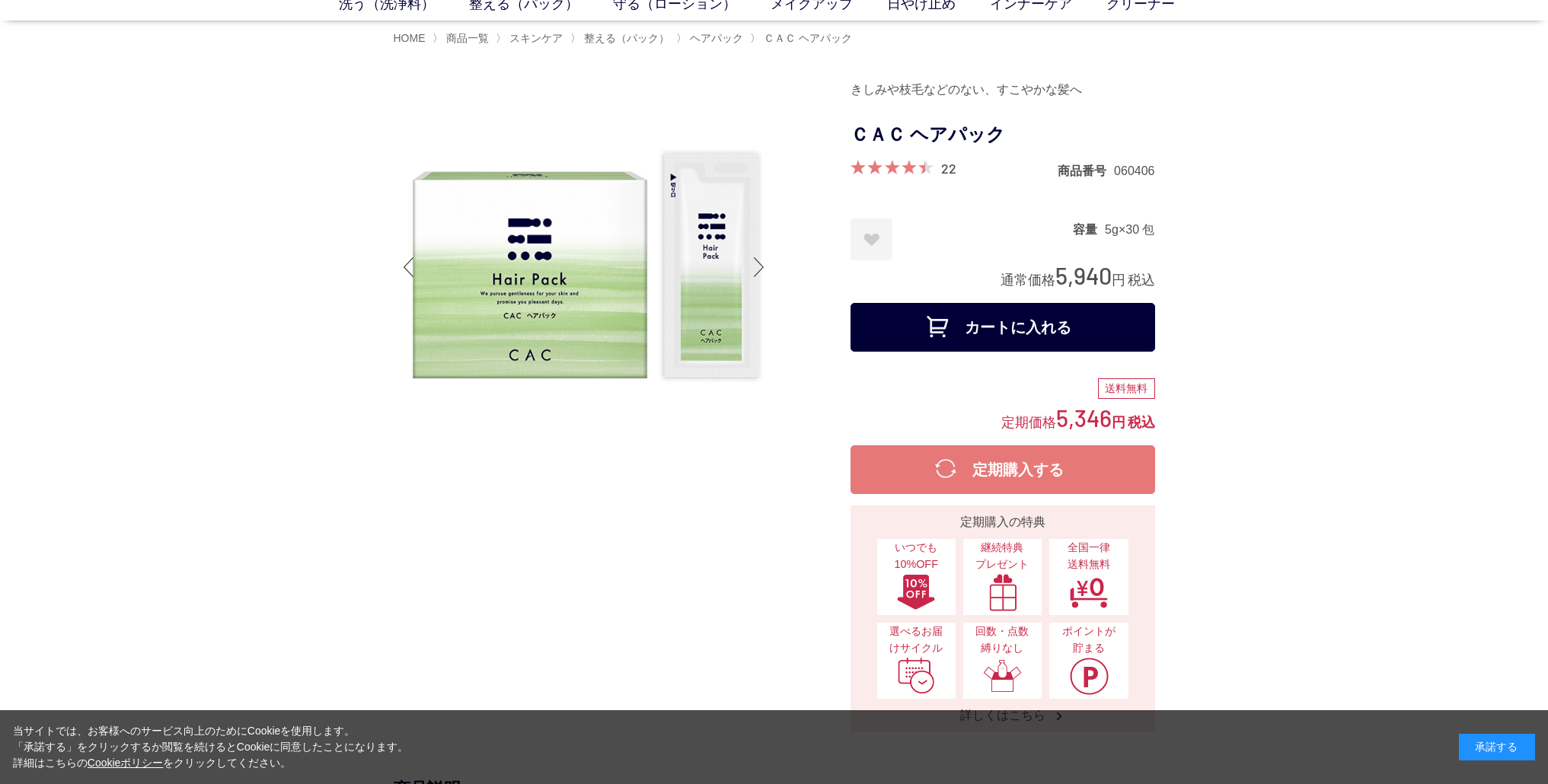
scroll to position [66, 0]
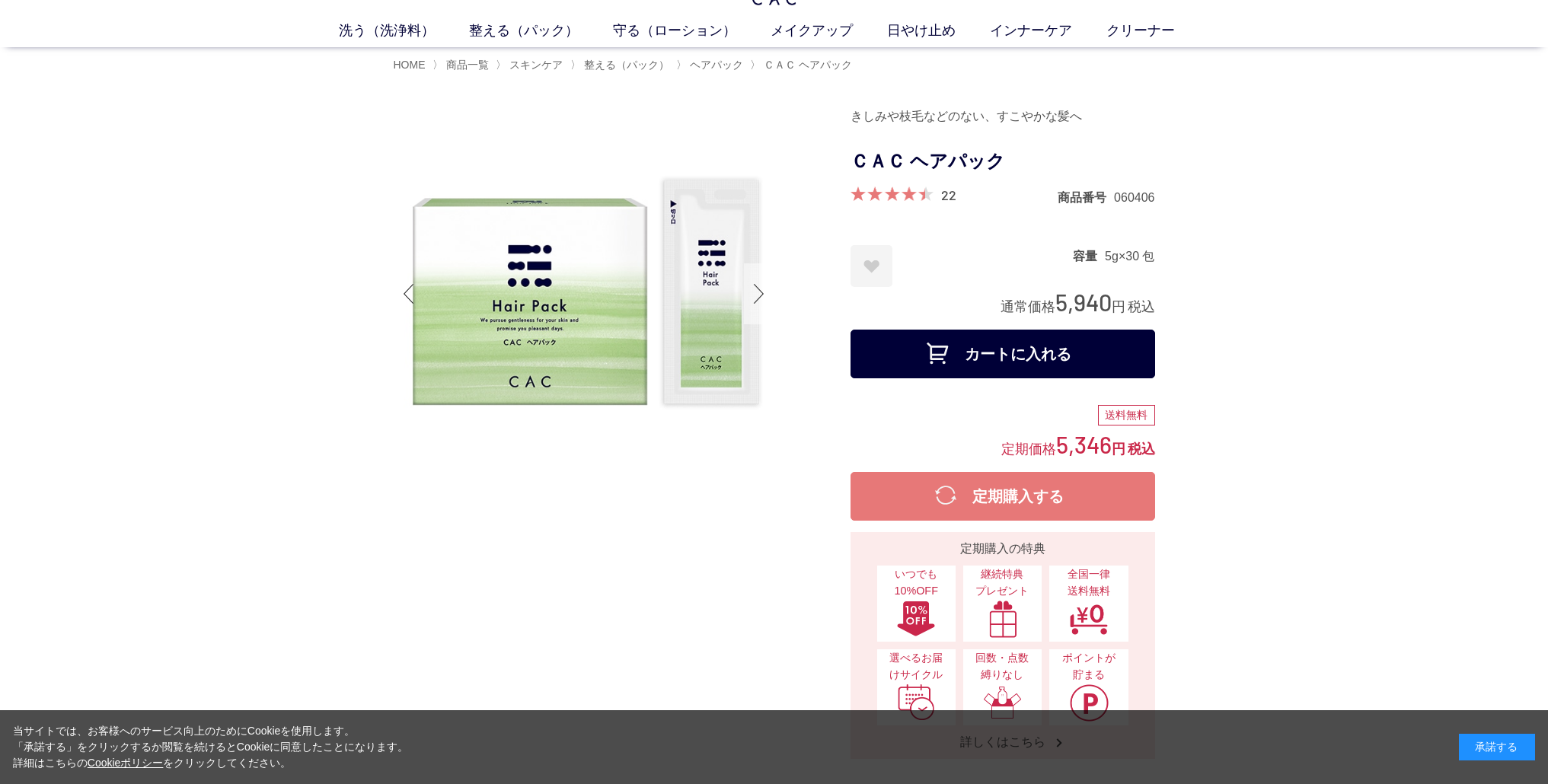
click at [765, 293] on div at bounding box center [759, 293] width 31 height 61
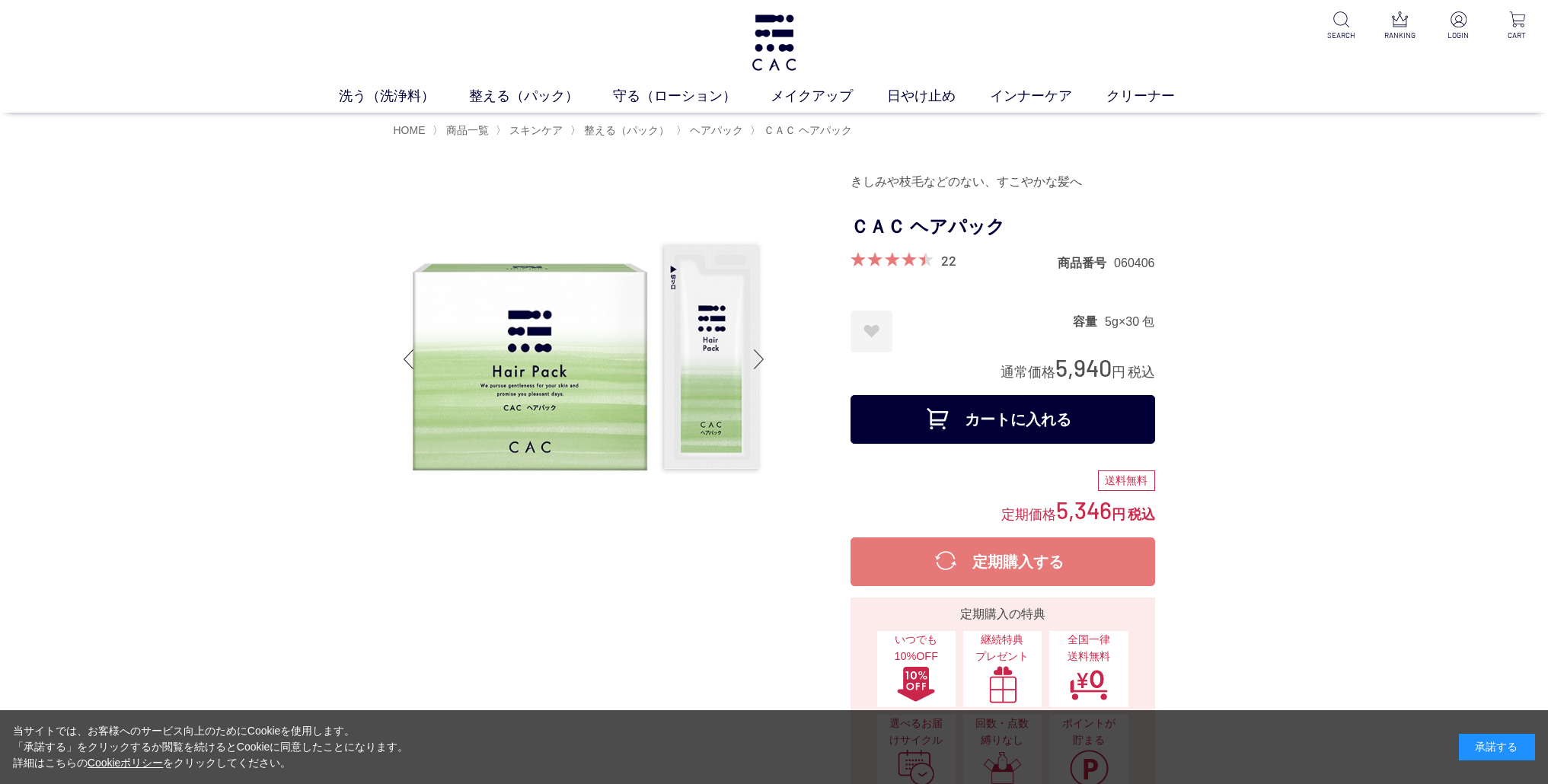
scroll to position [0, 0]
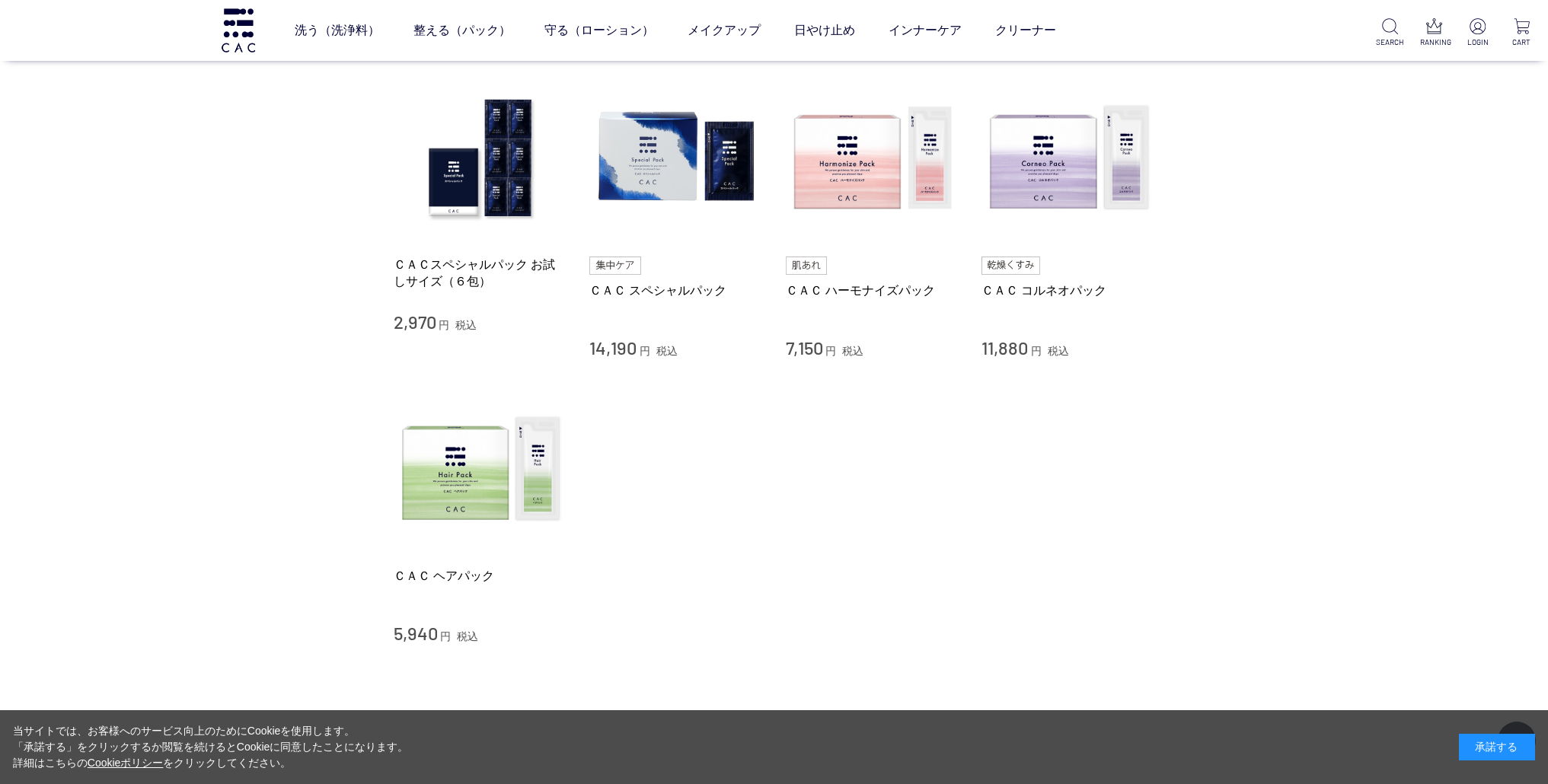
scroll to position [320, 0]
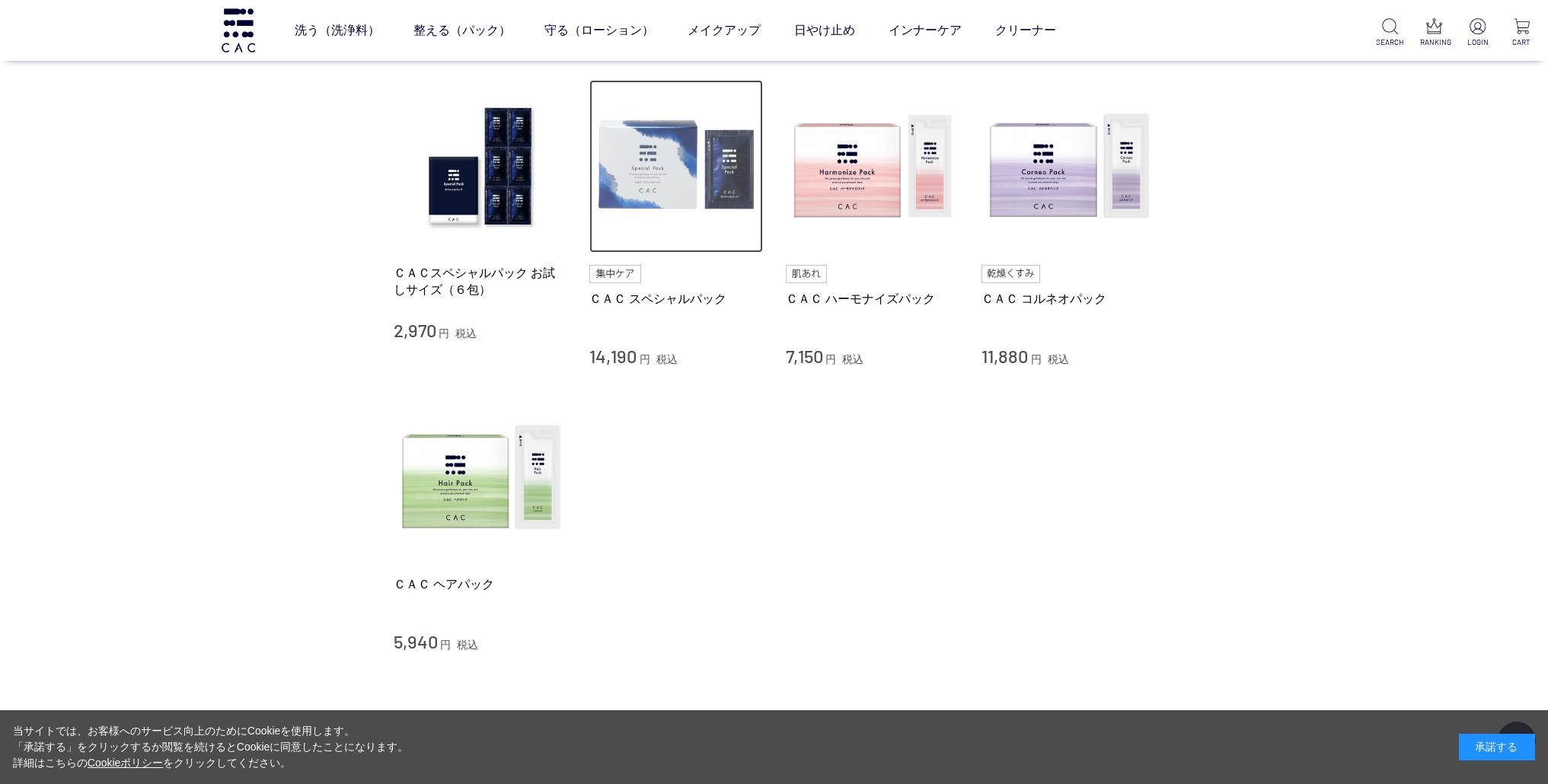
click at [681, 174] on img at bounding box center [676, 167] width 174 height 174
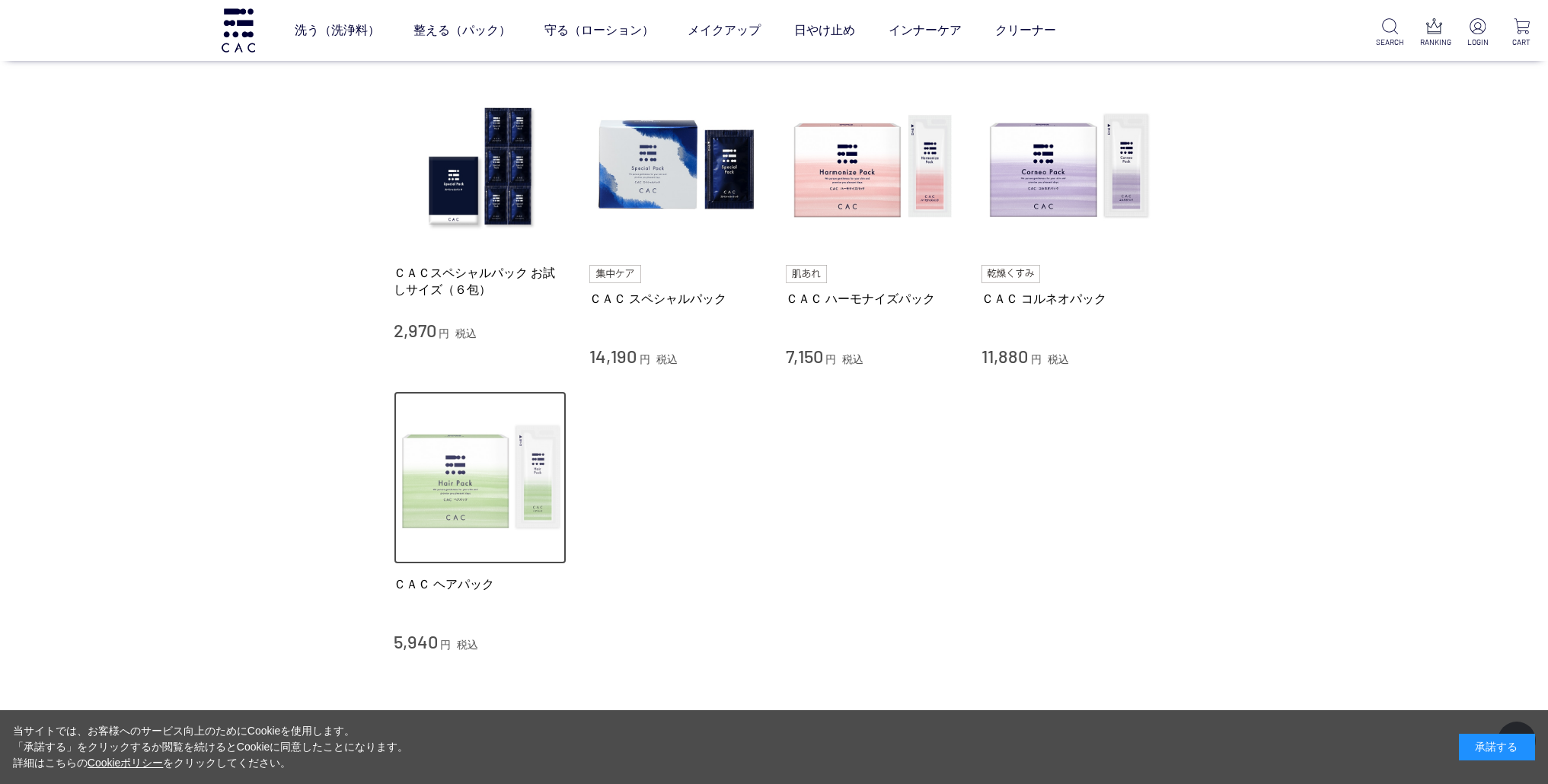
click at [473, 512] on img at bounding box center [481, 478] width 174 height 174
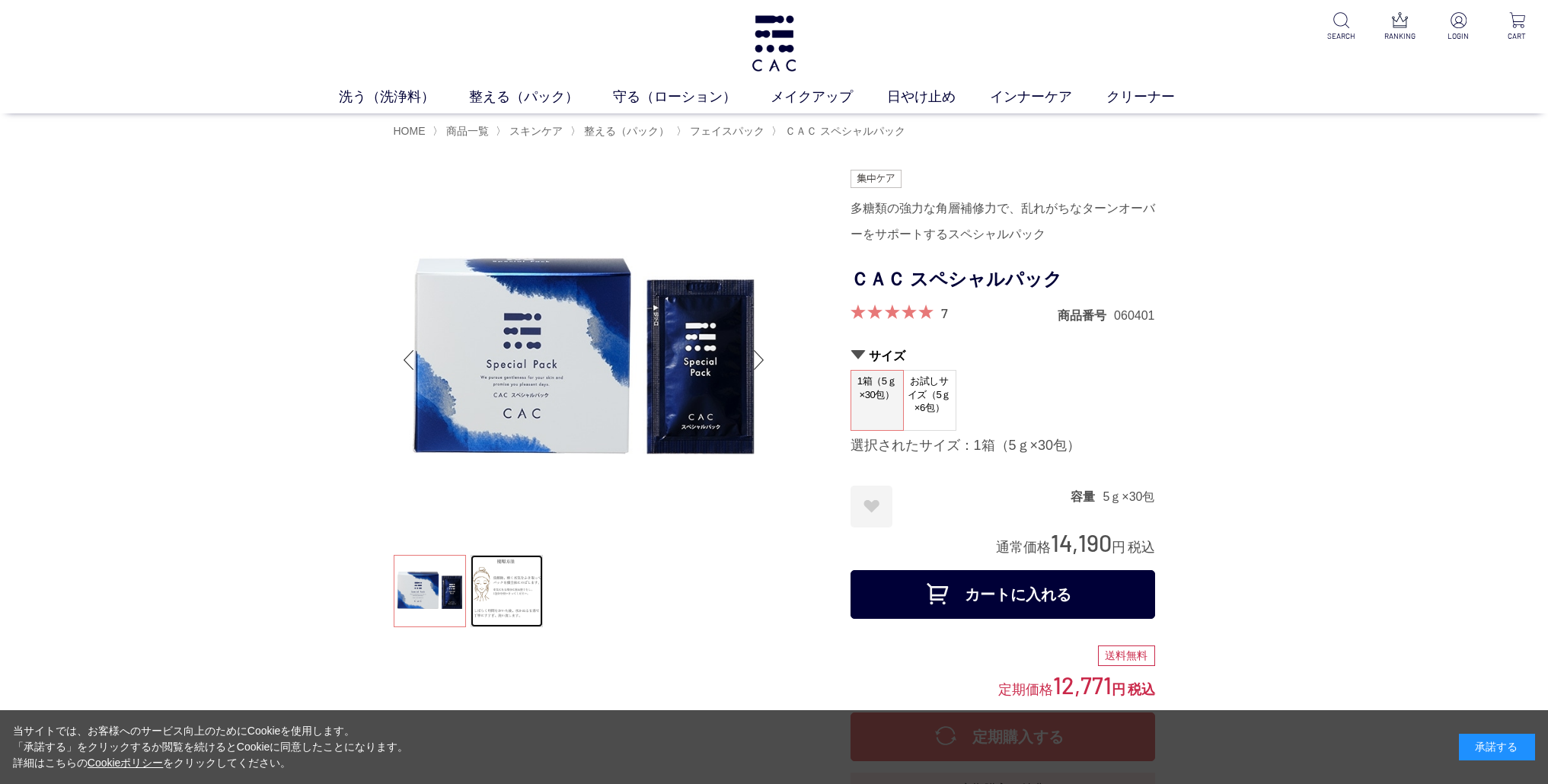
click at [492, 578] on link at bounding box center [507, 591] width 72 height 72
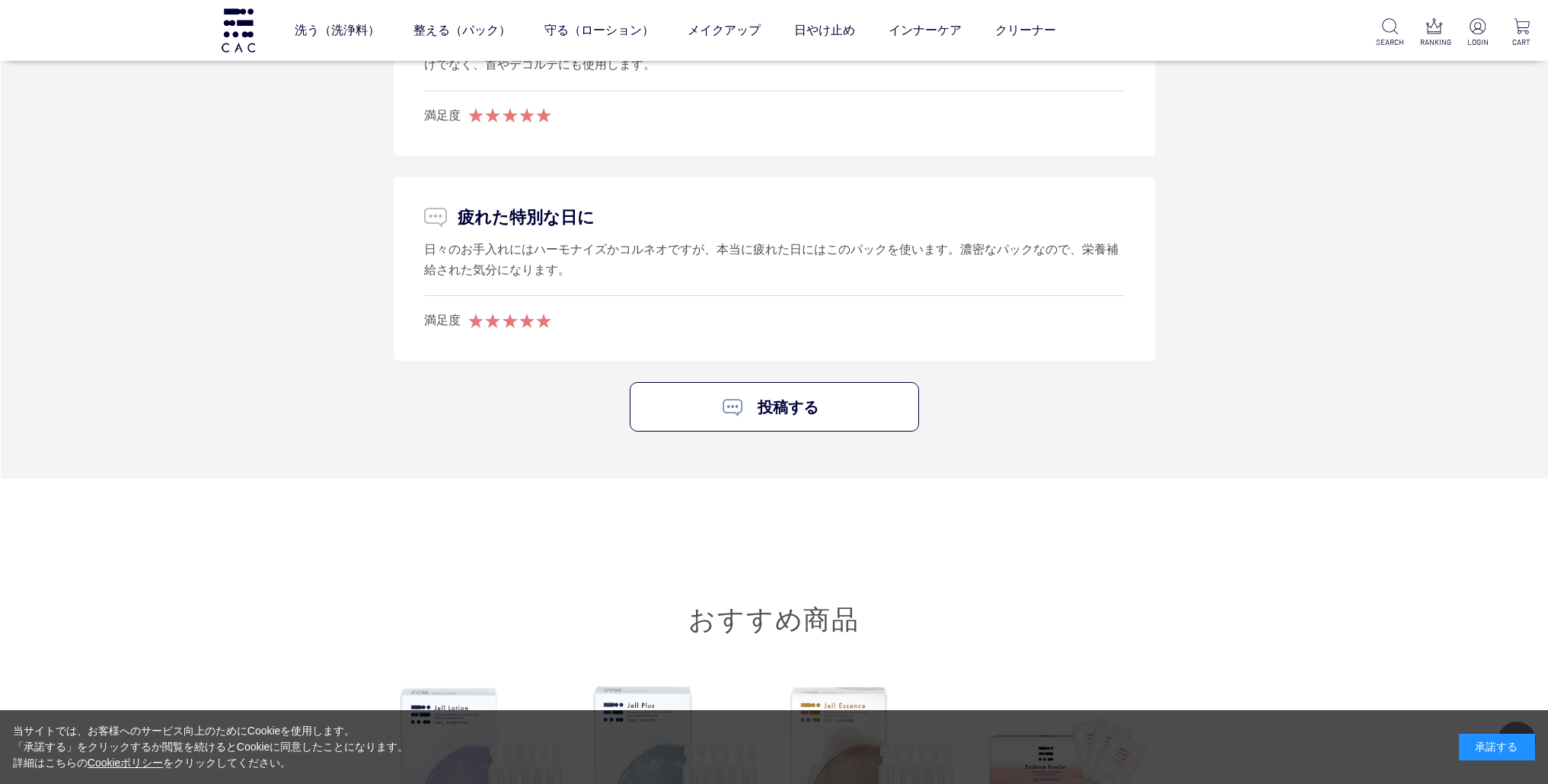
scroll to position [8898, 0]
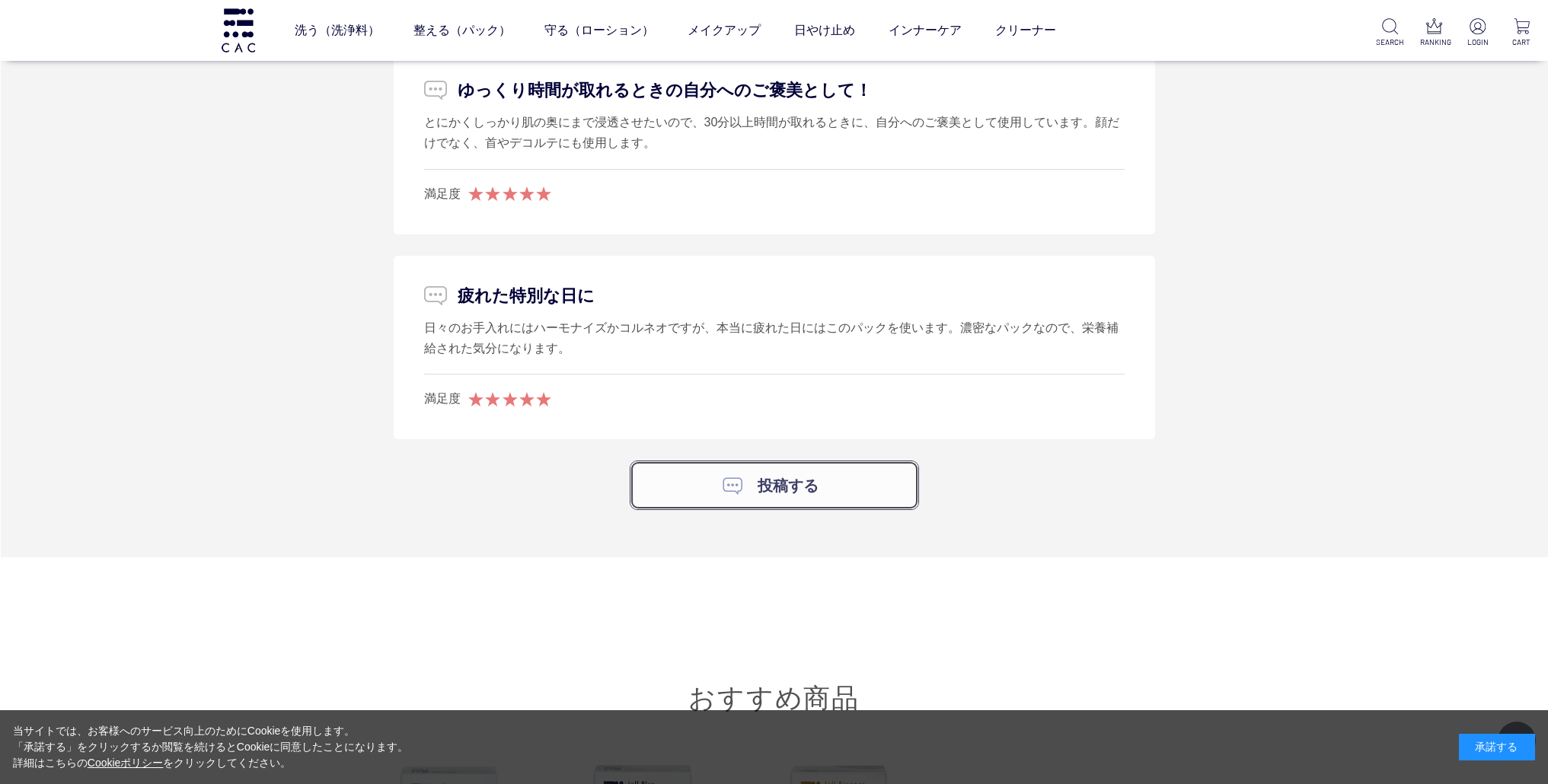
click at [846, 473] on link "投稿する" at bounding box center [775, 485] width 289 height 50
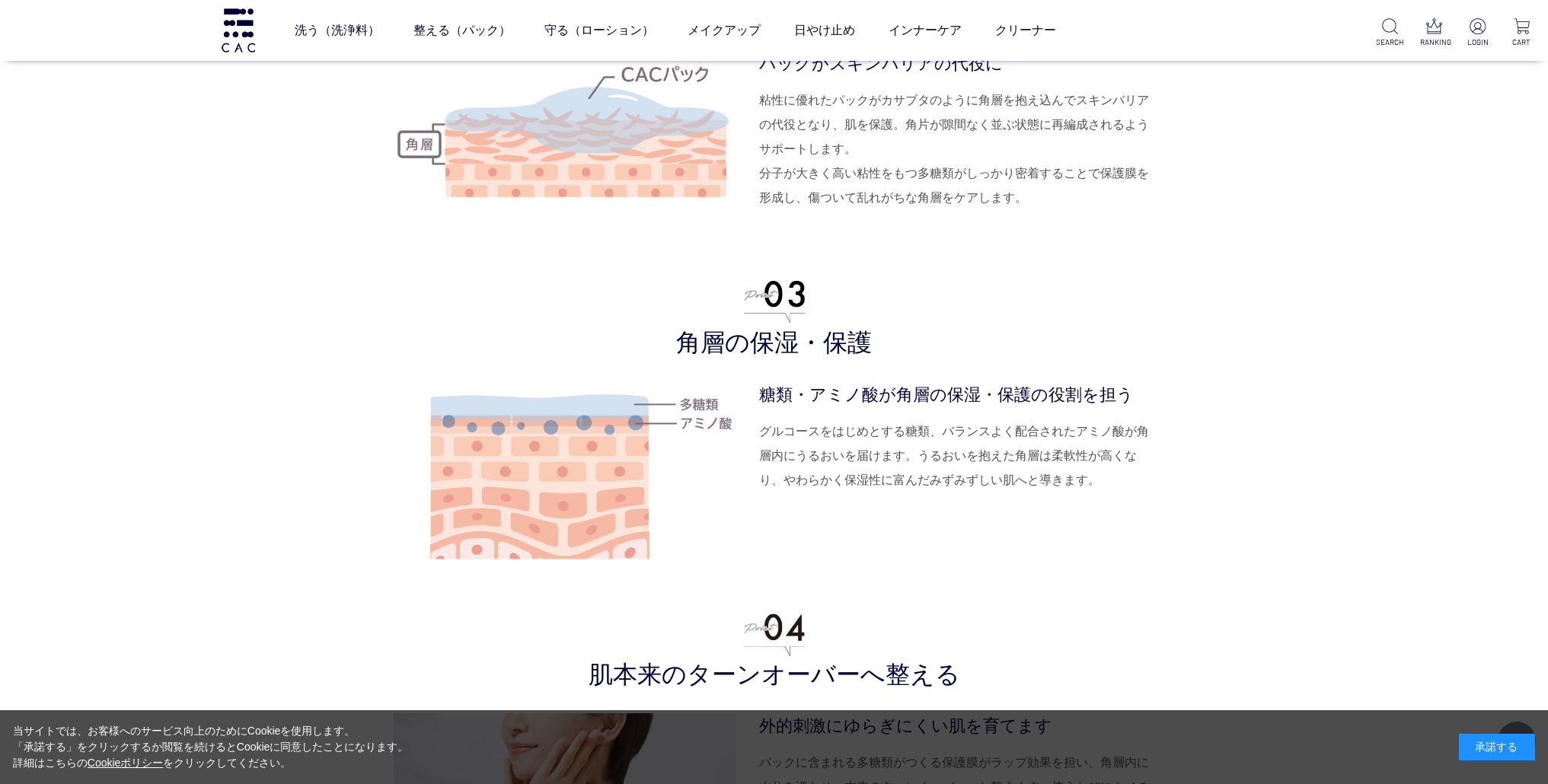
scroll to position [3840, 0]
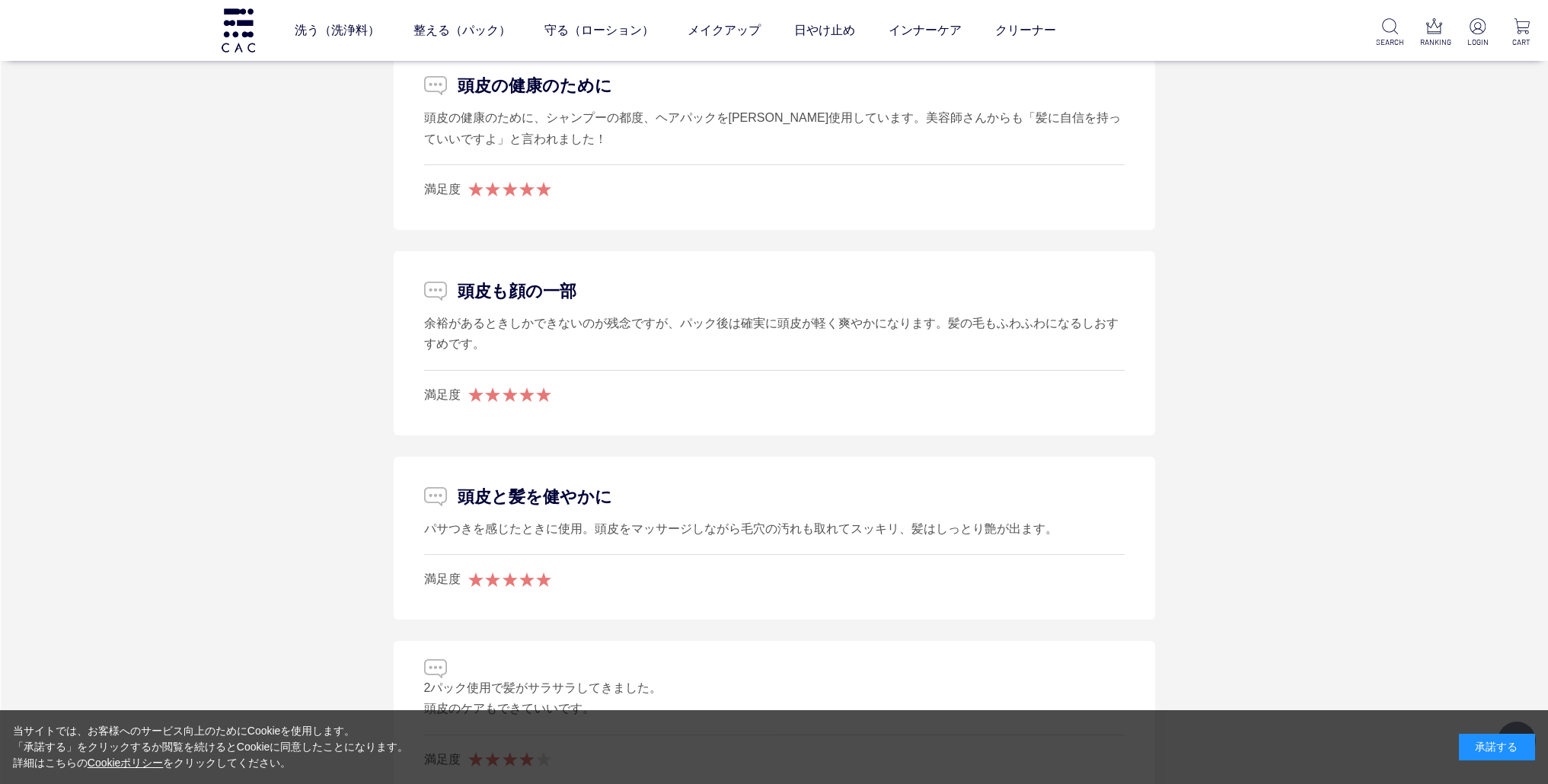
scroll to position [1978, 0]
